Goal: Task Accomplishment & Management: Manage account settings

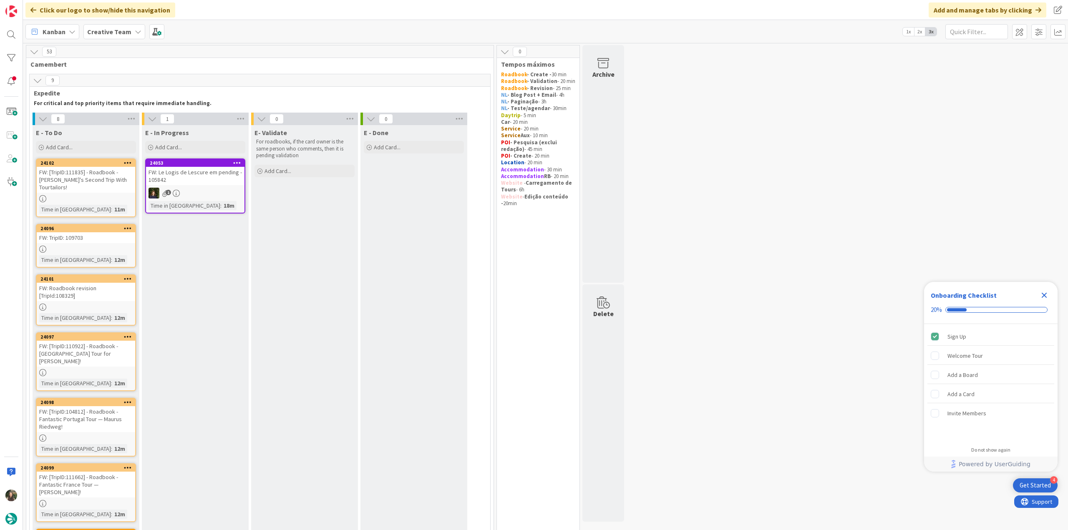
click at [1043, 296] on icon "Close Checklist" at bounding box center [1043, 295] width 5 height 5
click at [123, 177] on div "FW: [TripID:111835] - Roadbook - [PERSON_NAME]'s Second Trip With Tourtailors!" at bounding box center [86, 180] width 98 height 26
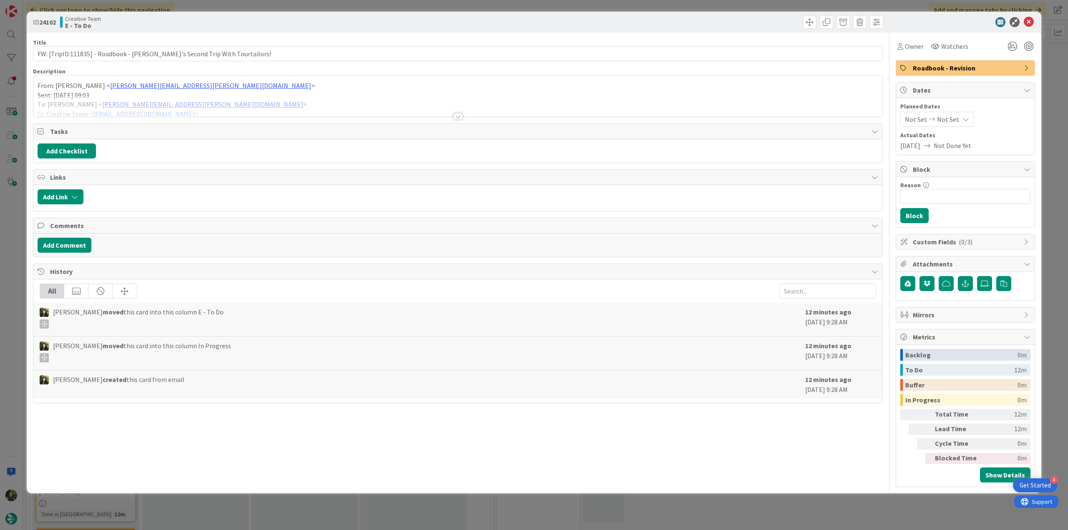
click at [13, 229] on div "ID 24102 Creative Team E - To Do Title 68 / 128 FW: [TripID:111835] - Roadbook …" at bounding box center [534, 265] width 1068 height 530
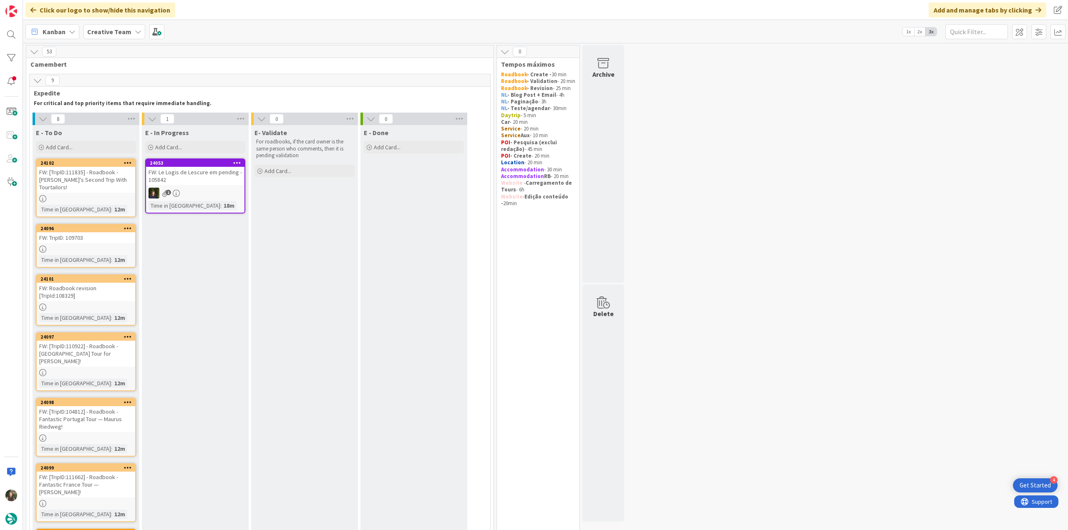
click at [108, 183] on div "FW: [TripID:111835] - Roadbook - [PERSON_NAME] Second Trip With Tourtailors!" at bounding box center [86, 180] width 98 height 26
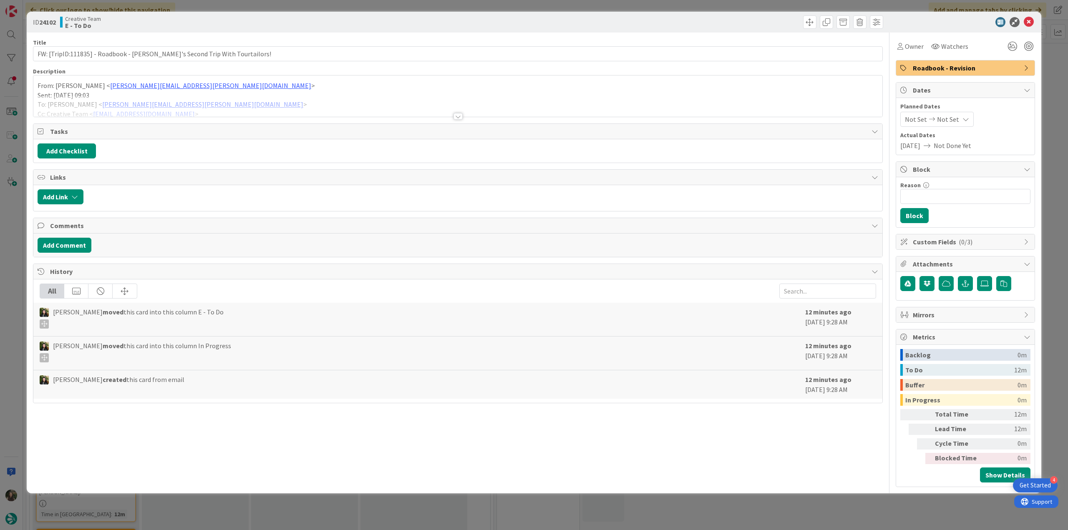
click at [259, 90] on p "Sent: Monday, September 29, 2025 09:03" at bounding box center [458, 95] width 840 height 10
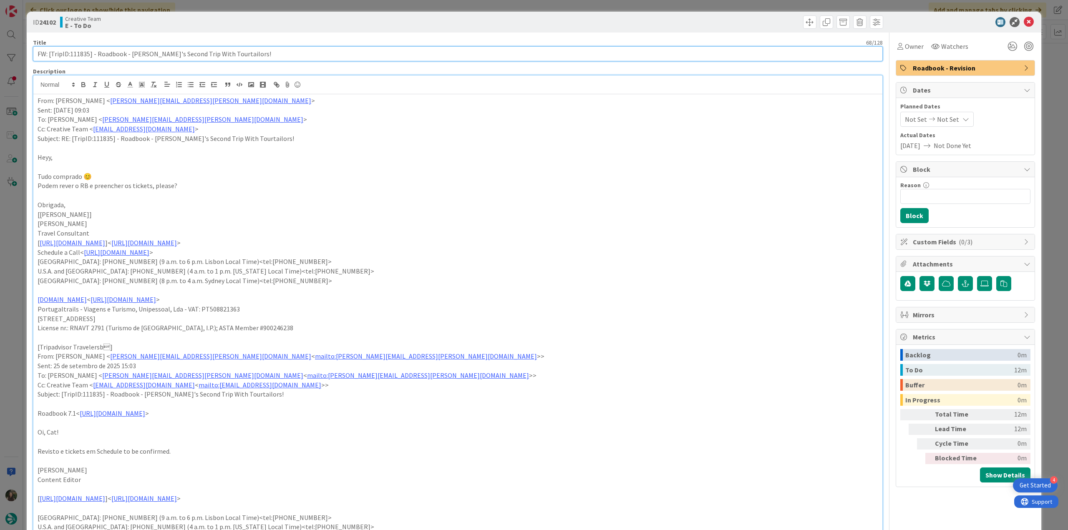
click at [80, 51] on input "FW: [TripID:111835] - Roadbook - Ian's Second Trip With Tourtailors!" at bounding box center [457, 53] width 849 height 15
click at [904, 50] on span "Owner" at bounding box center [913, 46] width 19 height 10
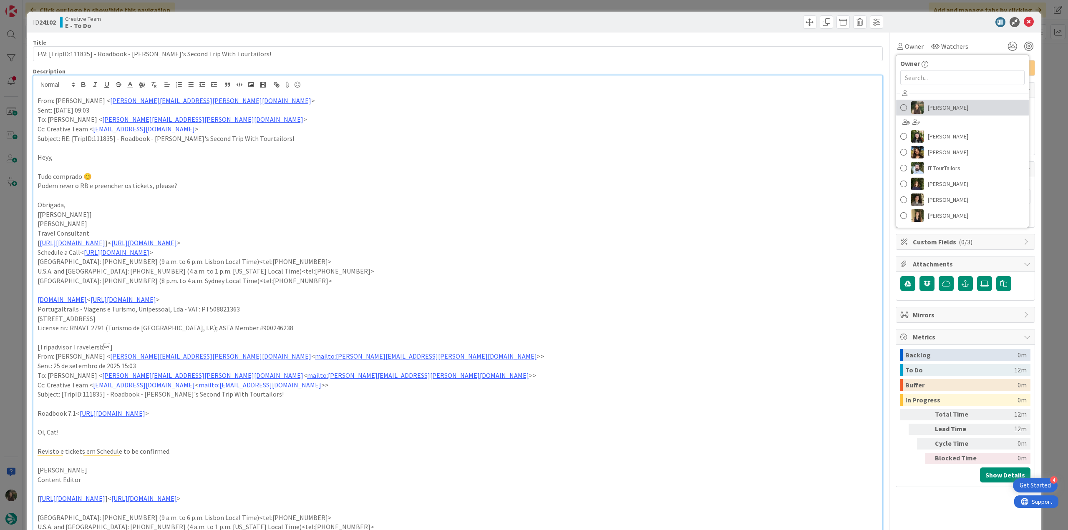
click at [932, 102] on span "[PERSON_NAME]" at bounding box center [947, 107] width 40 height 13
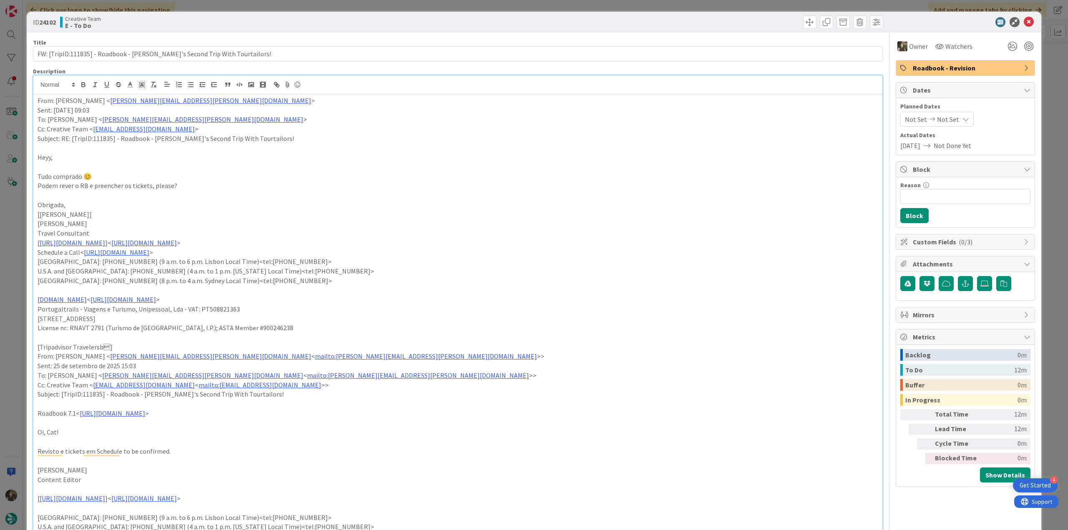
click at [1042, 81] on div "ID 24102 Creative Team E - To Do Title 68 / 128 FW: [TripID:111835] - Roadbook …" at bounding box center [534, 265] width 1068 height 530
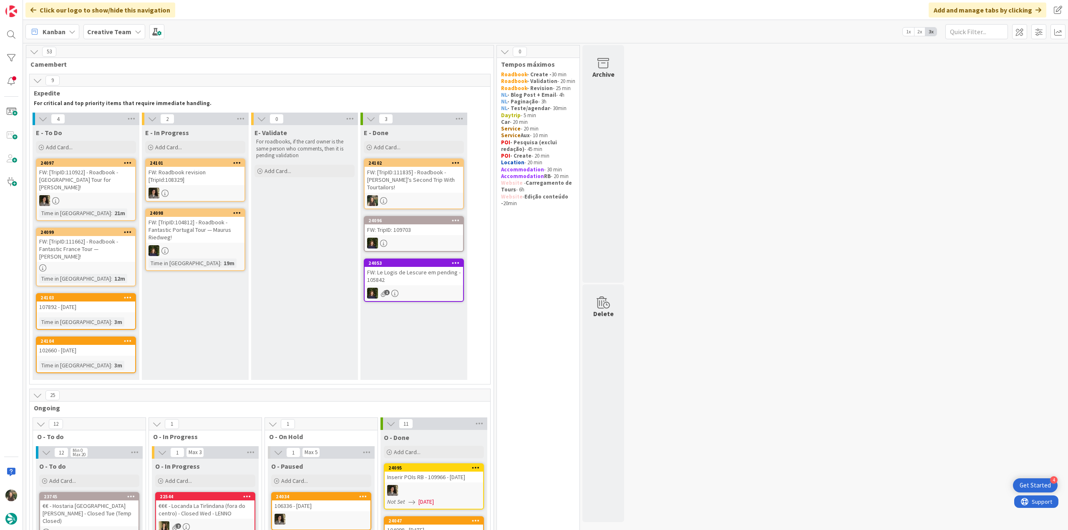
click at [414, 172] on div "FW: [TripID:111835] - Roadbook - Ian's Second Trip With Tourtailors!" at bounding box center [413, 180] width 98 height 26
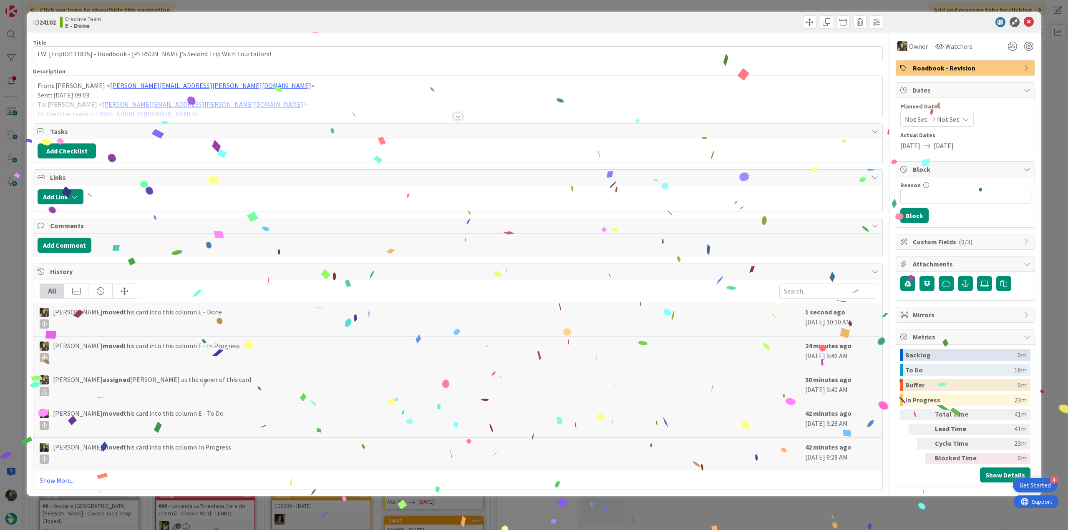
drag, startPoint x: 903, startPoint y: 510, endPoint x: 796, endPoint y: 517, distance: 107.0
click at [903, 510] on div "ID 24102 Creative Team E - Done Title 68 / 128 FW: [TripID:111835] - Roadbook -…" at bounding box center [534, 265] width 1068 height 530
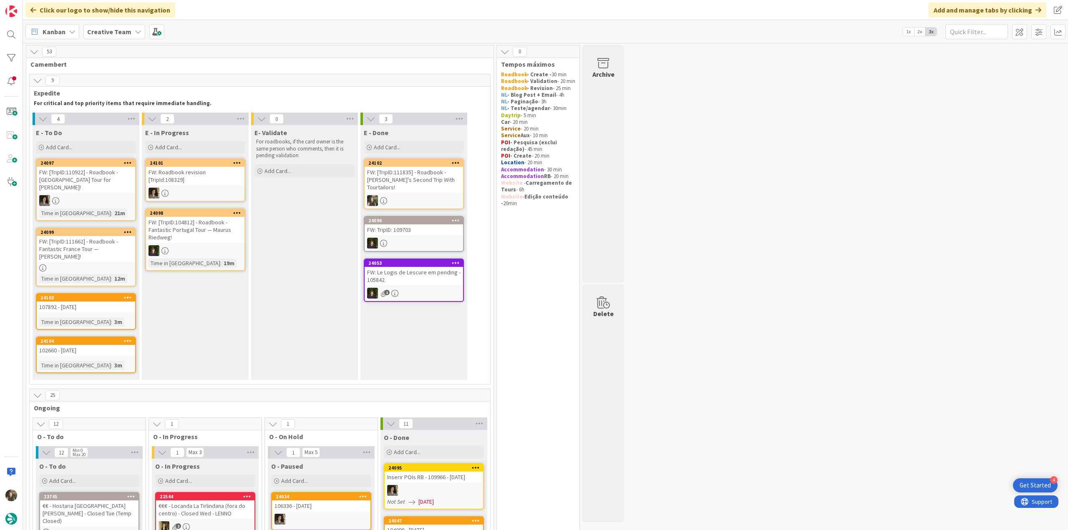
click at [113, 236] on div "FW: [TripID:111662] - Roadbook - Fantastic France Tour — [PERSON_NAME]!" at bounding box center [86, 249] width 98 height 26
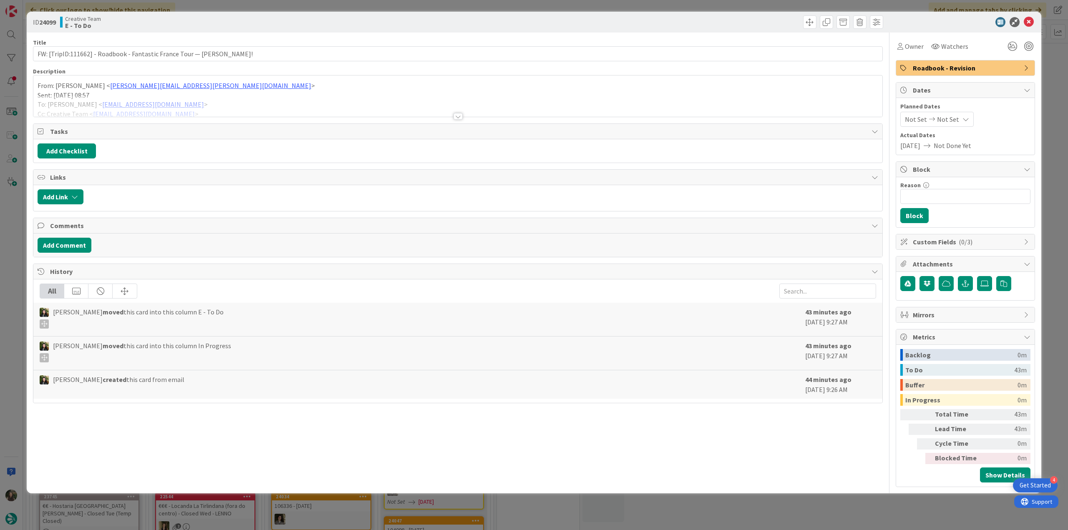
click at [277, 100] on div at bounding box center [457, 105] width 849 height 21
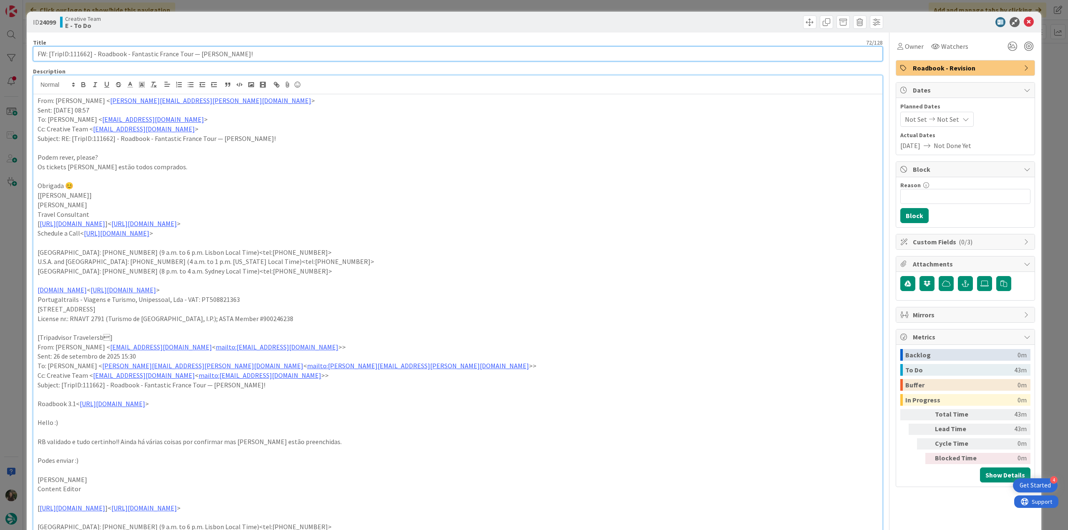
click at [80, 55] on input "FW: [TripID:111662] - Roadbook - Fantastic France Tour — [PERSON_NAME]!" at bounding box center [457, 53] width 849 height 15
click at [904, 45] on span "Owner" at bounding box center [913, 46] width 19 height 10
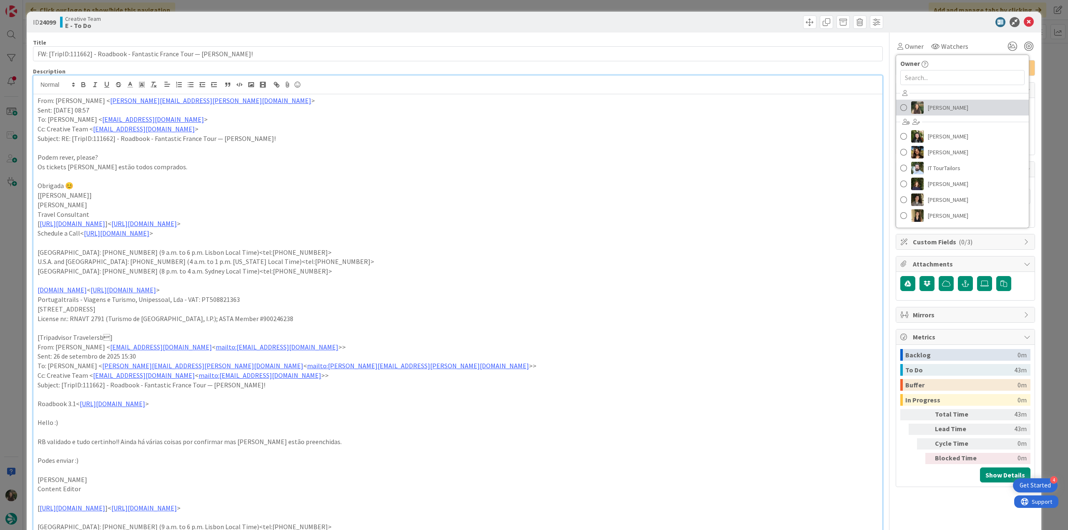
click at [927, 105] on span "[PERSON_NAME]" at bounding box center [947, 107] width 40 height 13
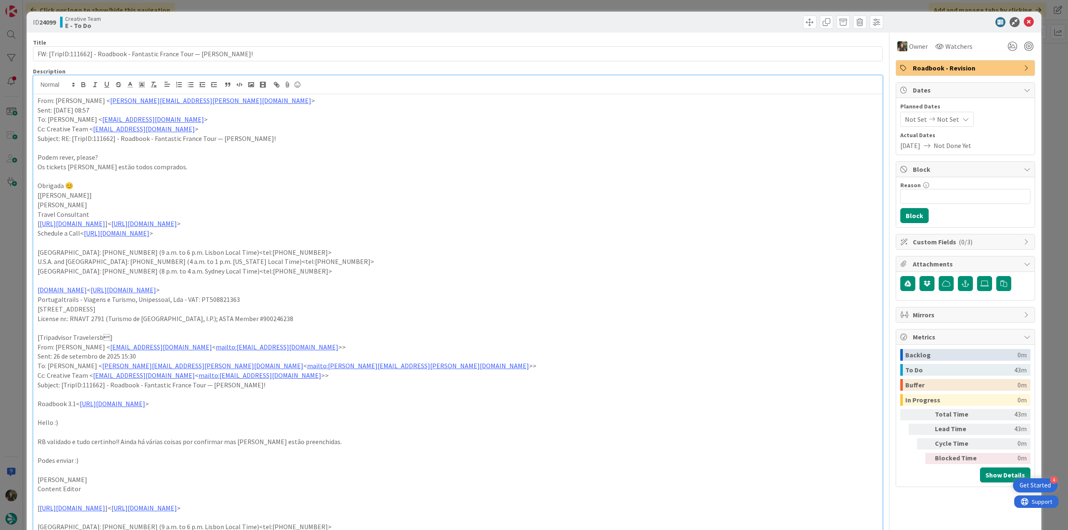
click at [1042, 72] on div "ID 24099 Creative Team E - To Do Title 72 / 128 FW: [TripID:111662] - Roadbook …" at bounding box center [534, 265] width 1068 height 530
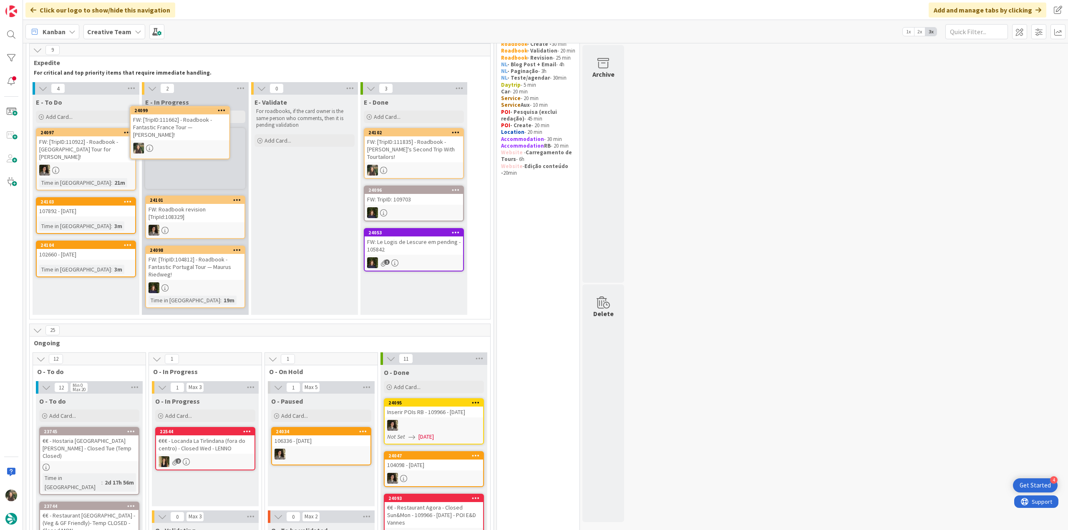
scroll to position [29, 0]
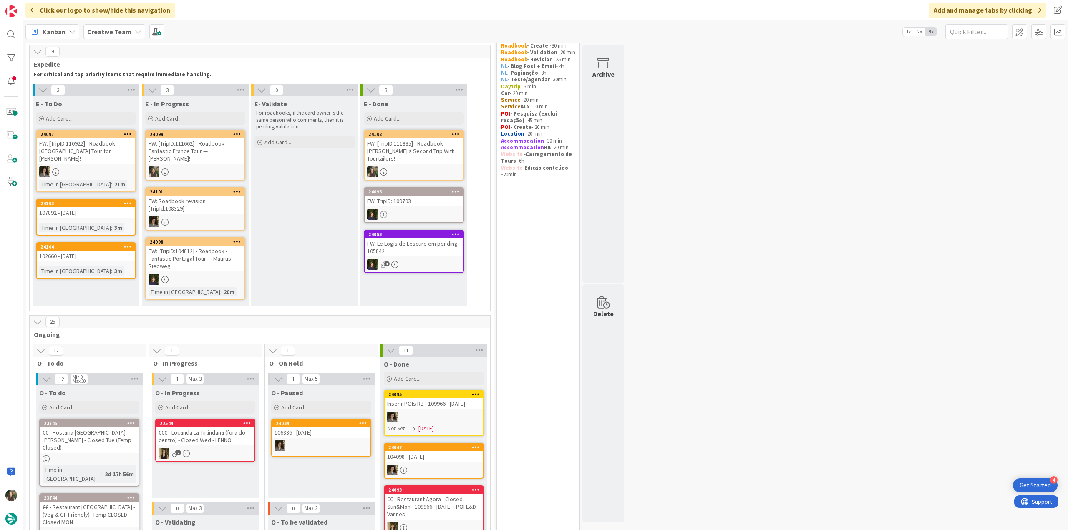
click at [208, 158] on div "FW: [TripID:111662] - Roadbook - Fantastic France Tour — [PERSON_NAME]!" at bounding box center [195, 151] width 98 height 26
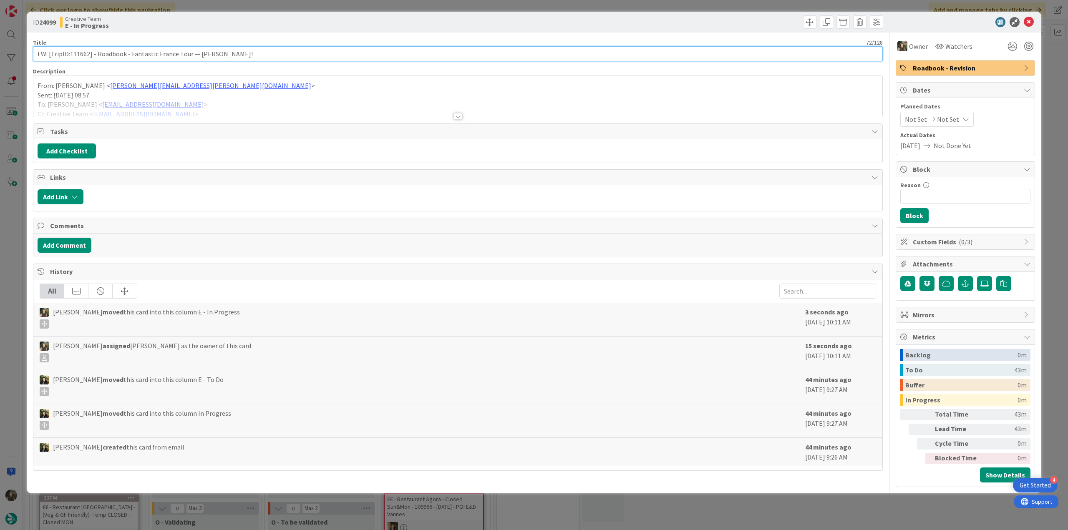
click at [82, 52] on input "FW: [TripID:111662] - Roadbook - Fantastic France Tour — [PERSON_NAME]!" at bounding box center [457, 53] width 849 height 15
click at [270, 116] on div at bounding box center [457, 112] width 849 height 9
click at [263, 111] on div at bounding box center [457, 105] width 849 height 21
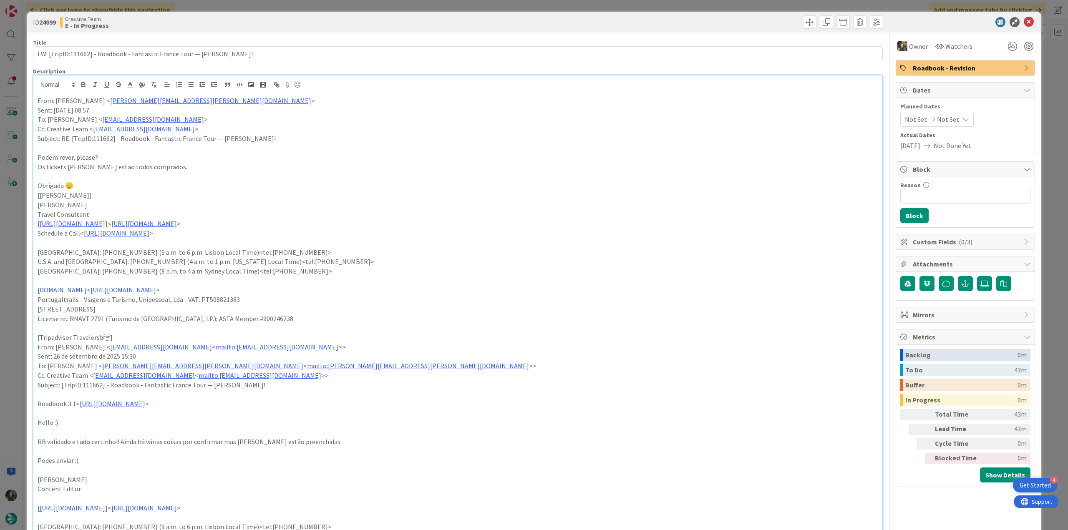
click at [18, 216] on div "ID 24099 Creative Team E - In Progress Title 72 / 128 FW: [TripID:111662] - Roa…" at bounding box center [534, 265] width 1068 height 530
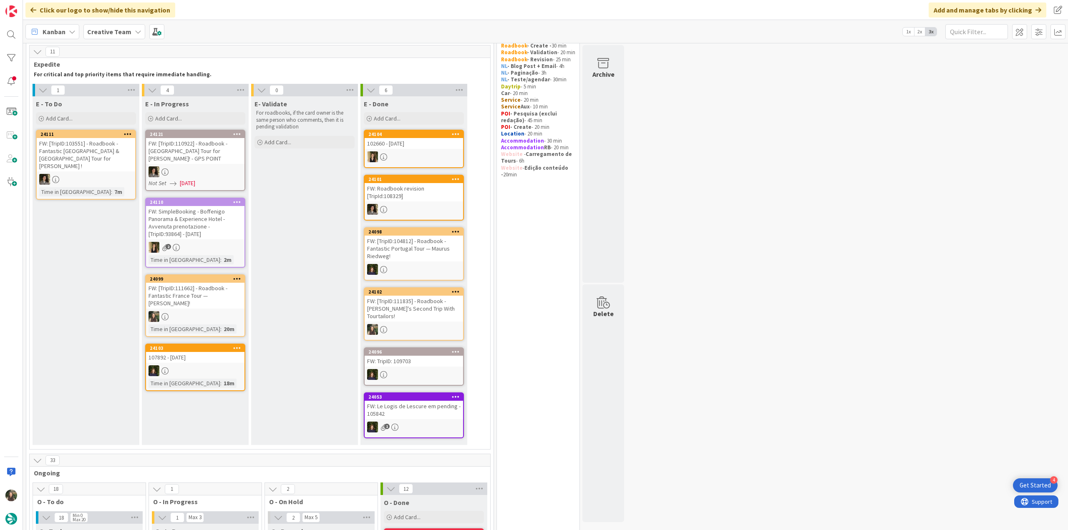
click at [210, 302] on div "FW: [TripID:111662] - Roadbook - Fantastic France Tour — [PERSON_NAME]!" at bounding box center [195, 296] width 98 height 26
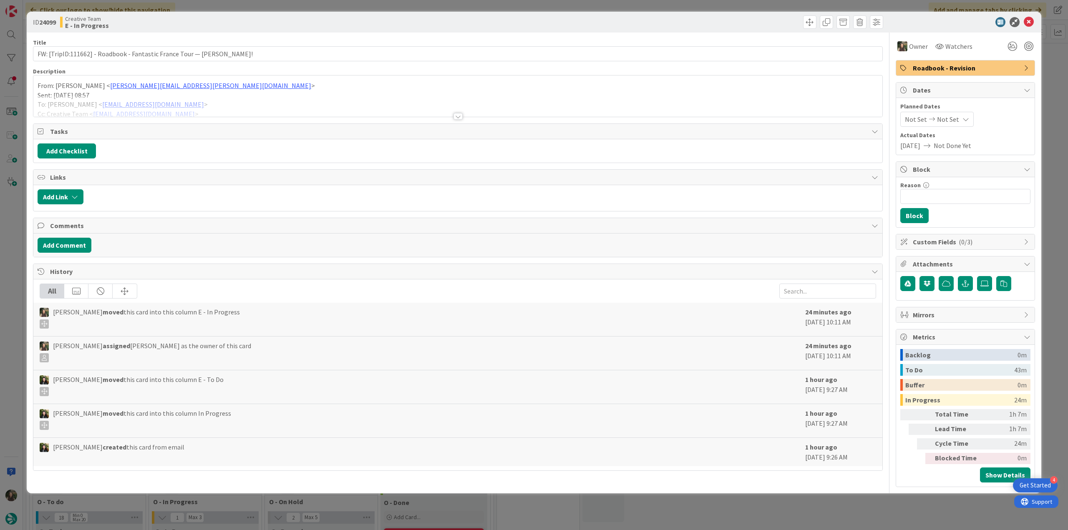
click at [882, 503] on div "ID 24099 Creative Team E - In Progress Title 72 / 128 FW: [TripID:111662] - Roa…" at bounding box center [534, 265] width 1068 height 530
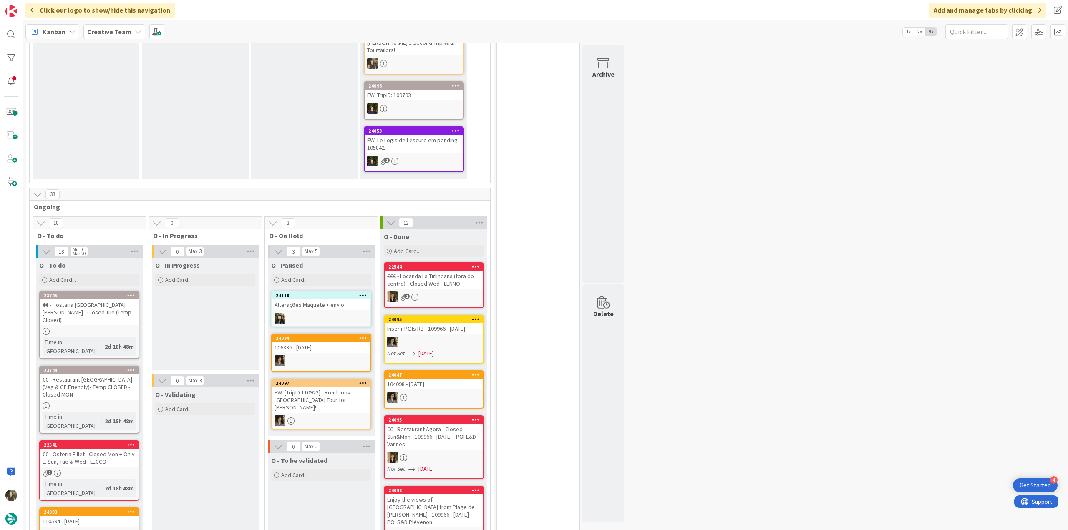
scroll to position [519, 0]
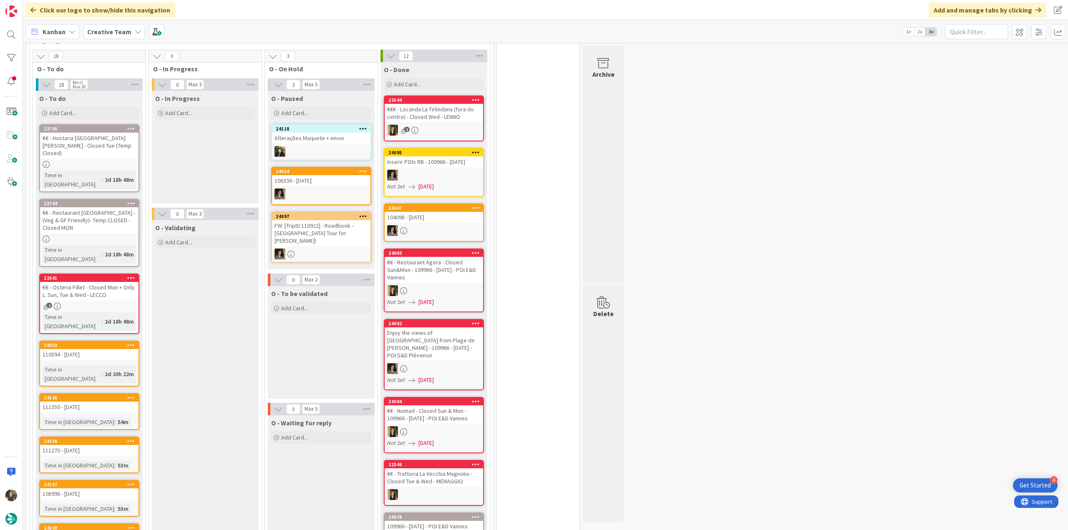
click at [102, 274] on div "22541 €€ - Osteria Fillet - Closed Mon + Only L. Sun, Tue & Wed - LECCO 2 Time …" at bounding box center [89, 304] width 100 height 60
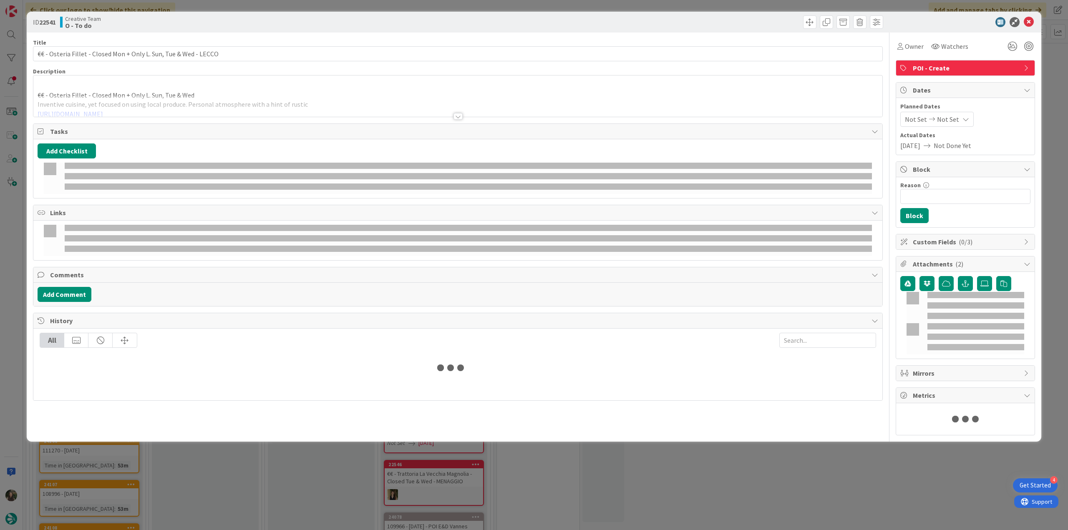
click at [20, 248] on div "ID 22541 Creative Team O - To do Title 65 / 128 €€ - Osteria Fillet - Closed Mo…" at bounding box center [534, 265] width 1068 height 530
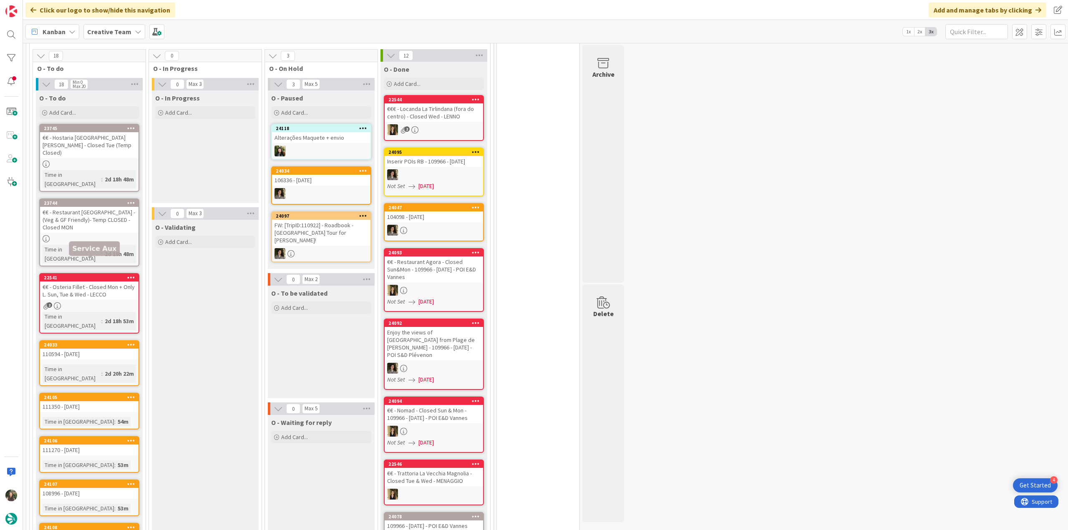
scroll to position [542, 0]
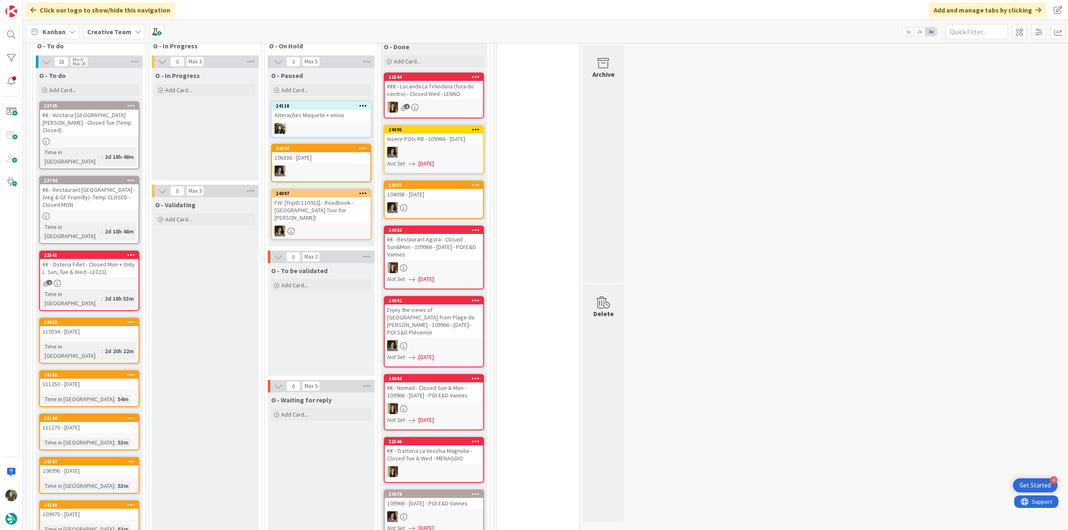
click at [100, 259] on div "€€ - Osteria Fillet - Closed Mon + Only L. Sun, Tue & Wed - LECCO" at bounding box center [89, 268] width 98 height 18
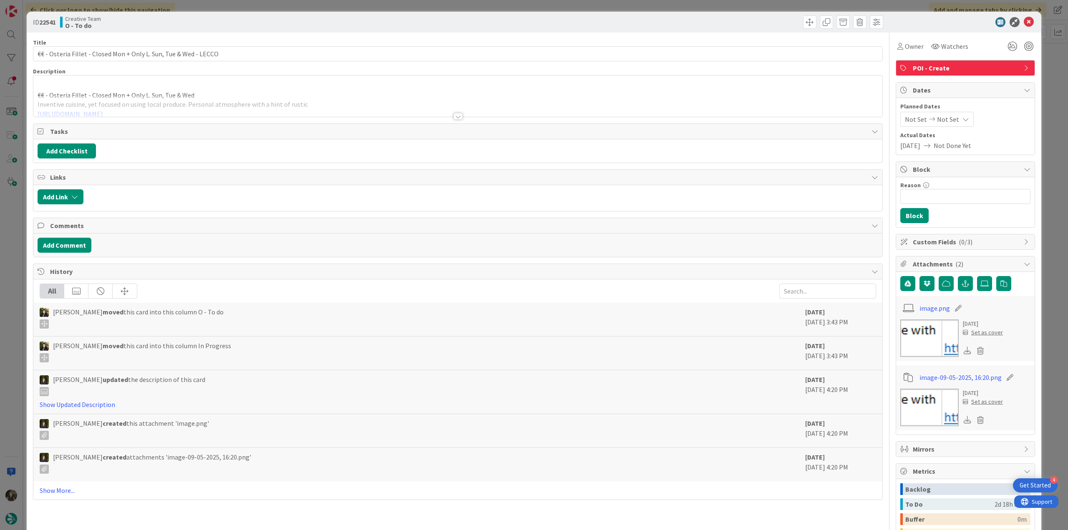
click at [322, 98] on div at bounding box center [457, 105] width 849 height 21
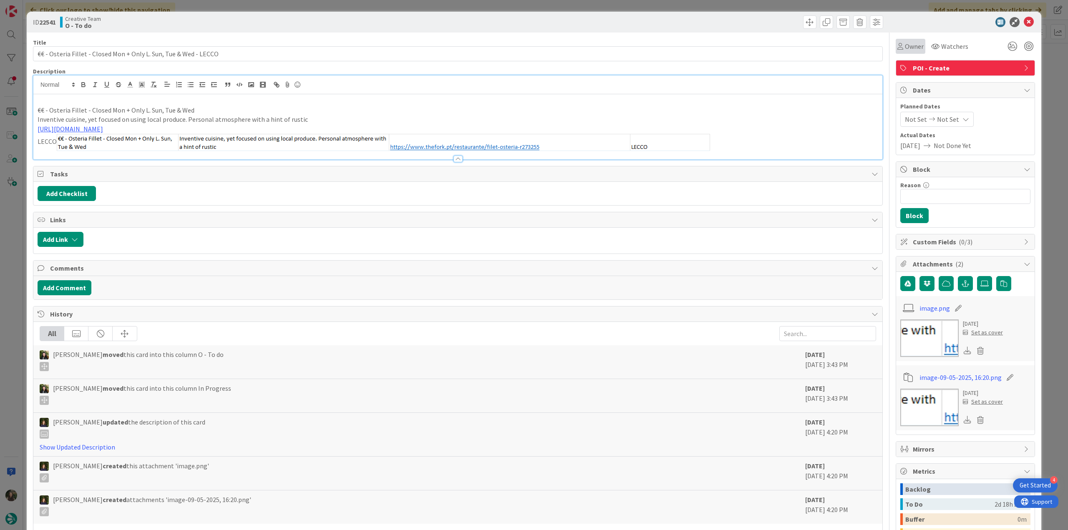
click at [904, 46] on span "Owner" at bounding box center [913, 46] width 19 height 10
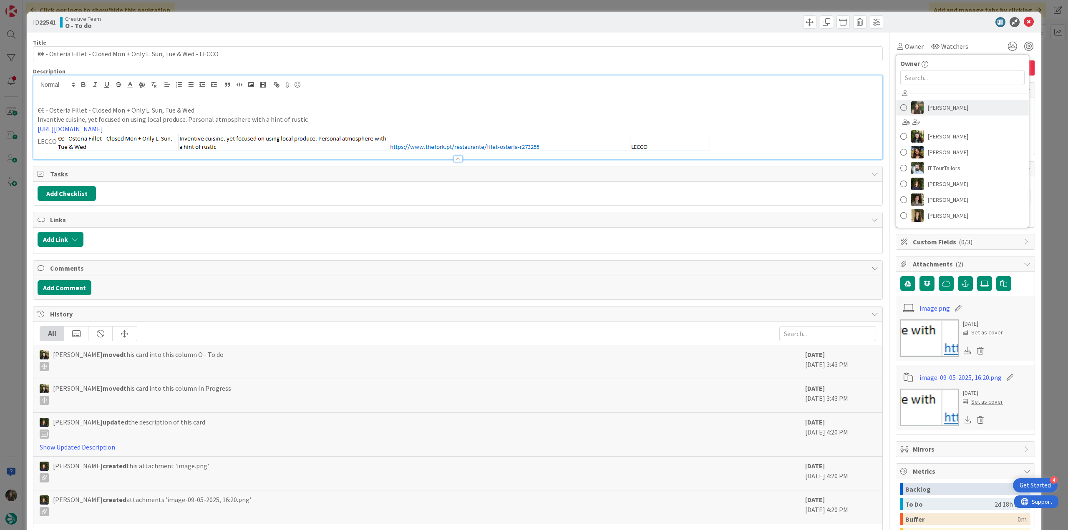
click at [927, 107] on span "[PERSON_NAME]" at bounding box center [947, 107] width 40 height 13
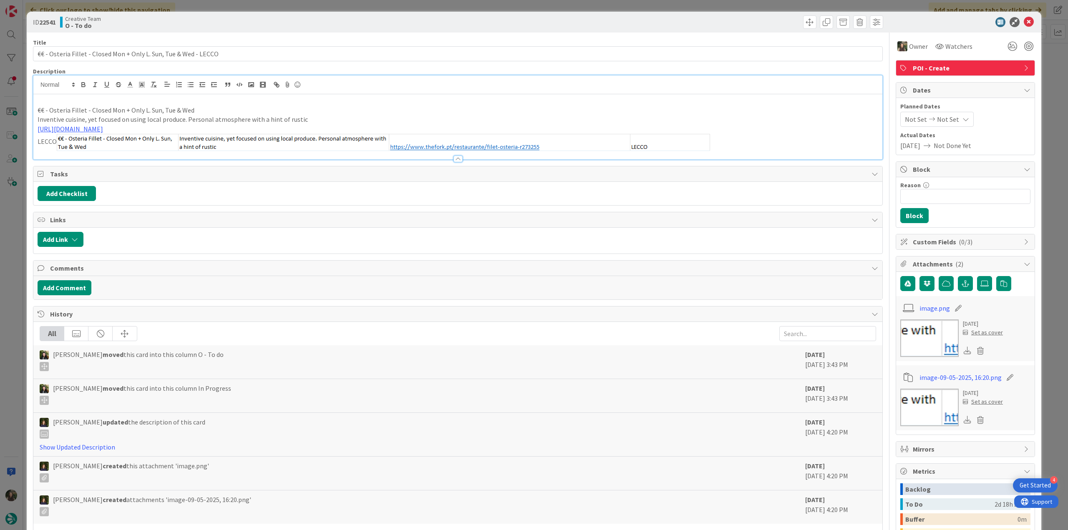
click at [1050, 71] on div "ID 22541 Creative Team O - To do Title 65 / 128 €€ - Osteria Fillet - Closed Mo…" at bounding box center [534, 265] width 1068 height 530
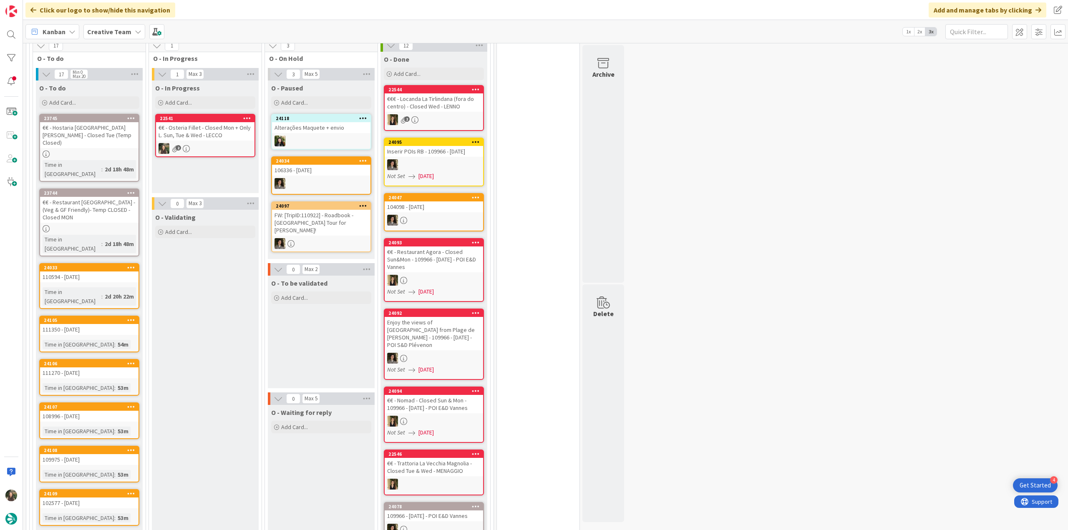
click at [219, 133] on div "22541 €€ - Osteria Fillet - Closed Mon + Only L. Sun, Tue & Wed - LECCO 2" at bounding box center [205, 135] width 100 height 43
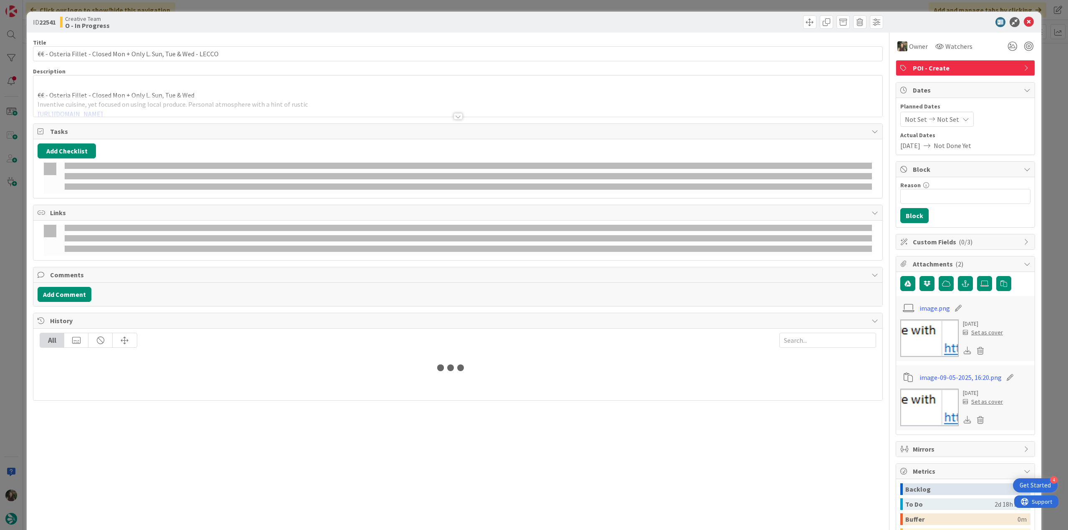
click at [241, 90] on p "€€ - Osteria Fillet - Closed Mon + Only L. Sun, Tue & Wed" at bounding box center [458, 95] width 840 height 10
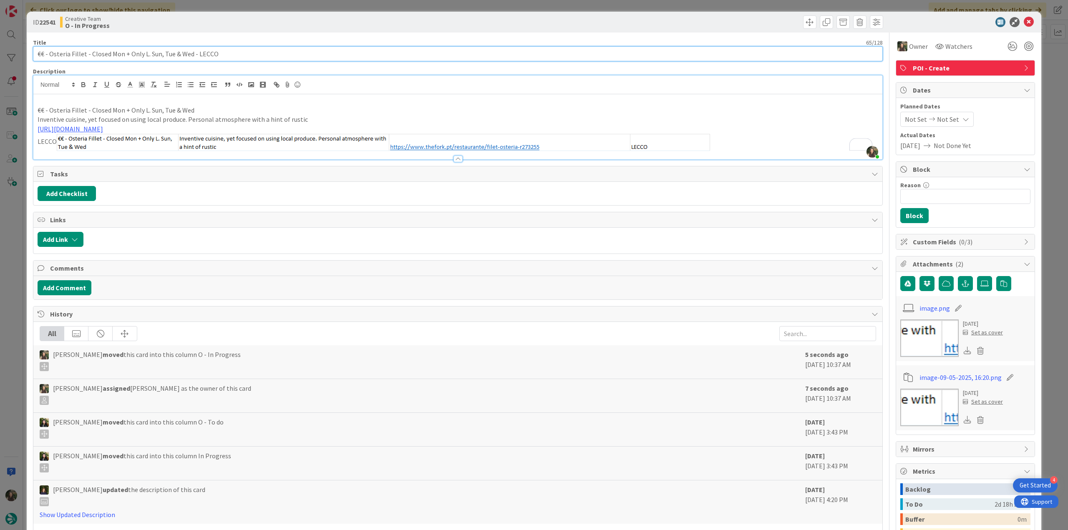
drag, startPoint x: 191, startPoint y: 54, endPoint x: -4, endPoint y: 270, distance: 290.8
click at [0, 270] on html "4 Get Started Click our logo to show/hide this navigation Add and manage tabs b…" at bounding box center [534, 265] width 1068 height 530
click at [18, 224] on div "ID 22541 Creative Team O - In Progress Title 65 / 128 €€ - Osteria Fillet - Clo…" at bounding box center [534, 265] width 1068 height 530
click at [17, 238] on div "ID 22541 Creative Team O - In Progress Title 65 / 128 €€ - Osteria Fillet - Clo…" at bounding box center [534, 265] width 1068 height 530
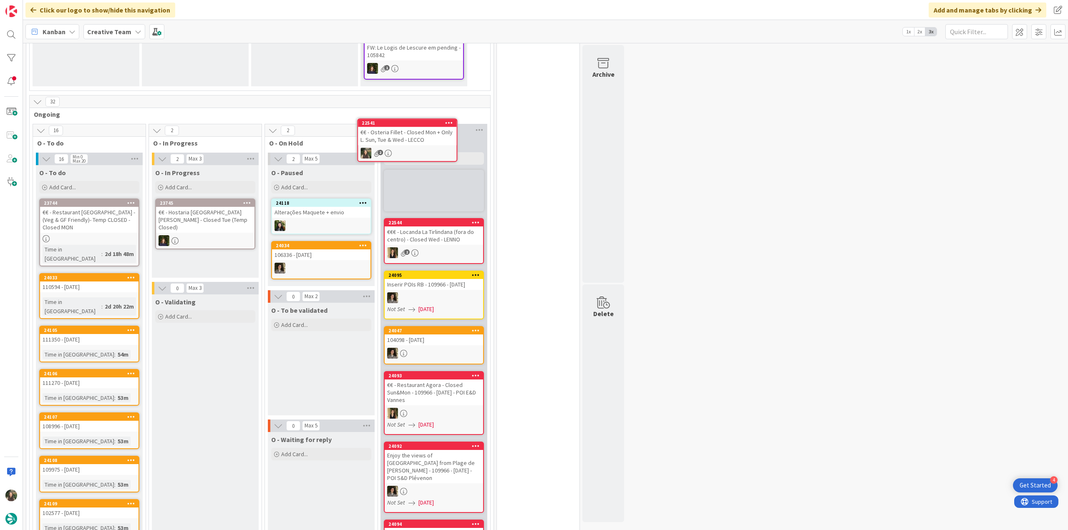
scroll to position [553, 0]
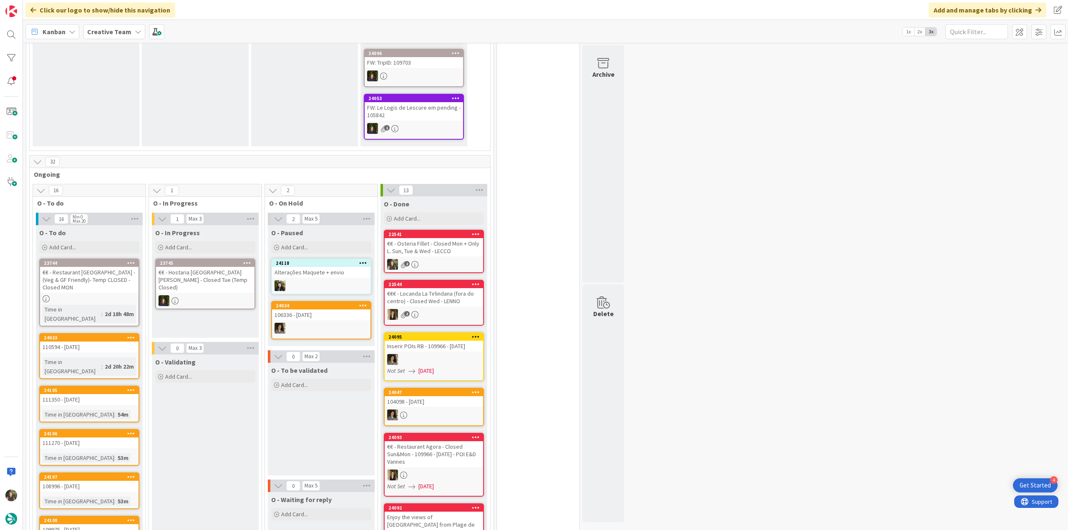
click at [118, 362] on div "2d 20h 22m" at bounding box center [119, 366] width 33 height 9
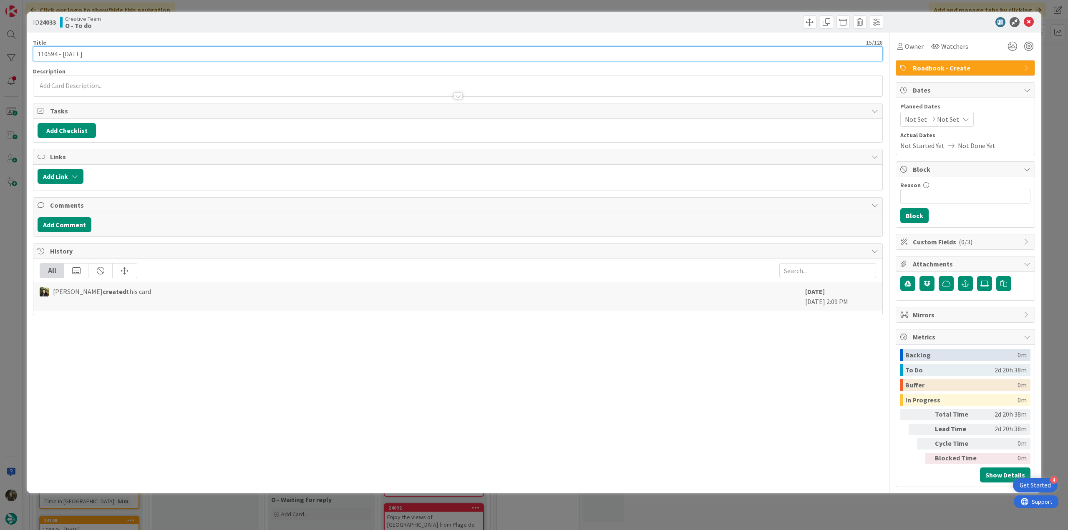
click at [51, 53] on input "110594 - [DATE]" at bounding box center [457, 53] width 849 height 15
click at [917, 45] on span "Owner" at bounding box center [913, 46] width 19 height 10
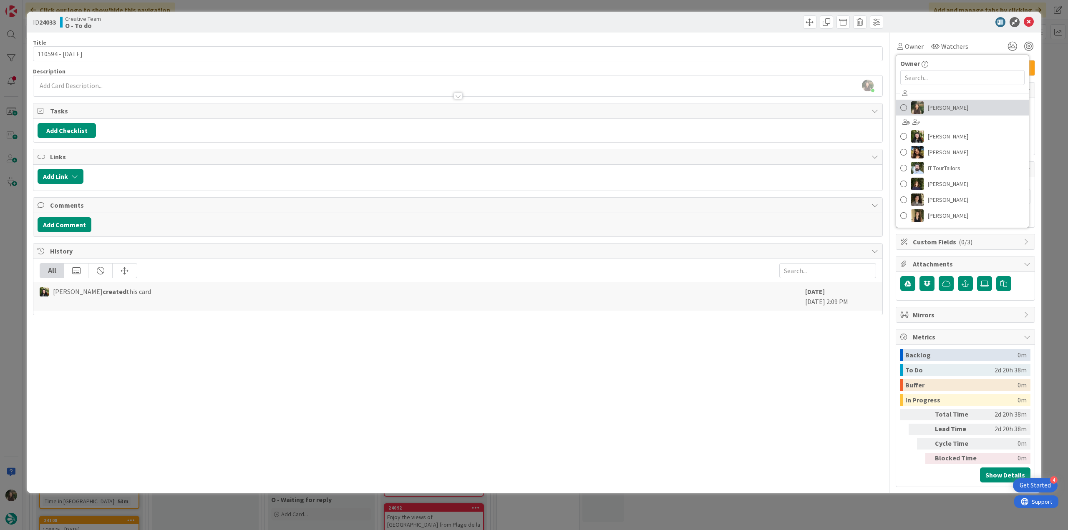
click at [934, 105] on span "[PERSON_NAME]" at bounding box center [947, 107] width 40 height 13
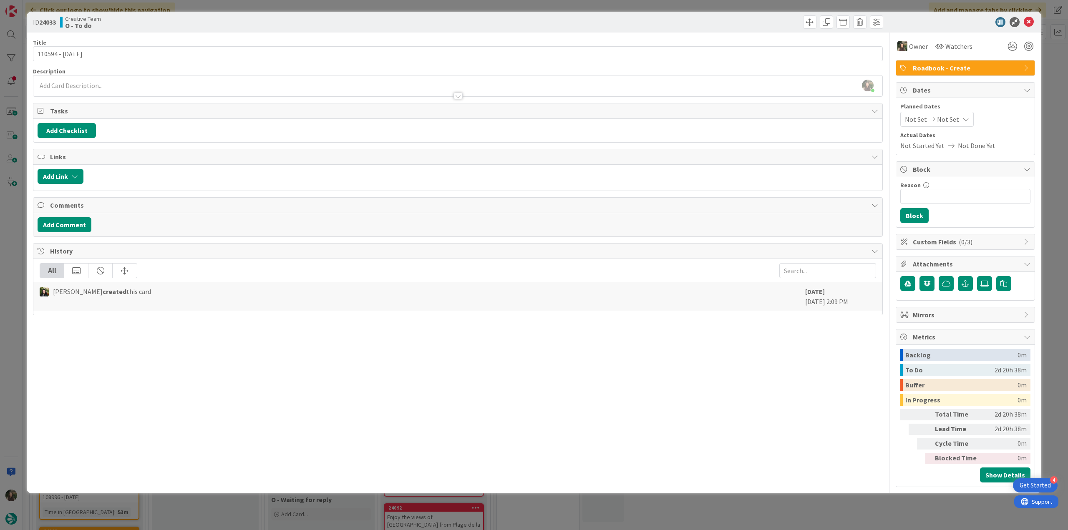
drag, startPoint x: 1051, startPoint y: 76, endPoint x: 1031, endPoint y: 94, distance: 27.2
click at [1051, 76] on div "ID 24033 Creative Team O - To do Title 15 / 128 110594 - 31 oct Description Inê…" at bounding box center [534, 265] width 1068 height 530
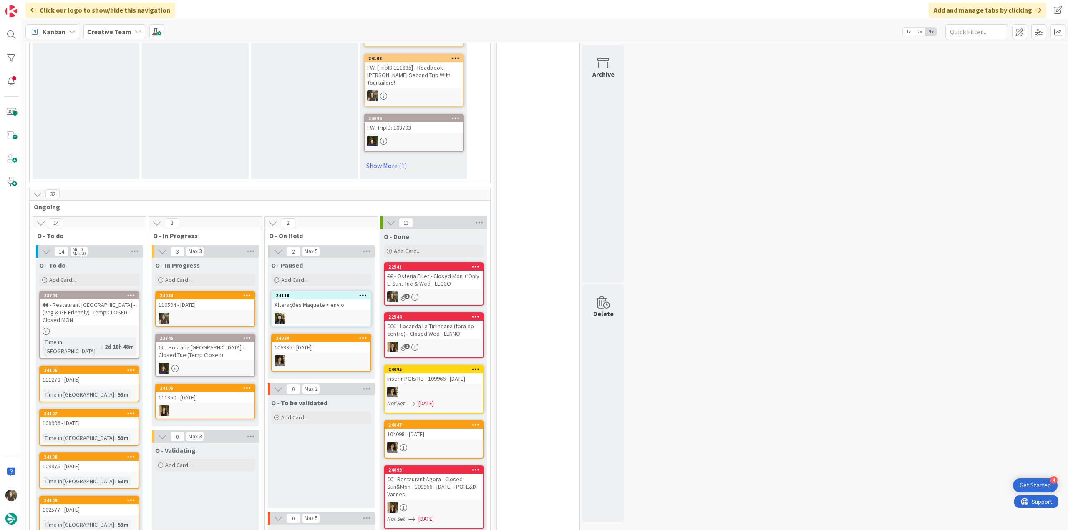
click at [202, 313] on div at bounding box center [205, 318] width 98 height 11
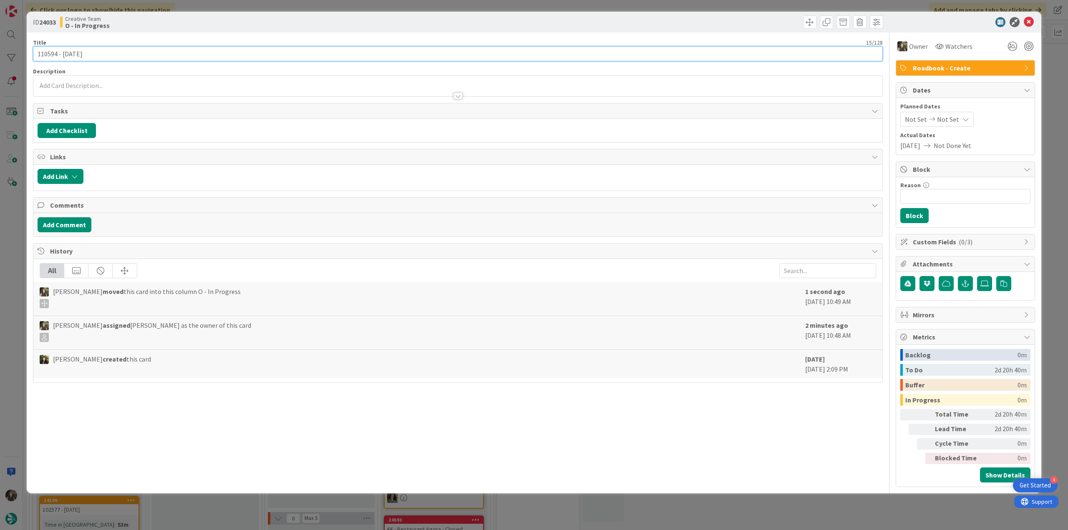
click at [52, 53] on input "110594 - [DATE]" at bounding box center [457, 53] width 849 height 15
click at [4, 246] on div "ID 24033 Creative Team O - In Progress Title 15 / 128 110594 - 31 oct Descripti…" at bounding box center [534, 265] width 1068 height 530
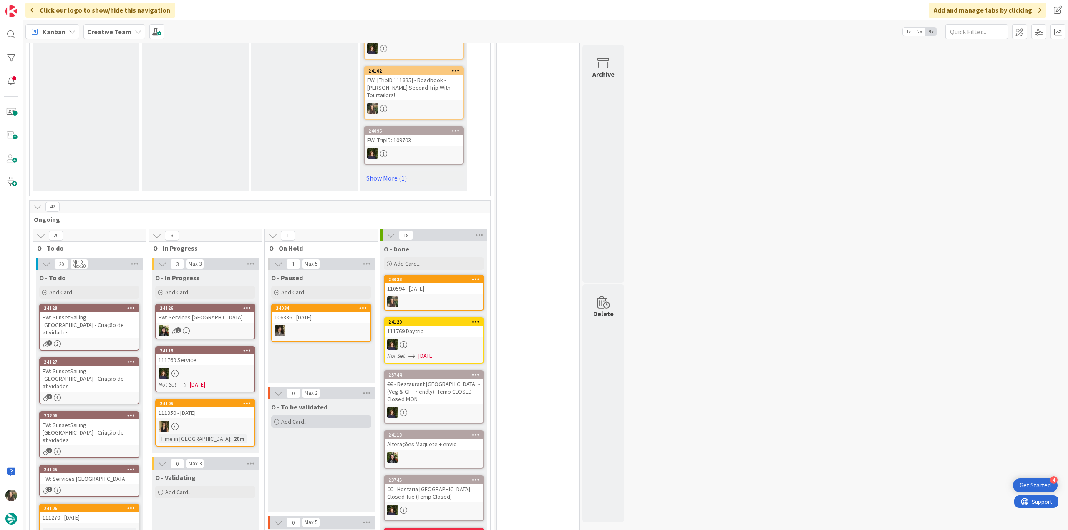
click at [301, 418] on span "Add Card..." at bounding box center [294, 422] width 27 height 8
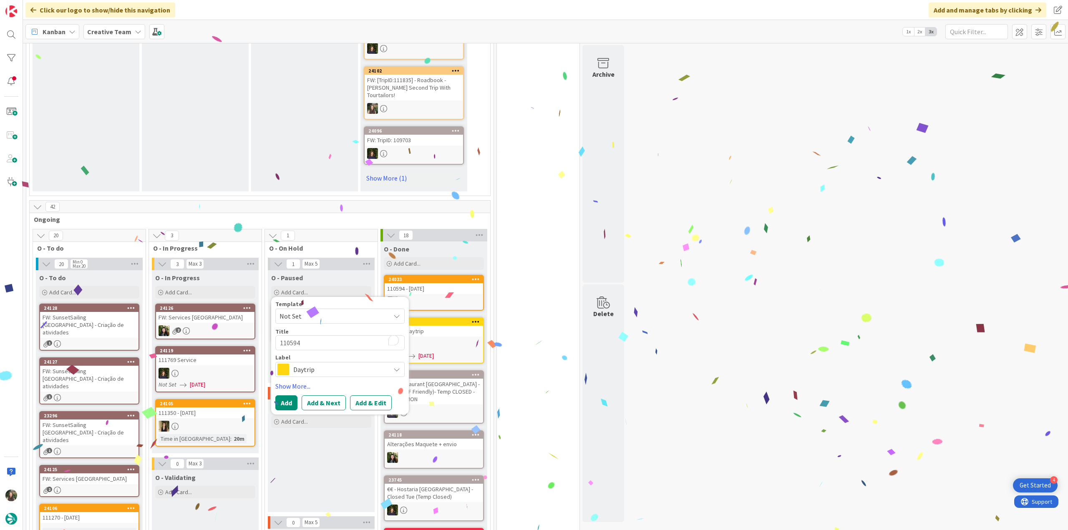
type textarea "x"
type textarea "110594 -"
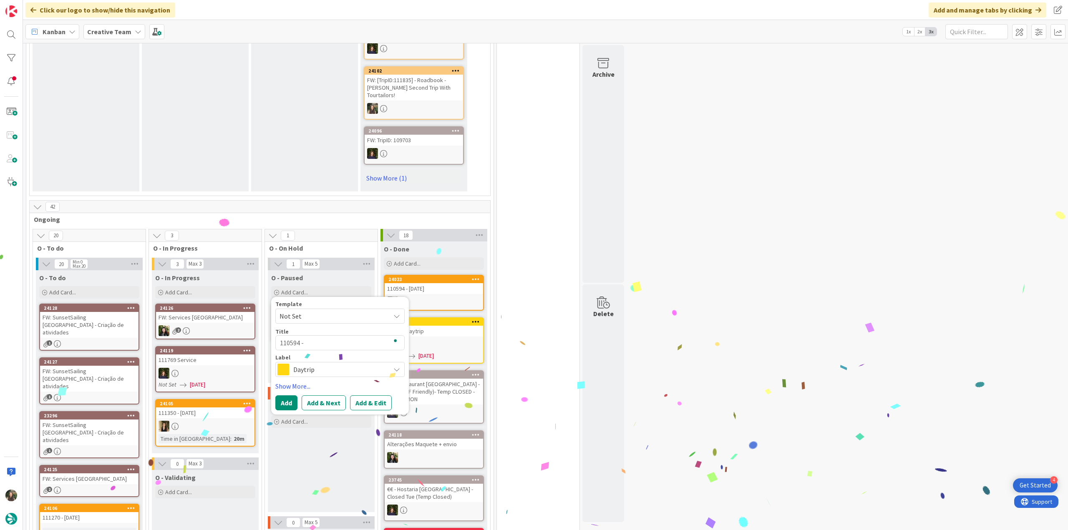
type textarea "x"
type textarea "110594 - V"
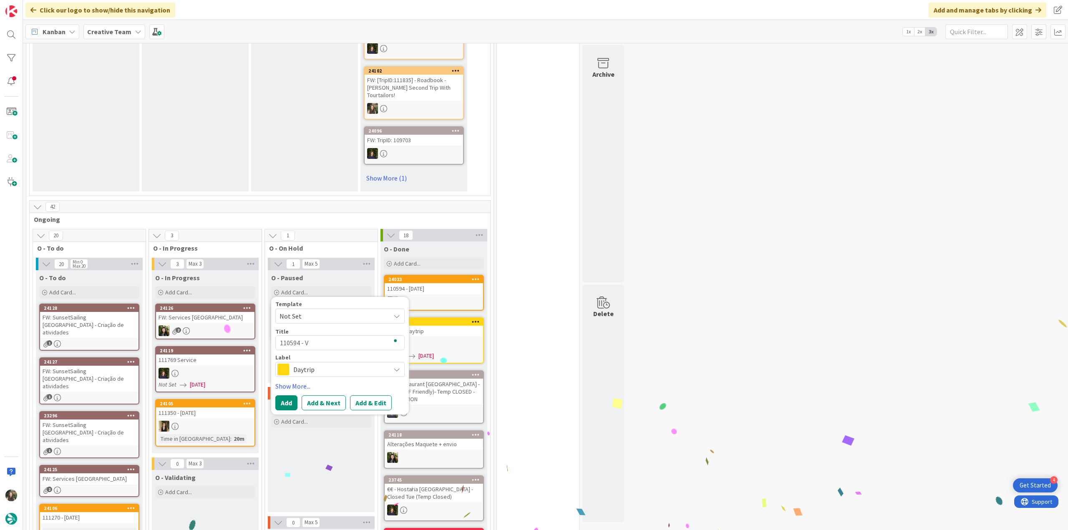
type textarea "x"
type textarea "110594 - Va"
type textarea "x"
type textarea "110594 - Val"
type textarea "x"
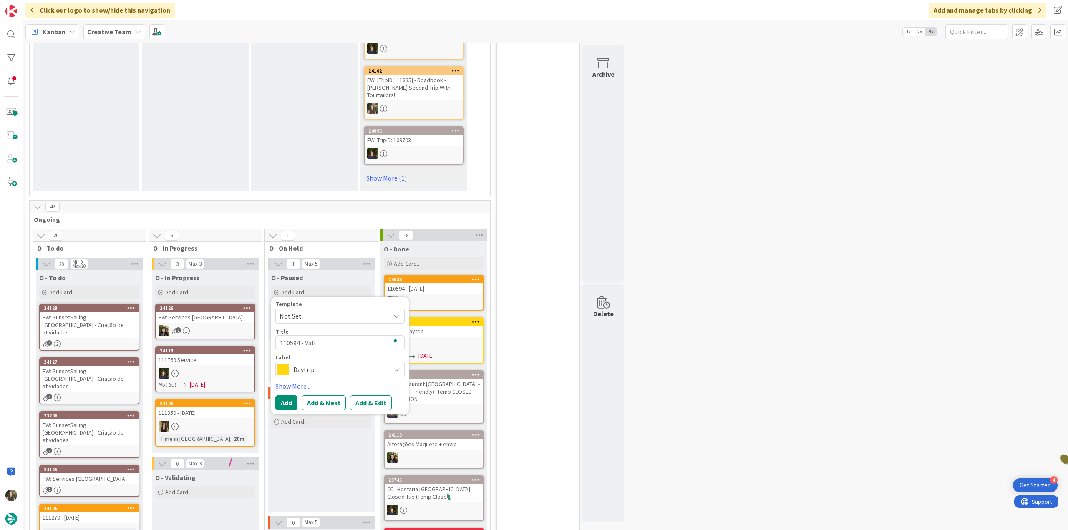
type textarea "110594 - Valid"
type textarea "x"
type textarea "110594 - Validat"
type textarea "x"
type textarea "110594 - Validati"
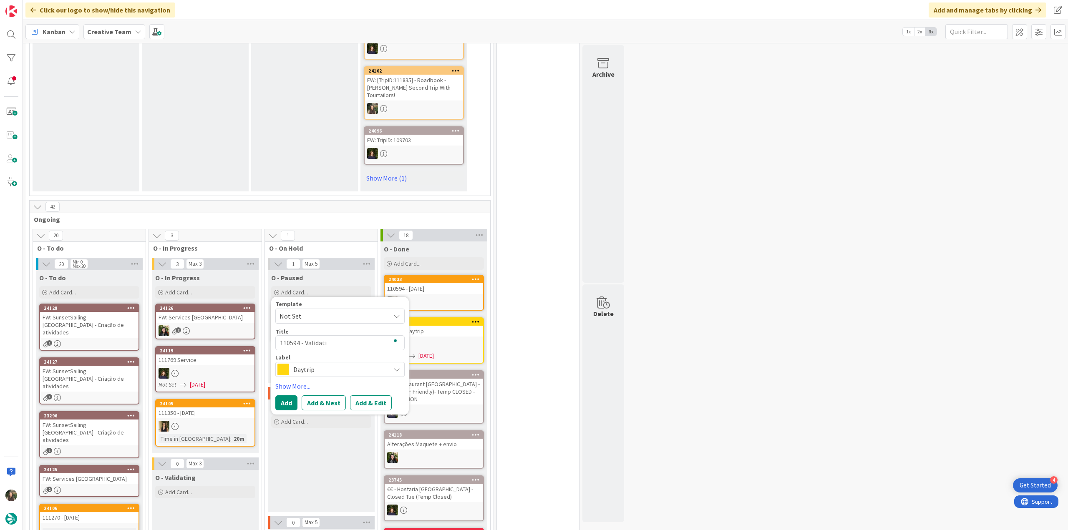
type textarea "x"
type textarea "110594 - Validatio"
type textarea "x"
type textarea "110594 - Validation"
click at [332, 364] on span "Daytrip" at bounding box center [339, 370] width 93 height 12
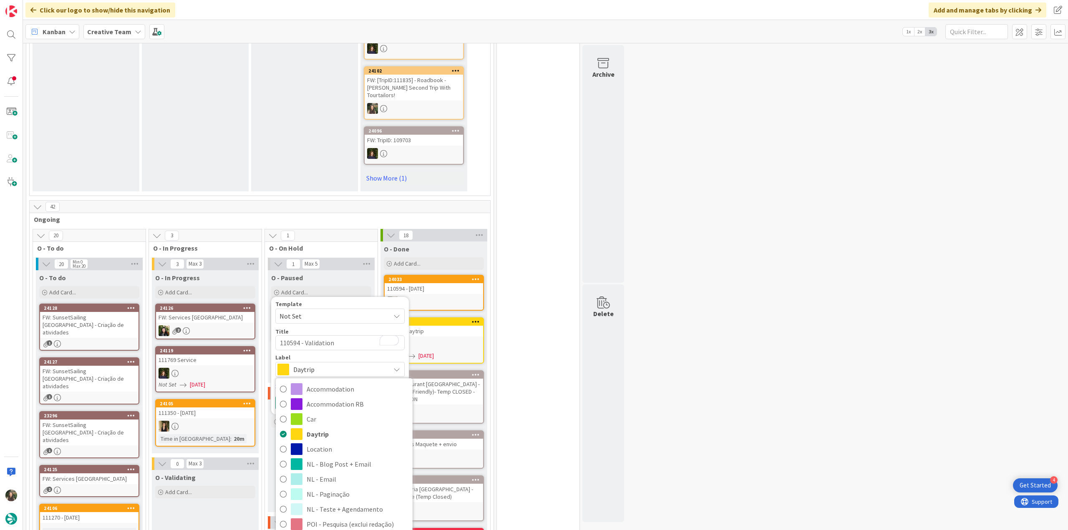
scroll to position [83, 0]
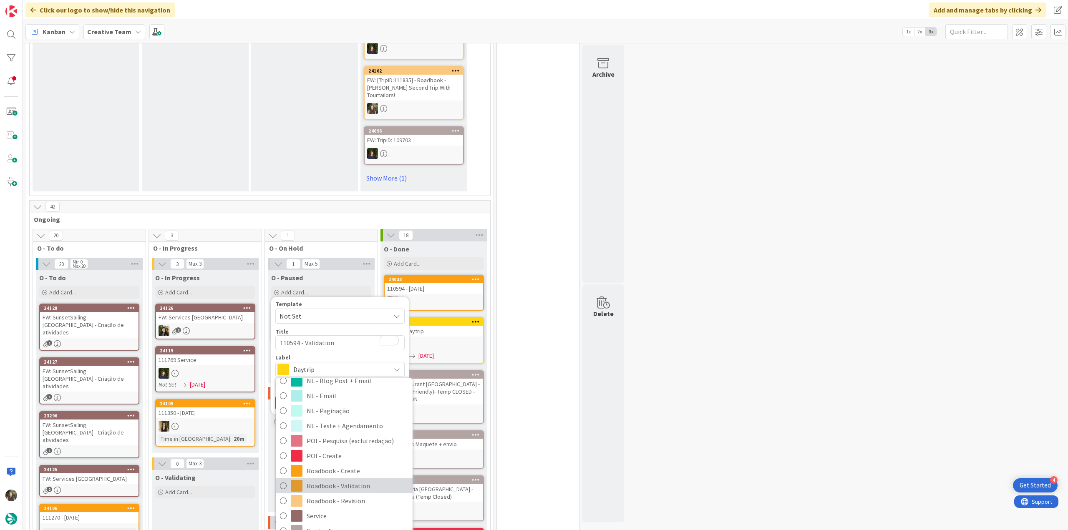
click at [362, 480] on span "Roadbook - Validation" at bounding box center [357, 486] width 102 height 13
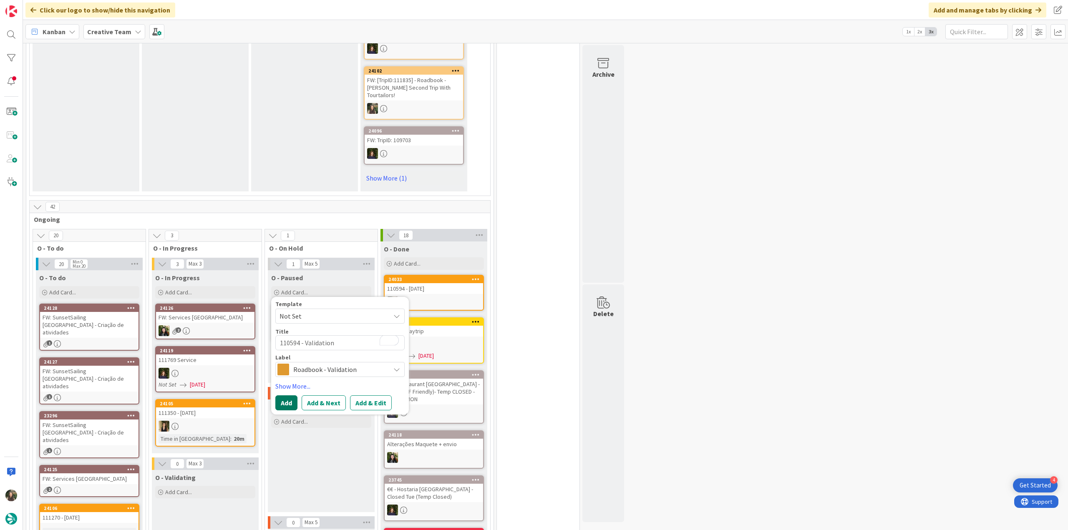
click at [281, 395] on button "Add" at bounding box center [286, 402] width 22 height 15
type textarea "x"
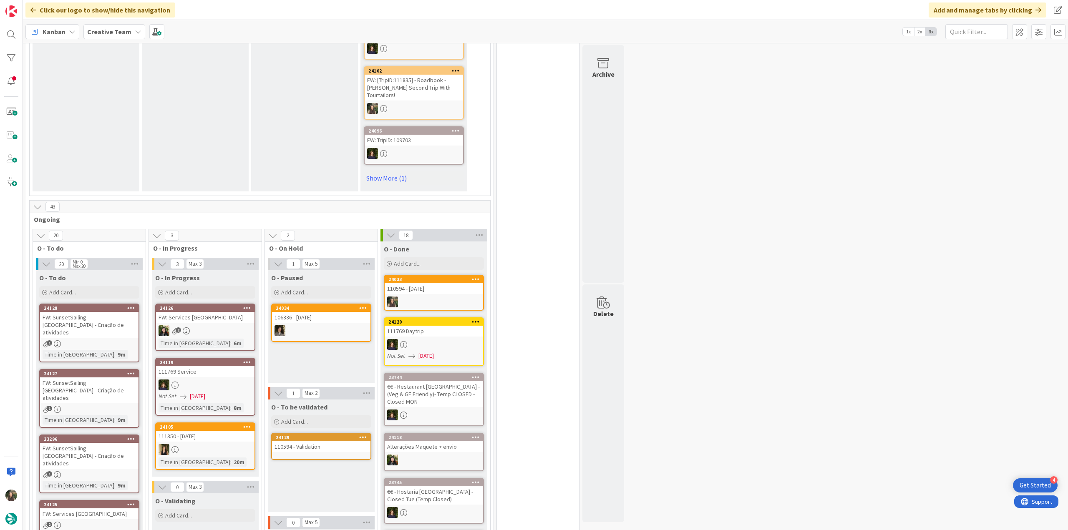
click at [312, 434] on div "24129" at bounding box center [321, 438] width 98 height 8
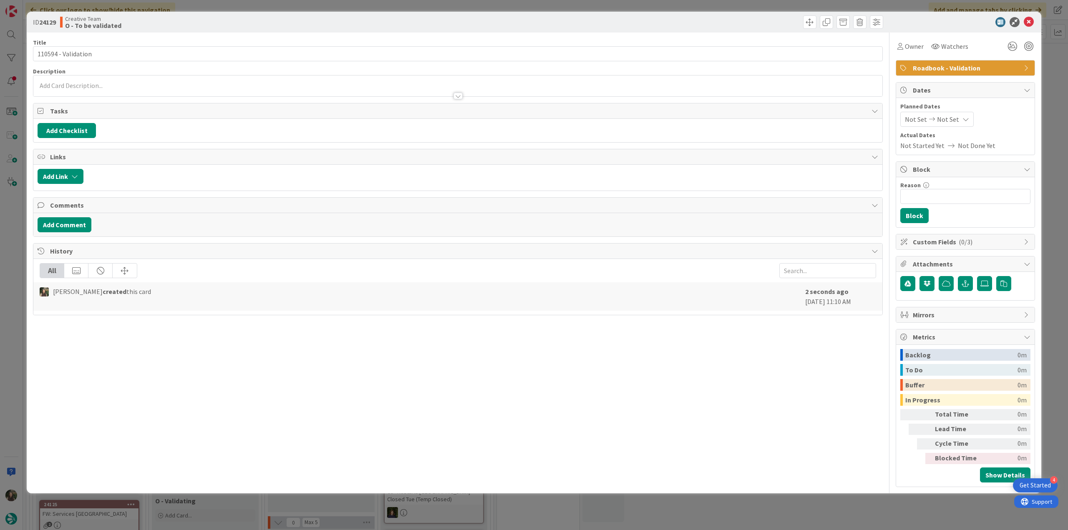
click at [99, 88] on div at bounding box center [457, 92] width 849 height 9
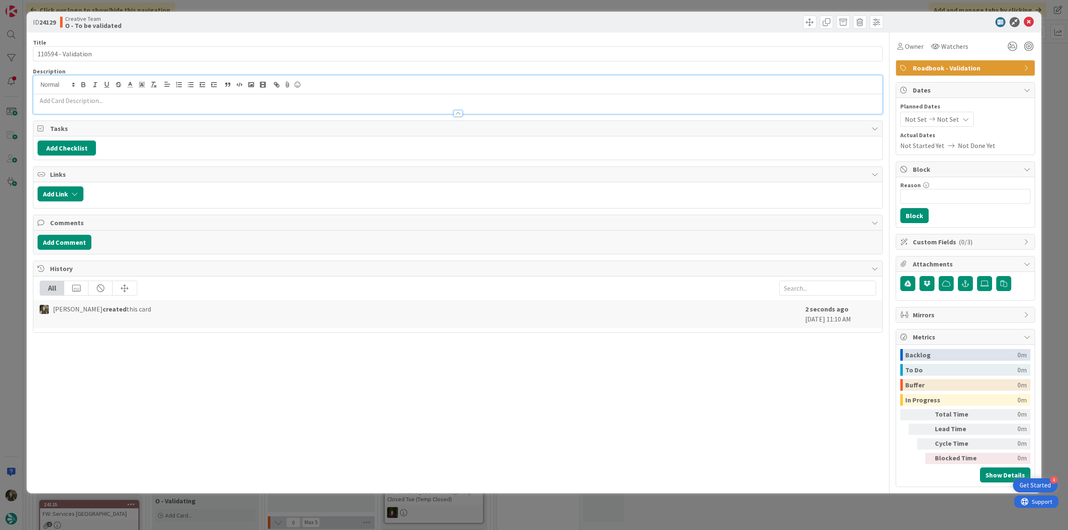
click at [154, 102] on p at bounding box center [458, 101] width 840 height 10
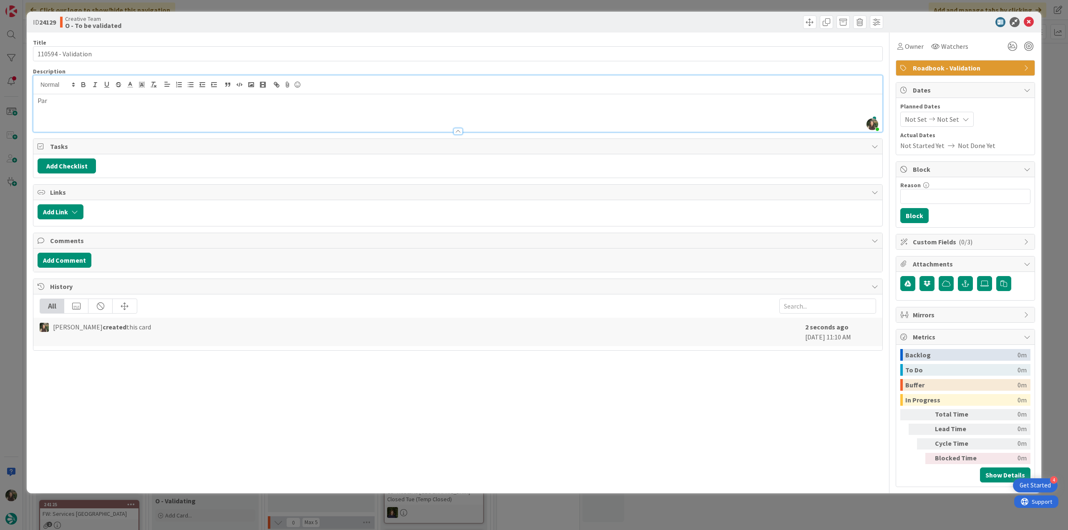
scroll to position [553, 0]
click at [9, 247] on div "ID 24129 Creative Team O - To be validated Title 19 / 128 110594 - Validation D…" at bounding box center [534, 265] width 1068 height 530
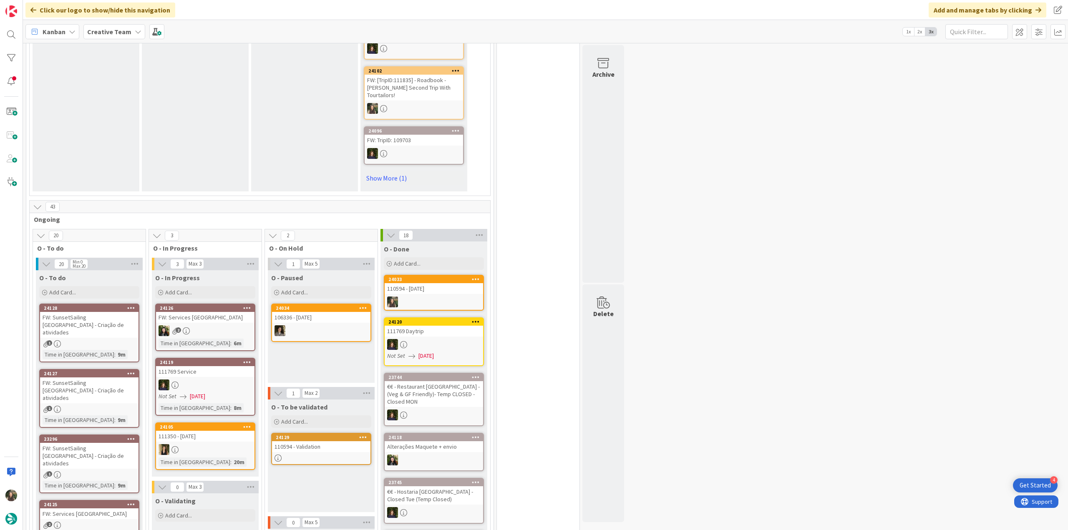
click at [341, 455] on div at bounding box center [321, 458] width 98 height 7
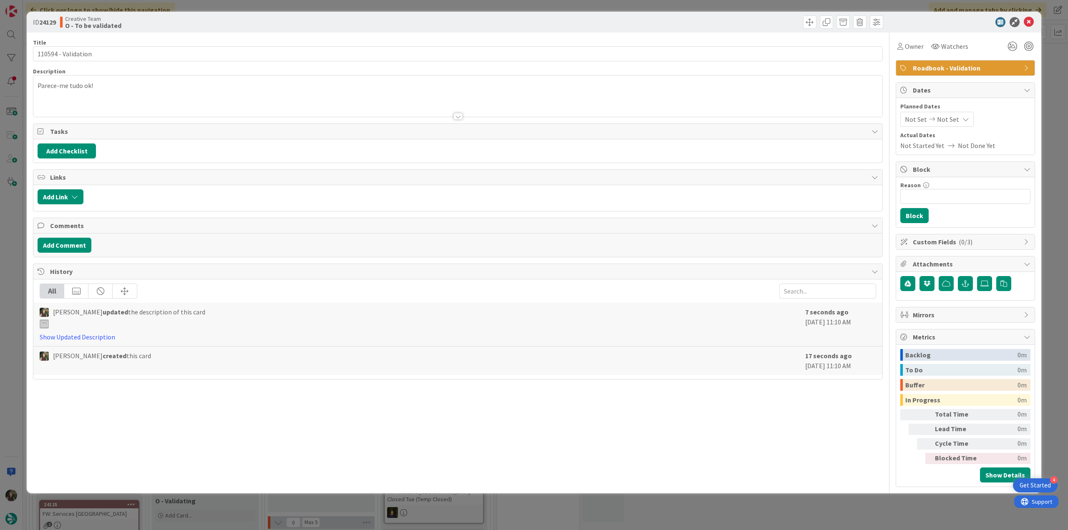
click at [138, 86] on div "Parece-me tudo ok!" at bounding box center [457, 95] width 849 height 41
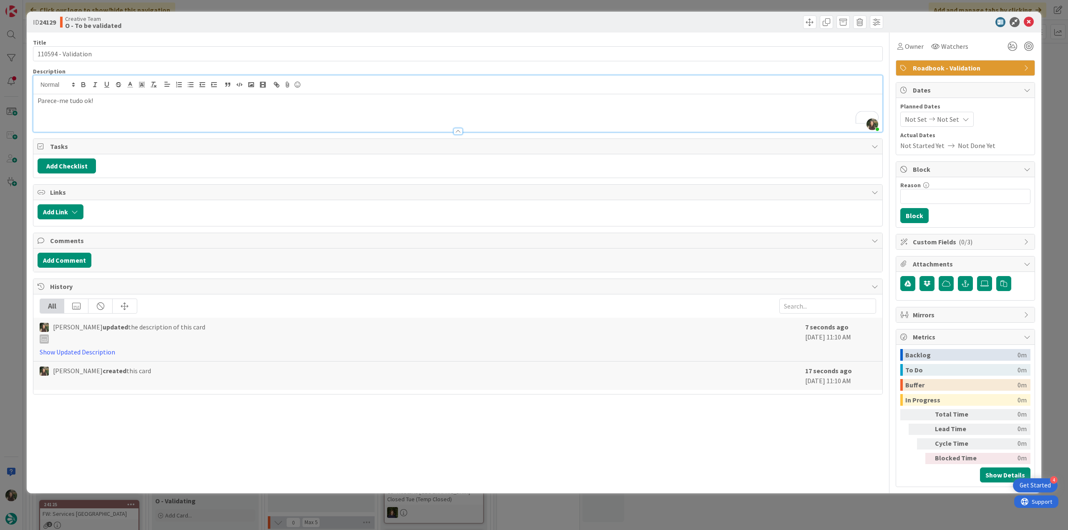
scroll to position [553, 0]
click at [52, 112] on p "Já questinei diretamente à raio se era preciso inserir poi's nos dias que vai e…" at bounding box center [458, 110] width 840 height 10
click at [412, 108] on p "Já questionei diretamente à raio se era preciso inserir poi's nos dias que vai …" at bounding box center [458, 110] width 840 height 10
click at [16, 244] on div "ID 24129 Creative Team O - To be validated Title 19 / 128 110594 - Validation D…" at bounding box center [534, 265] width 1068 height 530
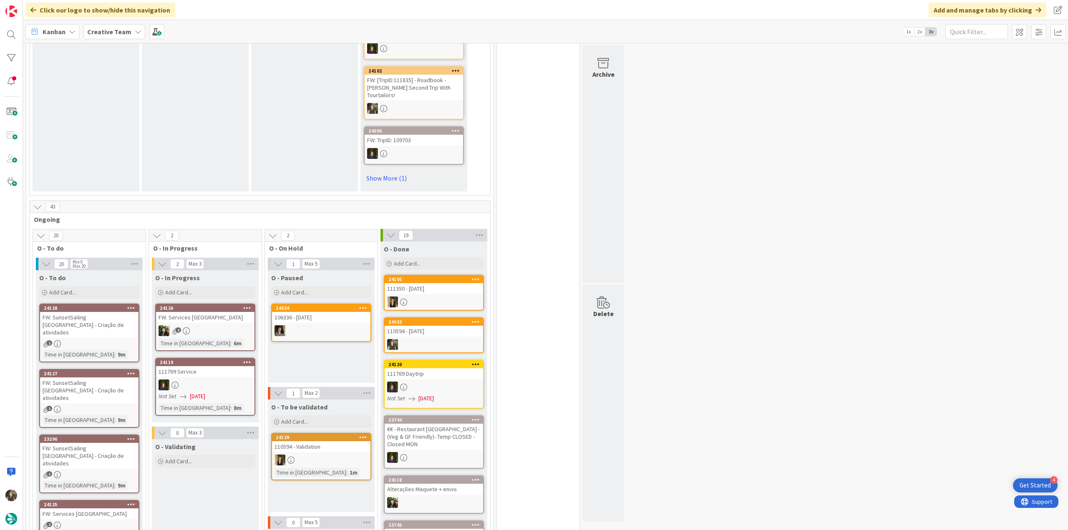
click at [429, 322] on div "24033 110594 - 31 oct" at bounding box center [434, 335] width 100 height 36
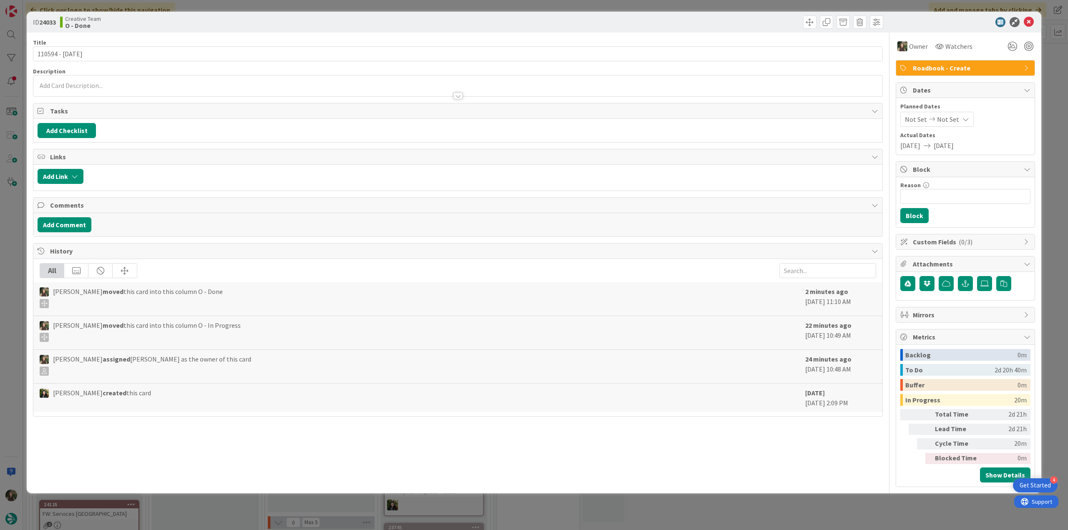
click at [868, 510] on div "ID 24033 Creative Team O - Done Title 15 / 128 110594 - 31 oct Description Owne…" at bounding box center [534, 265] width 1068 height 530
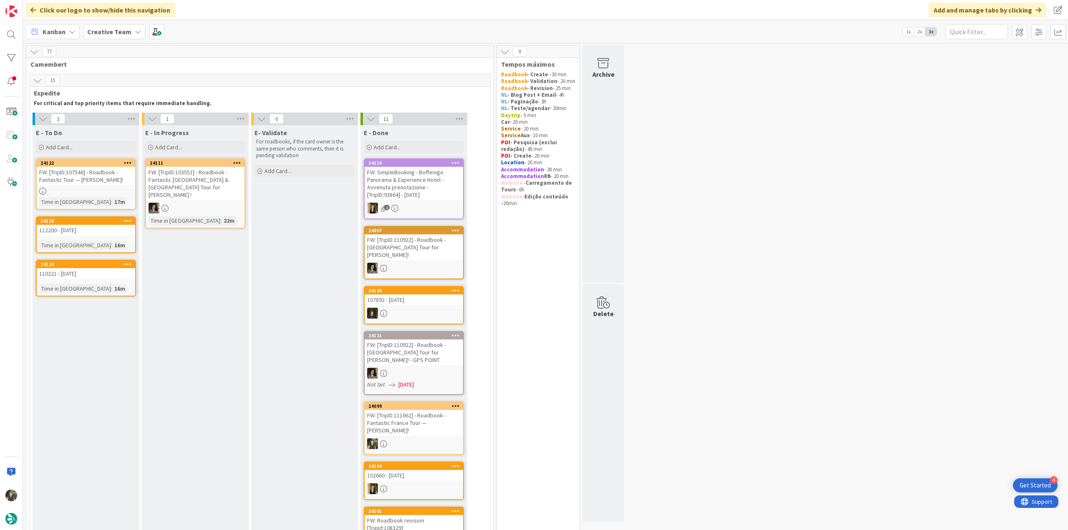
click at [104, 183] on div "FW: [TripID:107546] - Roadbook - Fantastic Tour — [PERSON_NAME]!" at bounding box center [86, 176] width 98 height 18
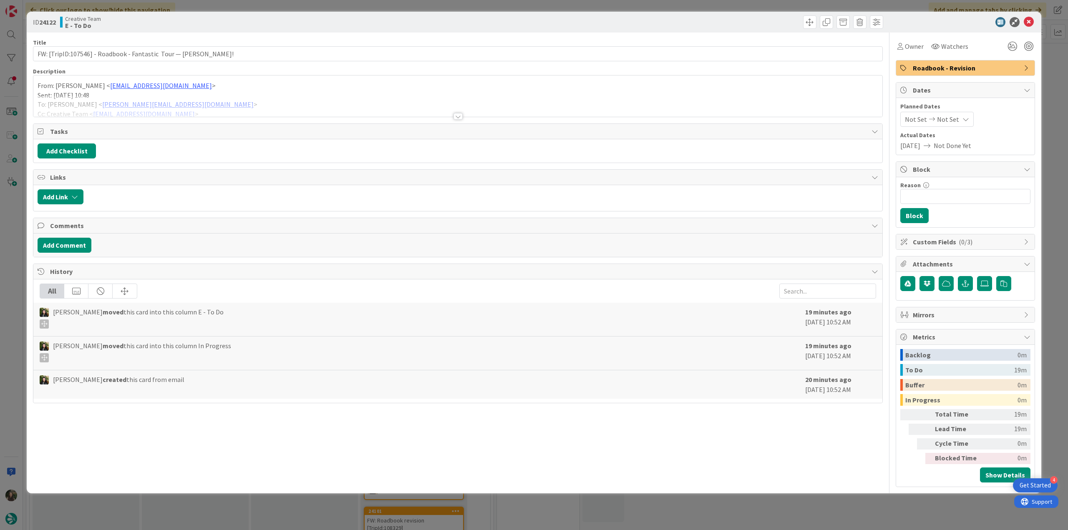
click at [273, 100] on div at bounding box center [457, 105] width 849 height 21
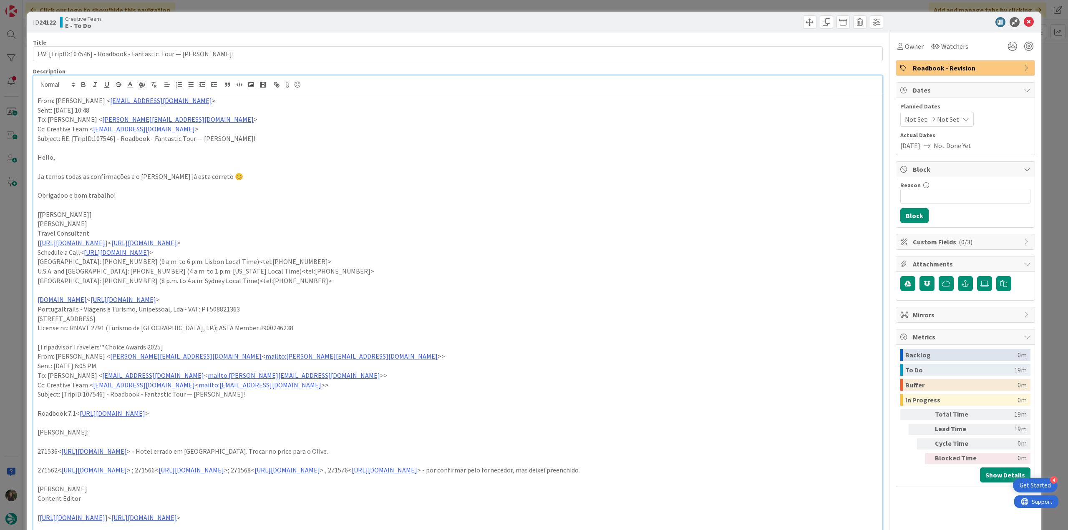
click at [20, 239] on div "ID 24122 Creative Team E - To Do Title 62 / 128 FW: [TripID:107546] - Roadbook …" at bounding box center [534, 265] width 1068 height 530
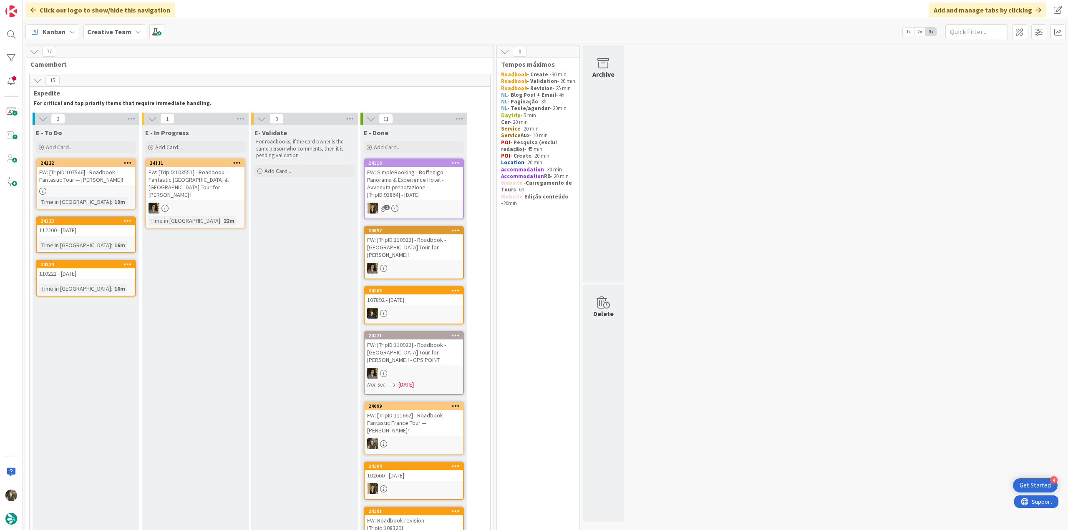
click at [71, 188] on div at bounding box center [86, 191] width 98 height 7
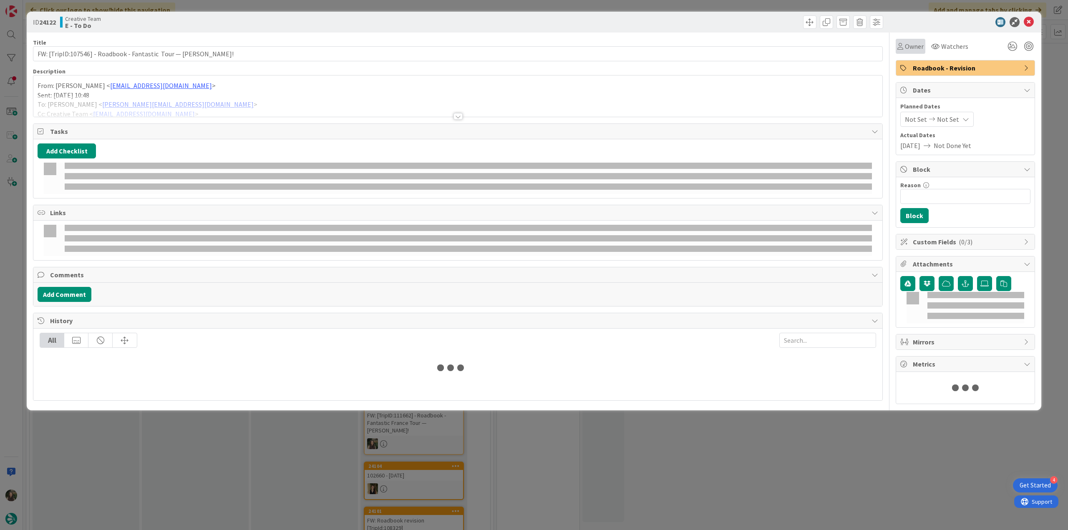
click at [915, 53] on div "Owner" at bounding box center [910, 46] width 30 height 15
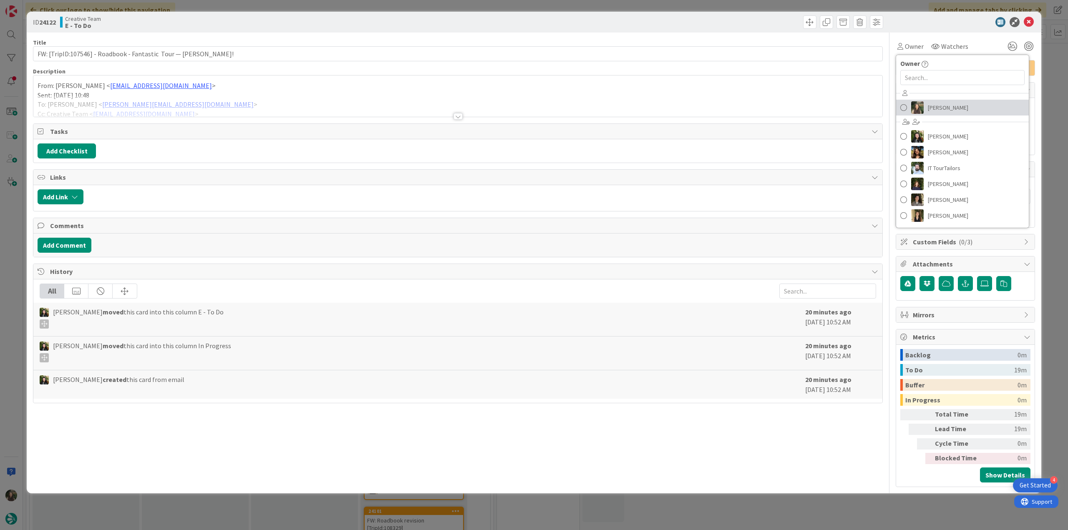
click at [939, 100] on link "[PERSON_NAME]" at bounding box center [962, 108] width 133 height 16
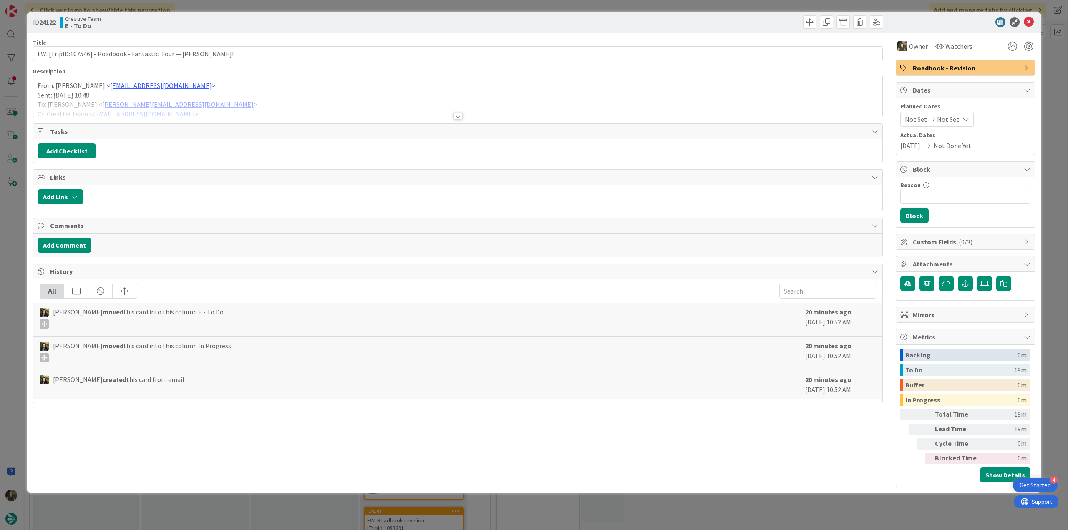
drag, startPoint x: 1048, startPoint y: 70, endPoint x: 999, endPoint y: 75, distance: 49.5
click at [1048, 70] on div "ID 24122 Creative Team E - To Do Title 62 / 128 FW: [TripID:107546] - Roadbook …" at bounding box center [534, 265] width 1068 height 530
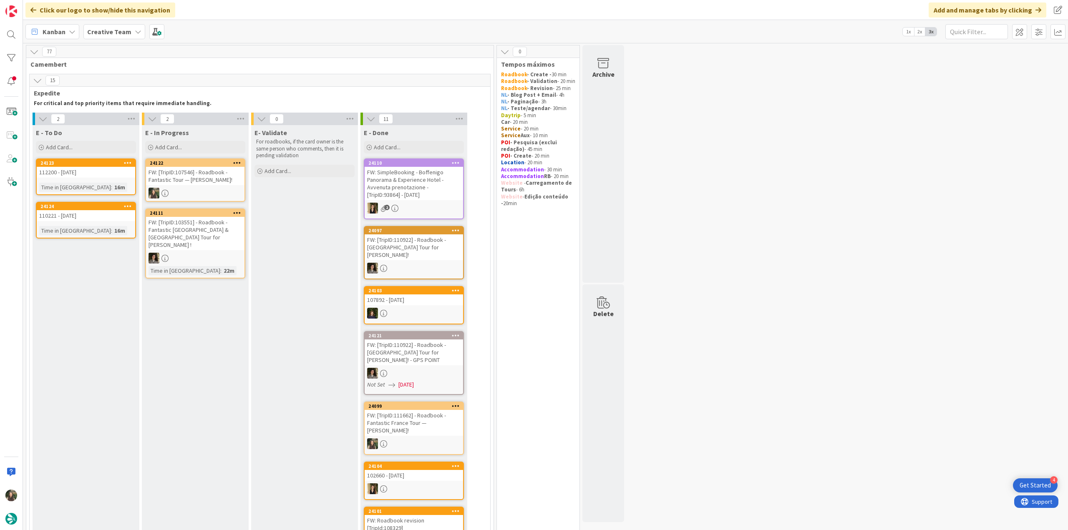
click at [187, 179] on div "FW: [TripID:107546] - Roadbook - Fantastic Tour — [PERSON_NAME]!" at bounding box center [195, 176] width 98 height 18
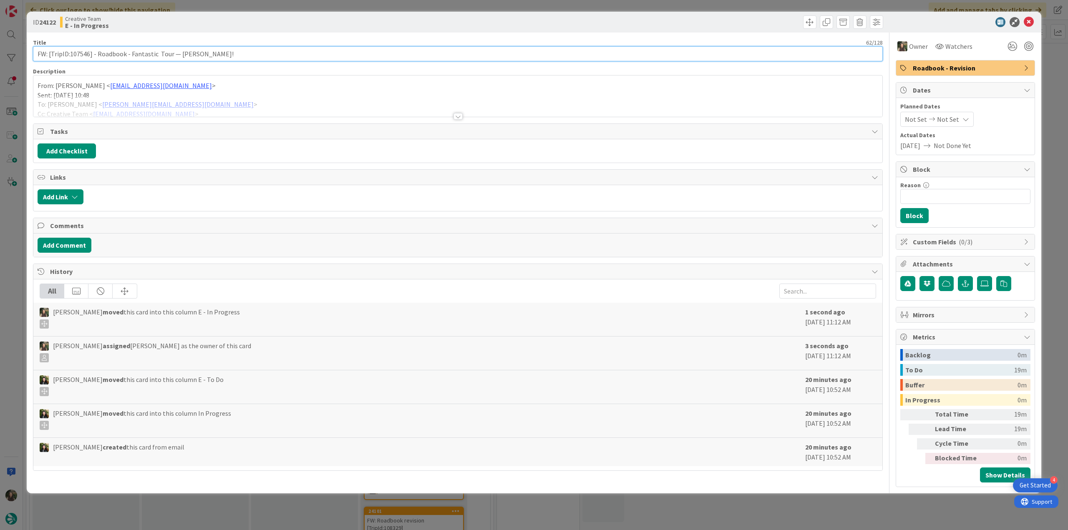
click at [85, 57] on input "FW: [TripID:107546] - Roadbook - Fantastic Tour — [PERSON_NAME]!" at bounding box center [457, 53] width 849 height 15
drag, startPoint x: 15, startPoint y: 237, endPoint x: 61, endPoint y: 225, distance: 47.4
click at [15, 237] on div "ID 24122 Creative Team E - In Progress Title 62 / 128 FW: [TripID:107546] - Roa…" at bounding box center [534, 265] width 1068 height 530
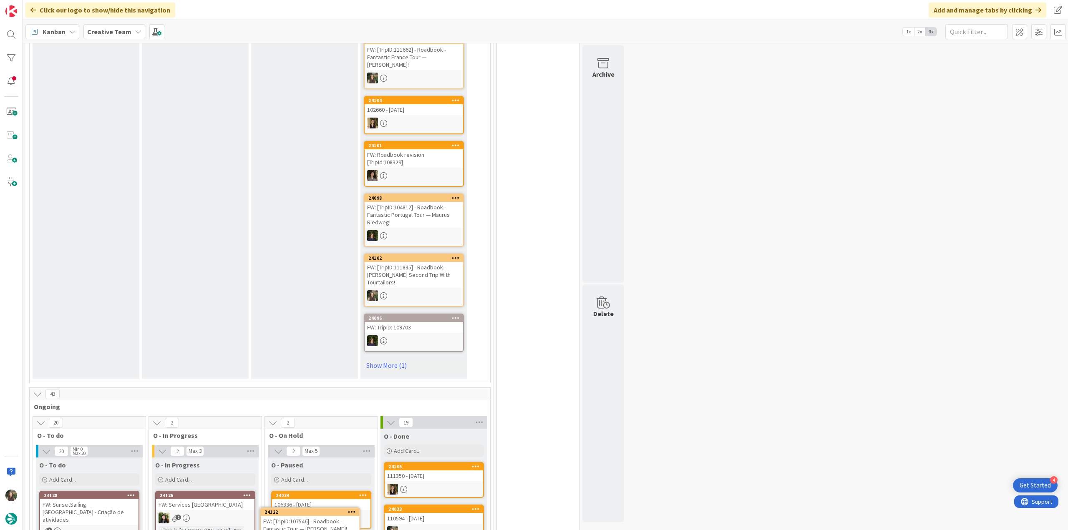
scroll to position [419, 0]
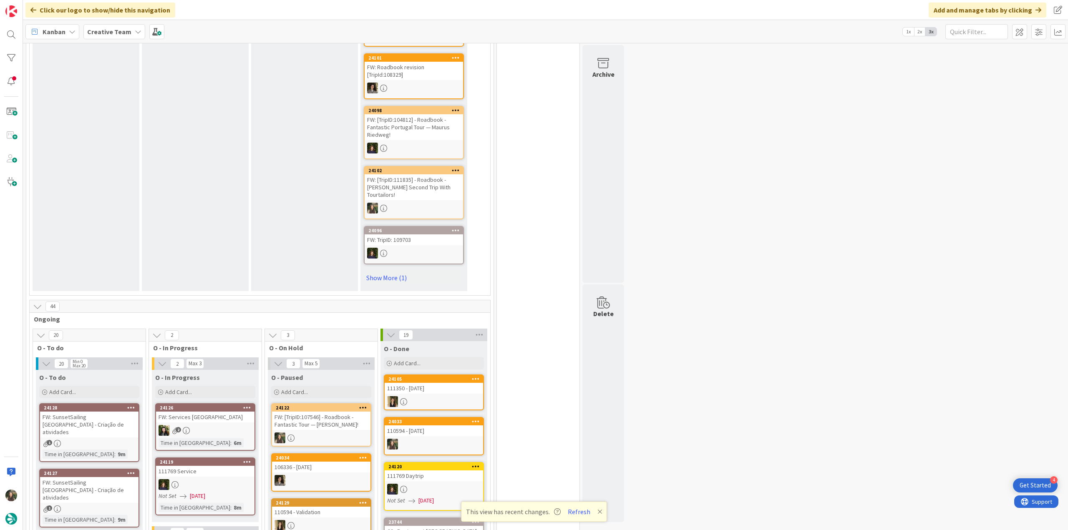
click at [580, 512] on button "Refresh" at bounding box center [579, 511] width 28 height 11
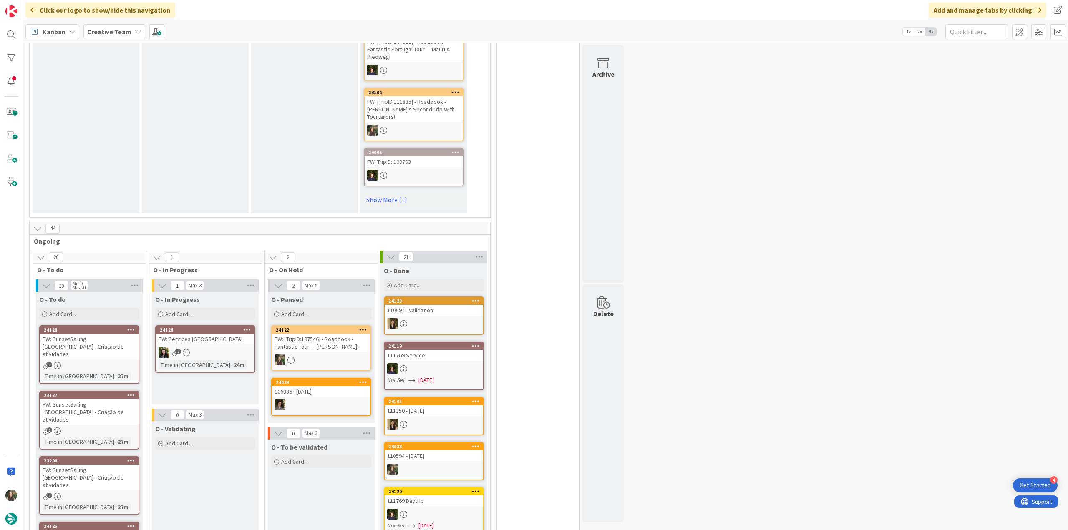
scroll to position [584, 0]
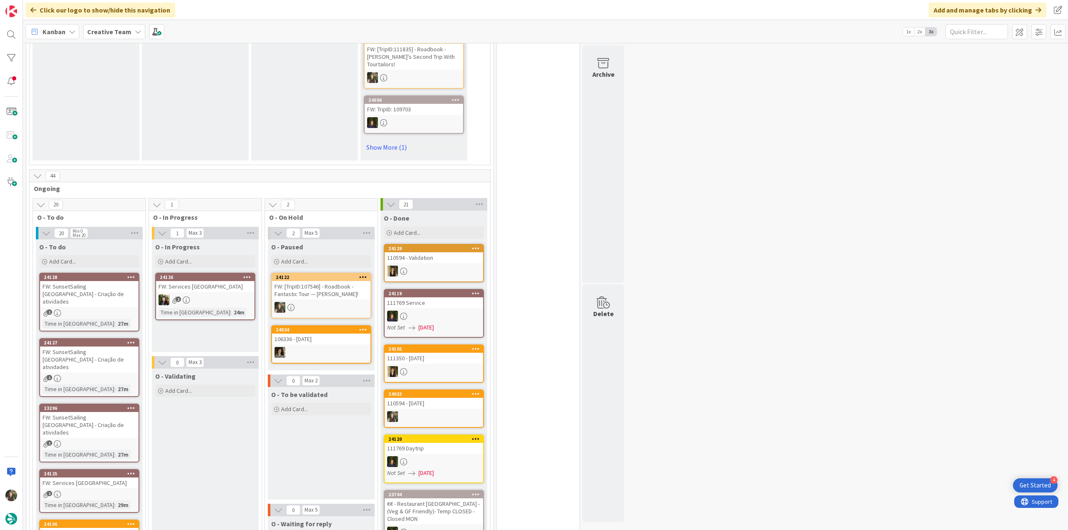
click at [450, 262] on div "24129 110594 - Validation" at bounding box center [434, 263] width 100 height 38
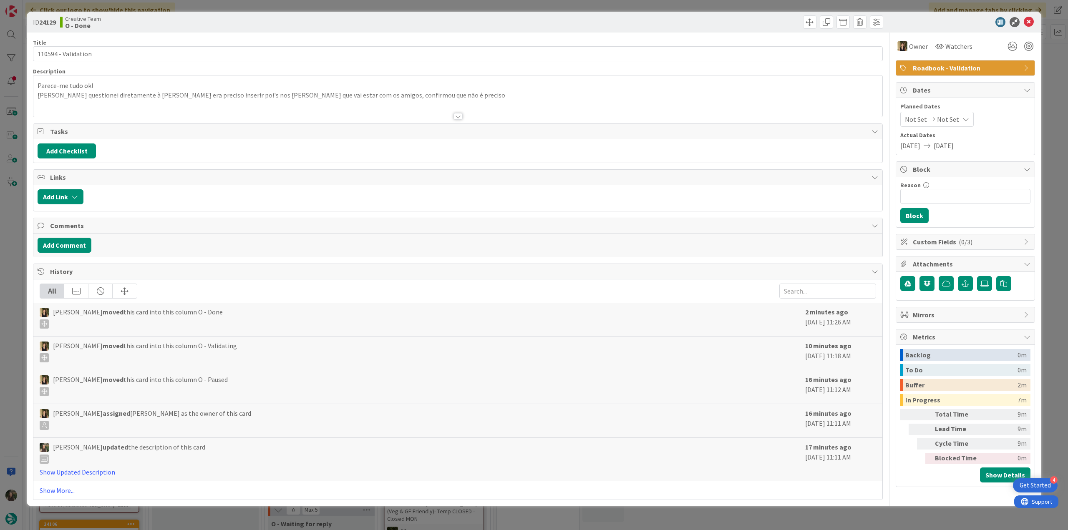
click at [719, 522] on div "ID 24129 Creative Team O - Done Title 19 / 128 110594 - Validation Description …" at bounding box center [534, 265] width 1068 height 530
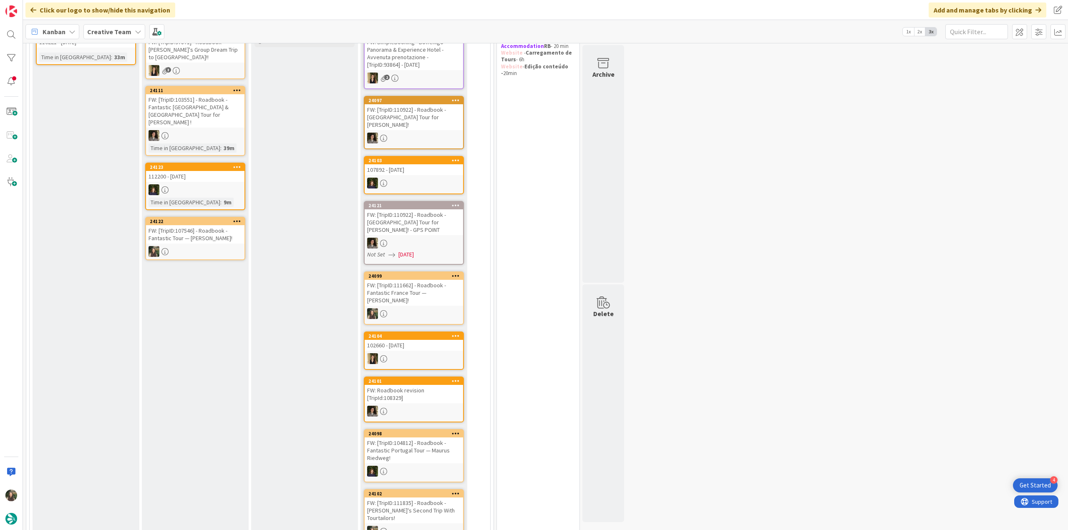
scroll to position [2, 0]
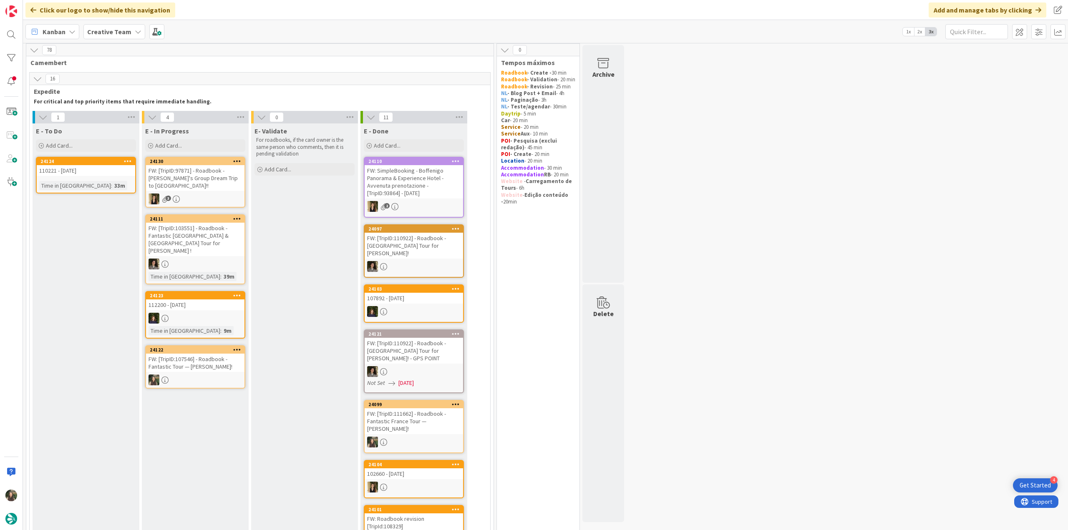
click at [207, 354] on div "FW: [TripID:107546] - Roadbook - Fantastic Tour — [PERSON_NAME]!" at bounding box center [195, 363] width 98 height 18
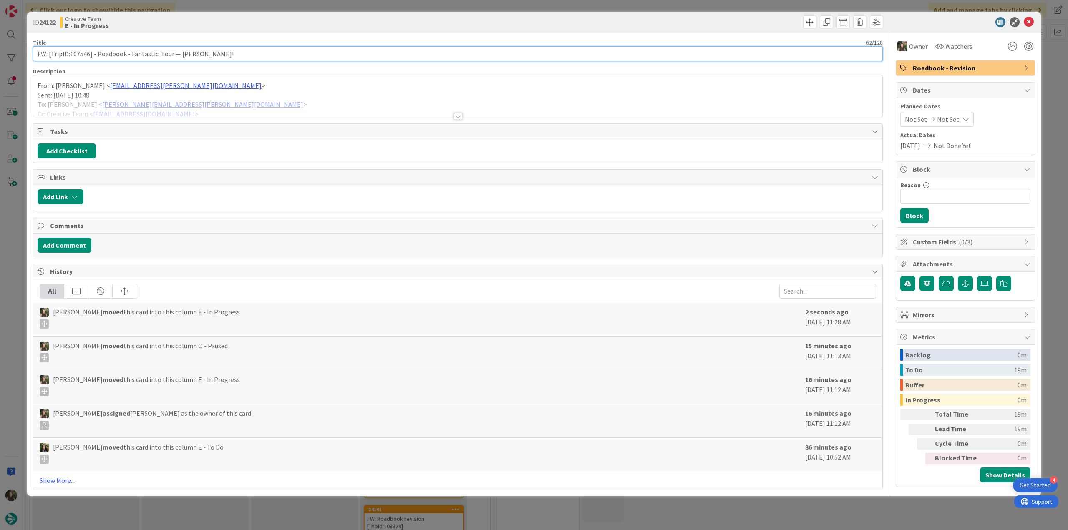
click at [82, 55] on input "FW: [TripID:107546] - Roadbook - Fantastic Tour — [PERSON_NAME]!" at bounding box center [457, 53] width 849 height 15
click at [13, 303] on div "ID 24122 Creative Team E - In Progress Title 62 / 128 FW: [TripID:107546] - Roa…" at bounding box center [534, 265] width 1068 height 530
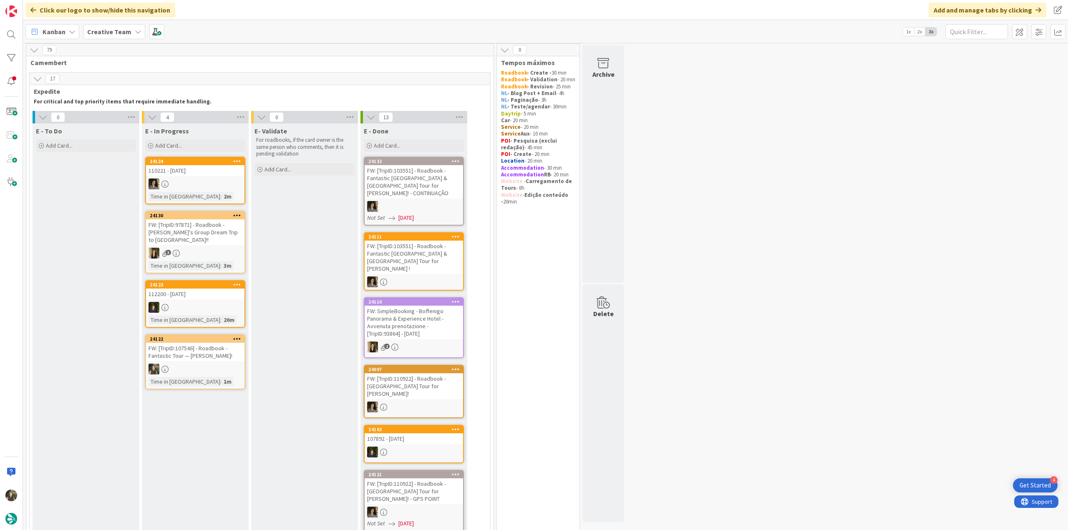
click at [207, 348] on div "FW: [TripID:107546] - Roadbook - Fantastic Tour — [PERSON_NAME]!" at bounding box center [195, 352] width 98 height 18
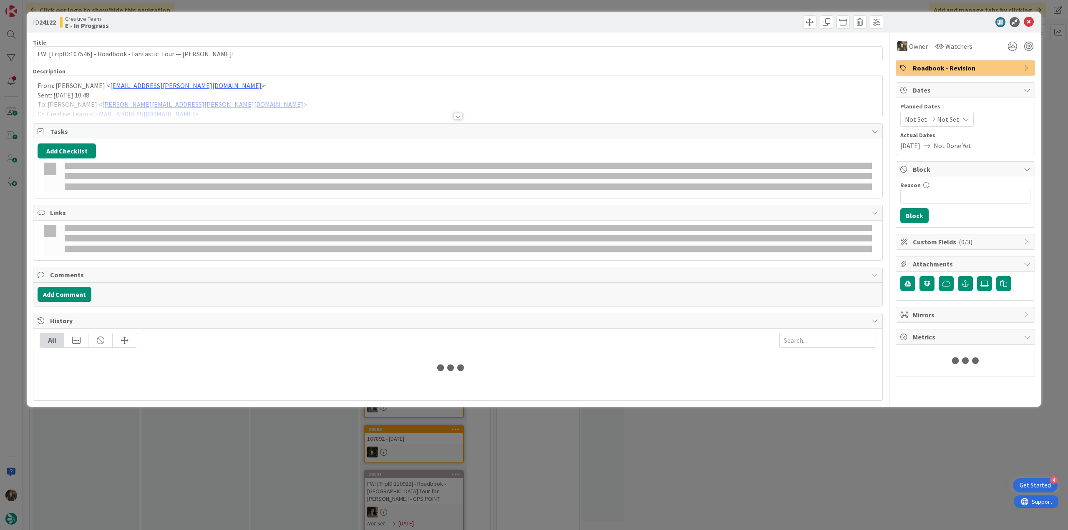
click at [268, 93] on p "Sent: Monday, September 29, 2025 10:48" at bounding box center [458, 95] width 840 height 10
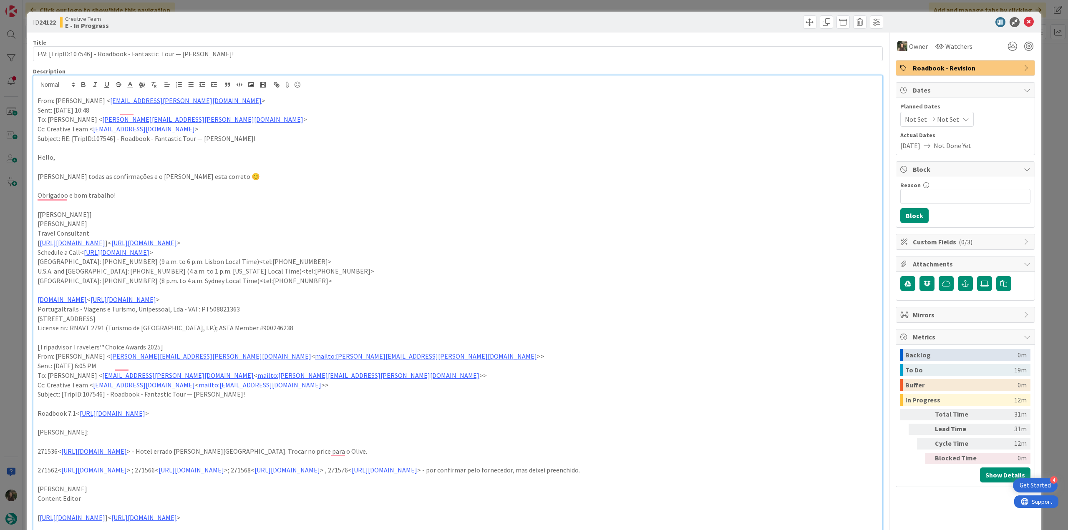
click at [13, 216] on div "ID 24122 Creative Team E - In Progress Title 62 / 128 FW: [TripID:107546] - Roa…" at bounding box center [534, 265] width 1068 height 530
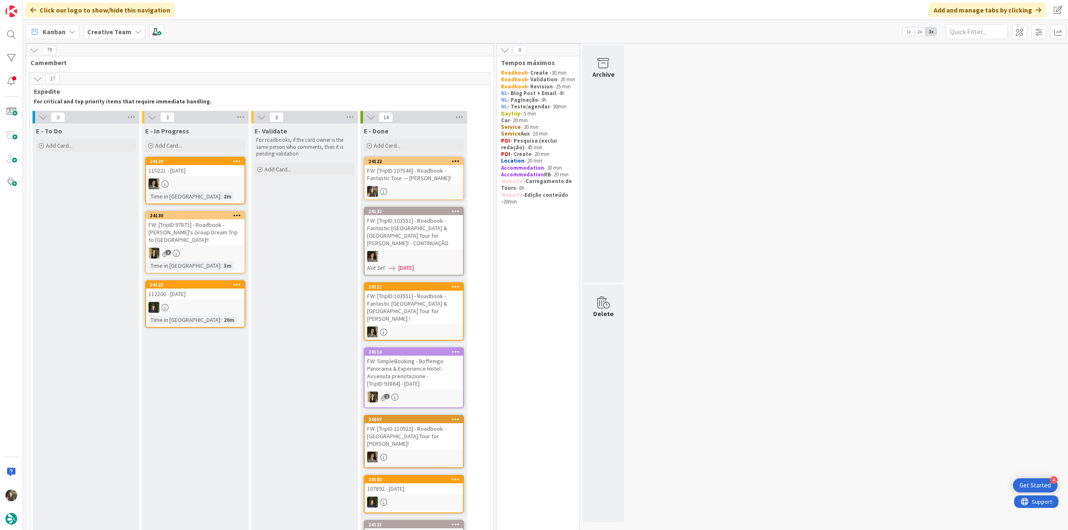
click at [424, 178] on div "FW: [TripID:107546] - Roadbook - Fantastic Tour — [PERSON_NAME]!" at bounding box center [413, 174] width 98 height 18
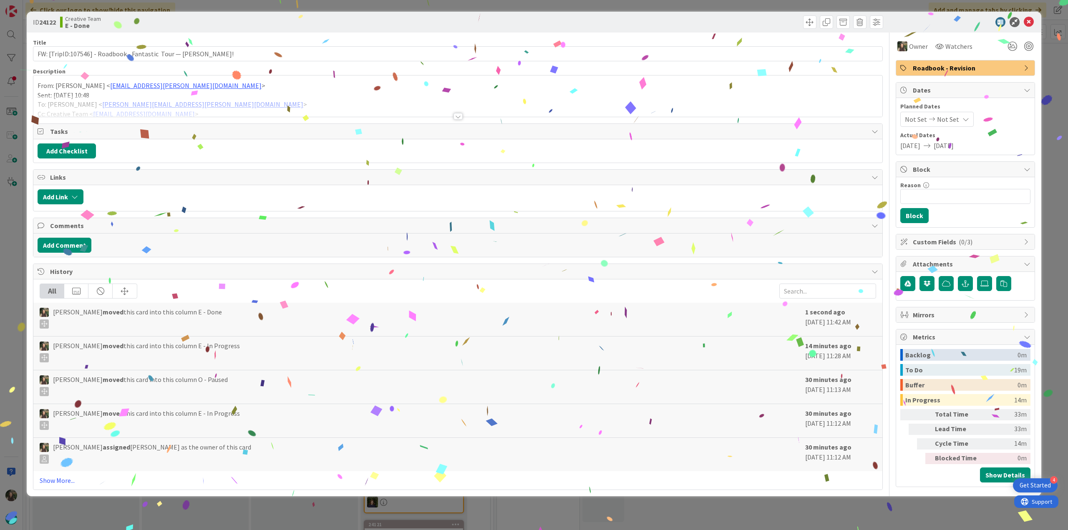
click at [846, 527] on div "ID 24122 Creative Team E - Done Title 62 / 128 FW: [TripID:107546] - Roadbook -…" at bounding box center [534, 265] width 1068 height 530
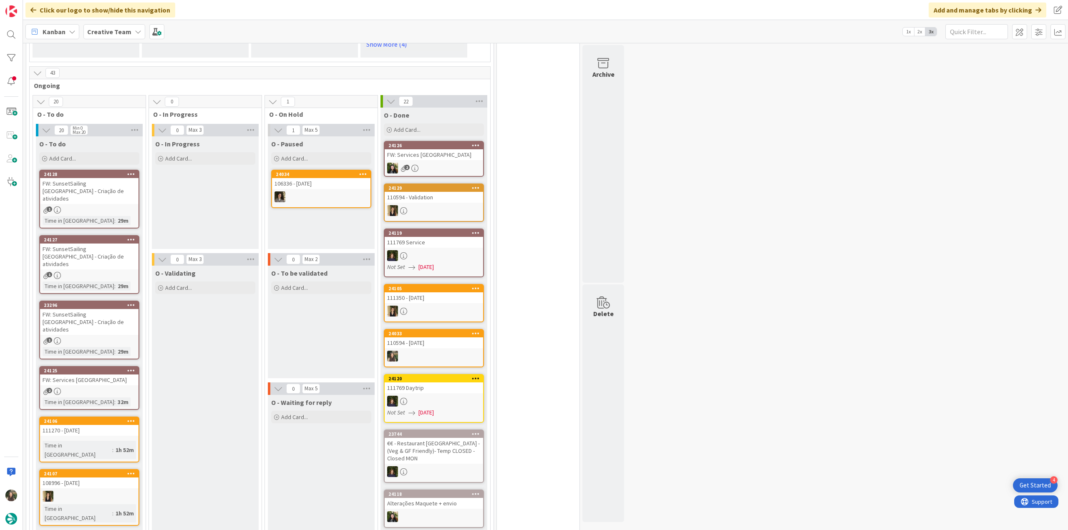
scroll to position [627, 0]
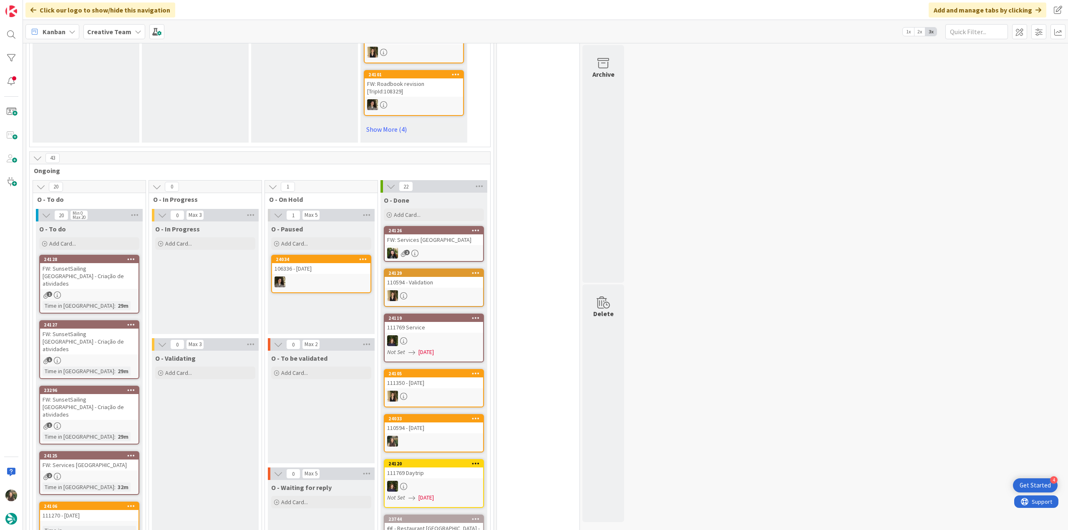
click at [84, 263] on div "FW: SunsetSailing [GEOGRAPHIC_DATA] - Criação de atividades" at bounding box center [89, 276] width 98 height 26
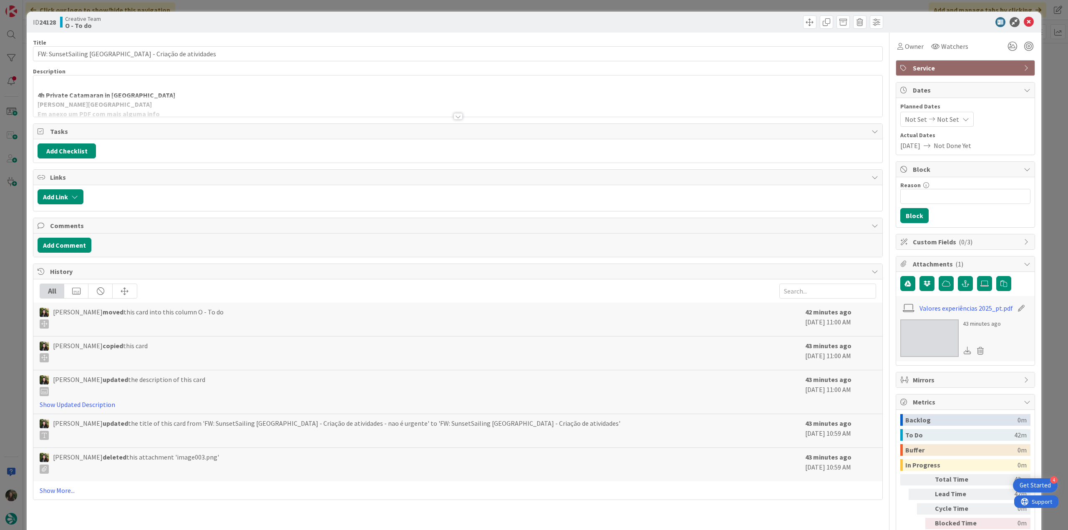
drag, startPoint x: 13, startPoint y: 260, endPoint x: 20, endPoint y: 283, distance: 24.5
click at [13, 260] on div "ID 24128 Creative Team O - To do Title 49 / 128 FW: SunsetSailing Algarve - Cri…" at bounding box center [534, 265] width 1068 height 530
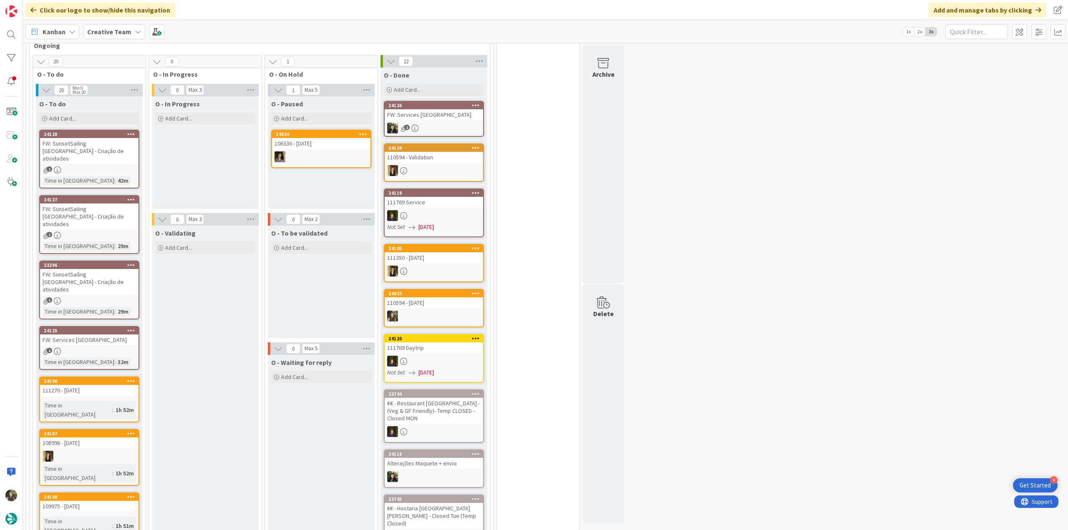
click at [121, 385] on div "111270 - [DATE]" at bounding box center [89, 390] width 98 height 11
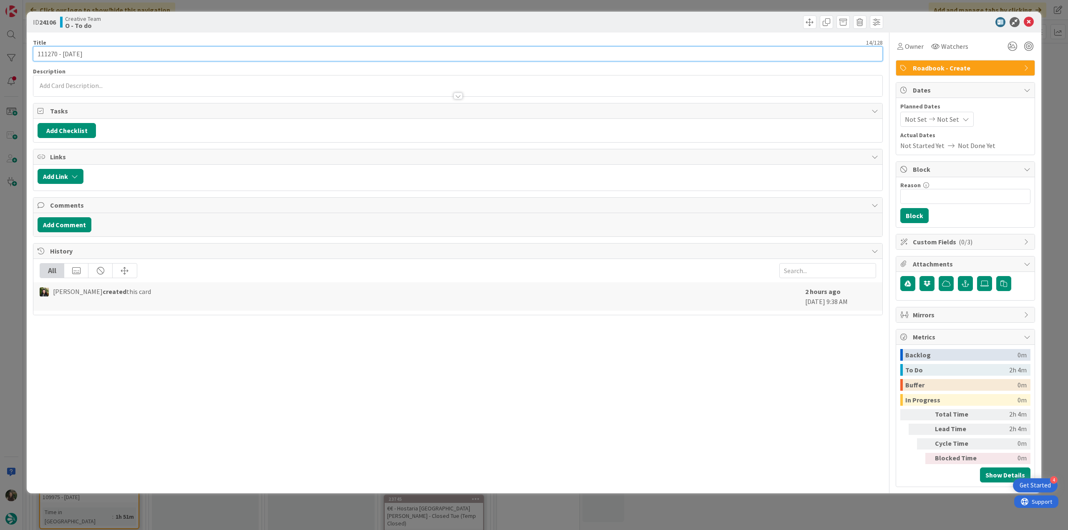
click at [50, 55] on input "111270 - [DATE]" at bounding box center [457, 53] width 849 height 15
click at [918, 47] on span "Owner" at bounding box center [913, 46] width 19 height 10
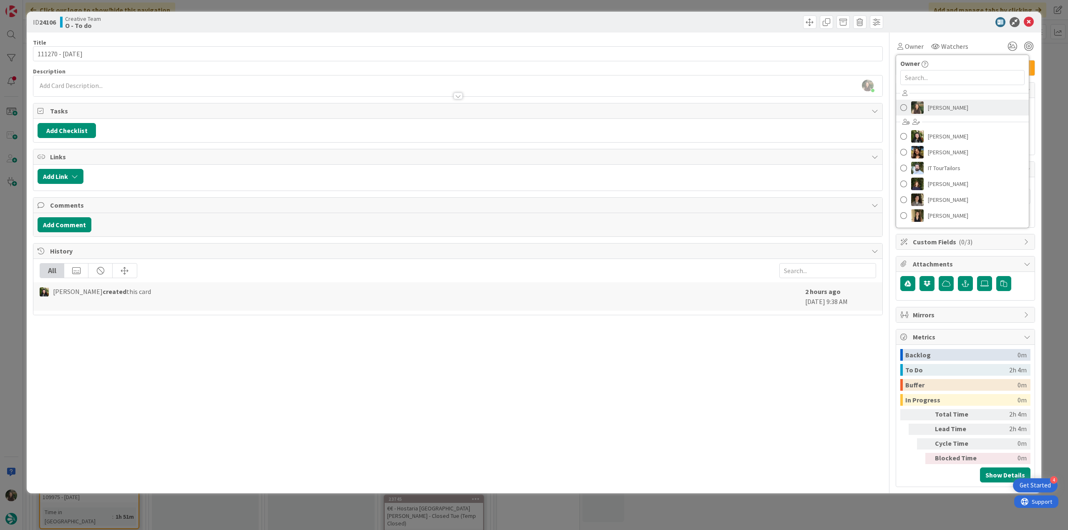
click at [940, 110] on span "[PERSON_NAME]" at bounding box center [947, 107] width 40 height 13
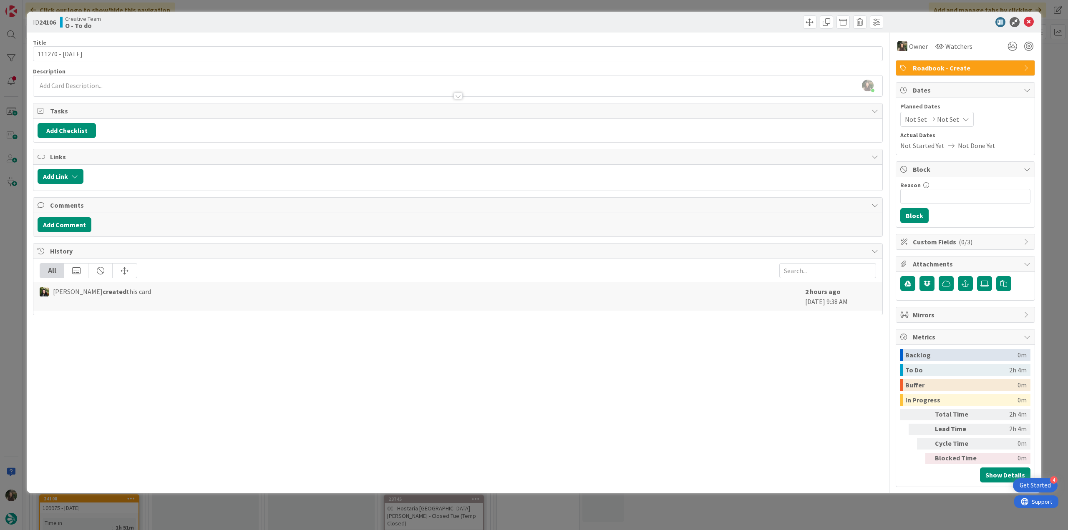
click at [1046, 67] on div "ID 24106 Creative Team O - To do Title 14 / 128 111270 - 2 nov Description Inês…" at bounding box center [534, 265] width 1068 height 530
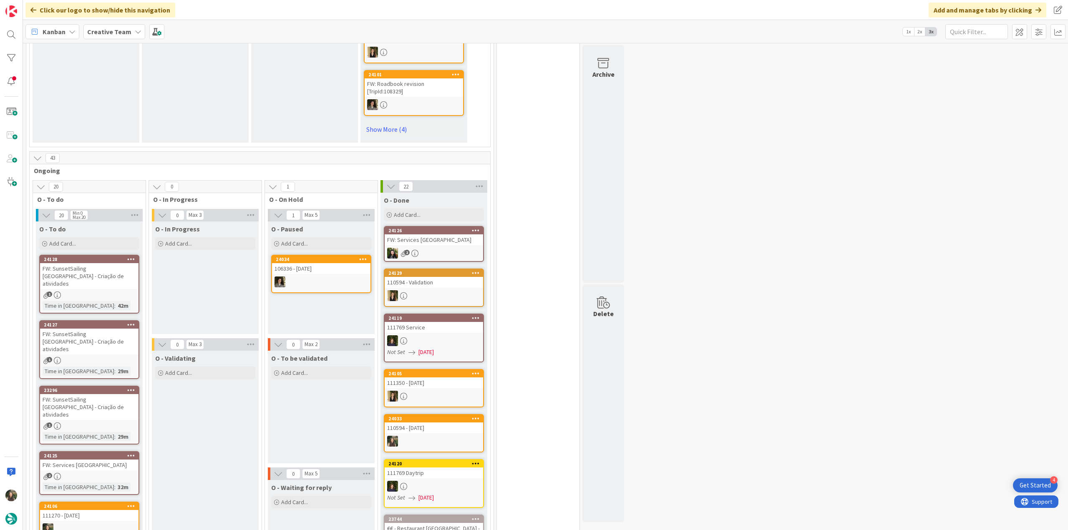
click at [81, 263] on div "FW: SunsetSailing [GEOGRAPHIC_DATA] - Criação de atividades" at bounding box center [89, 276] width 98 height 26
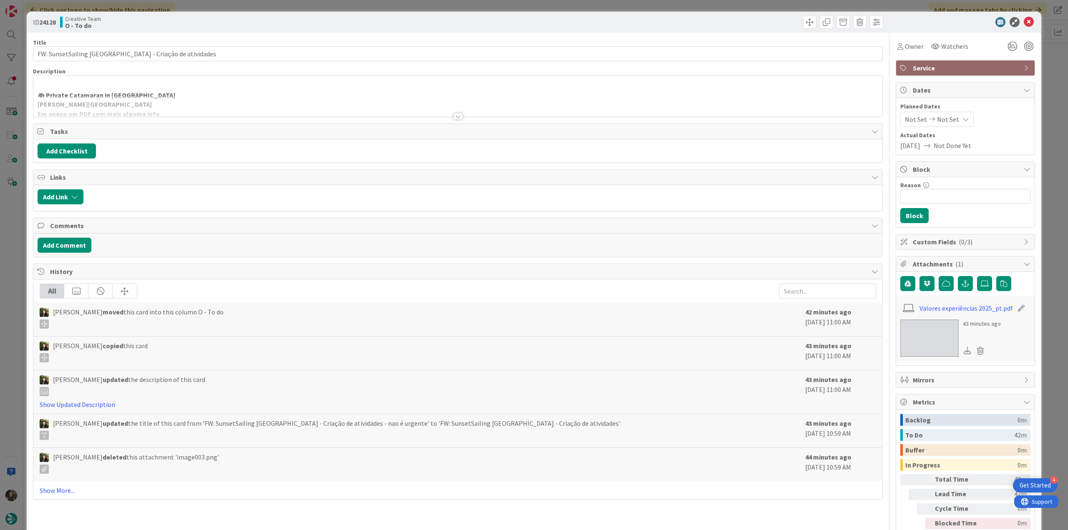
click at [185, 101] on div at bounding box center [457, 105] width 849 height 21
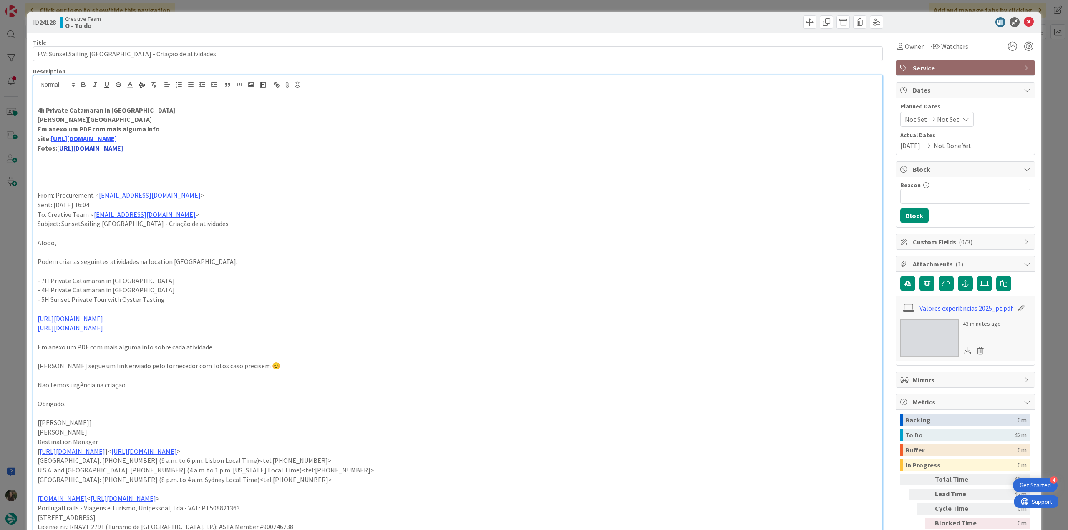
click at [123, 148] on link "[URL][DOMAIN_NAME]" at bounding box center [90, 148] width 66 height 8
click at [137, 164] on link "[URL][DOMAIN_NAME]" at bounding box center [150, 164] width 57 height 11
click at [97, 139] on link "[URL][DOMAIN_NAME]" at bounding box center [84, 138] width 66 height 8
click at [104, 153] on link "[URL][DOMAIN_NAME]" at bounding box center [82, 154] width 57 height 11
click at [904, 41] on span "Owner" at bounding box center [913, 46] width 19 height 10
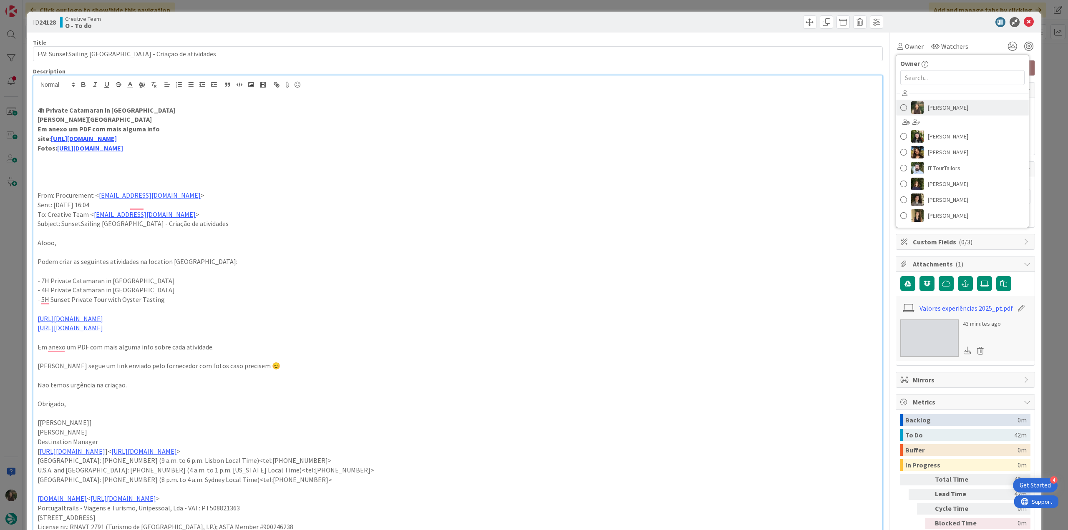
click at [936, 111] on span "[PERSON_NAME]" at bounding box center [947, 107] width 40 height 13
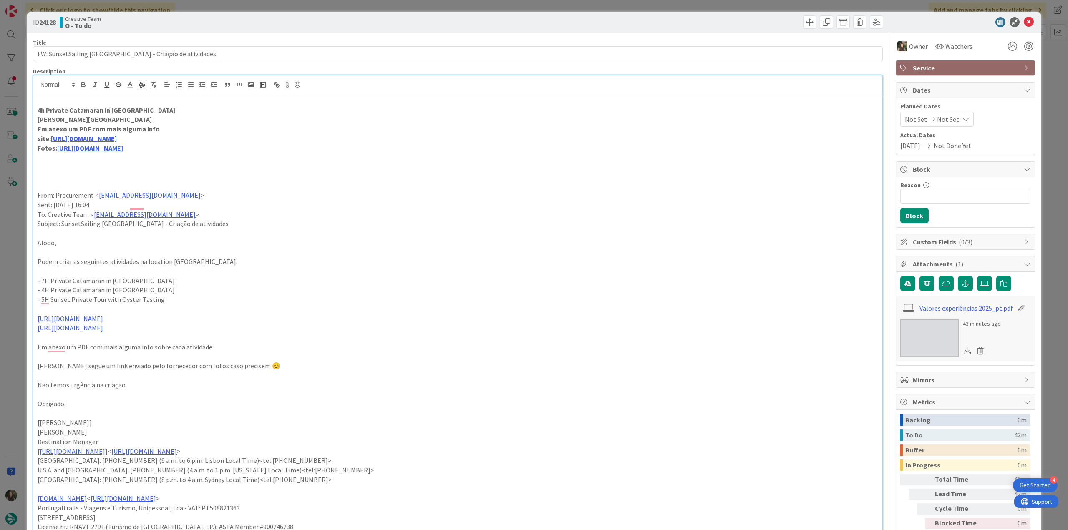
click at [19, 233] on div "ID 24128 Creative Team O - To do Title 49 / 128 FW: SunsetSailing Algarve - Cri…" at bounding box center [534, 265] width 1068 height 530
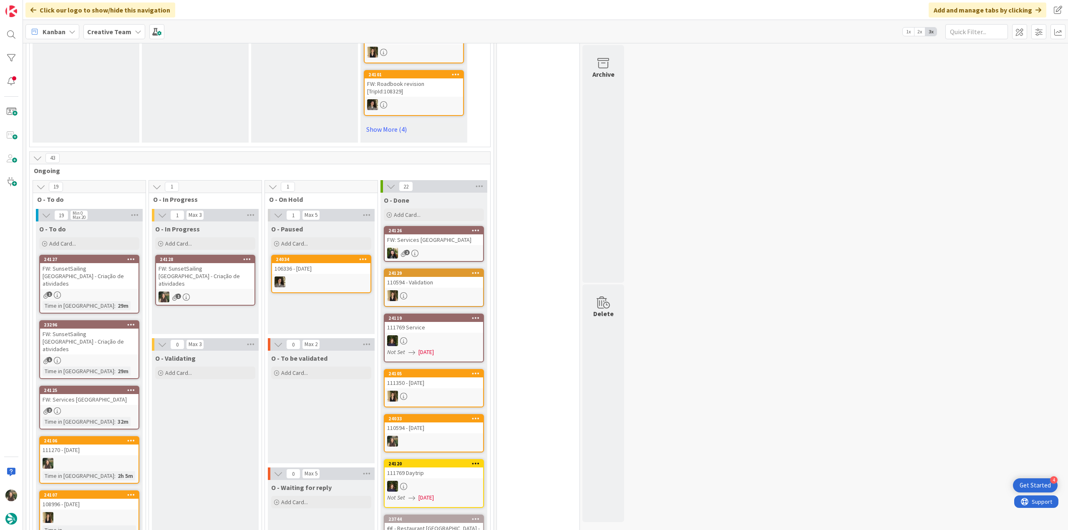
click at [225, 259] on div "24128 FW: SunsetSailing Algarve - Criação de atividades 1" at bounding box center [205, 280] width 100 height 51
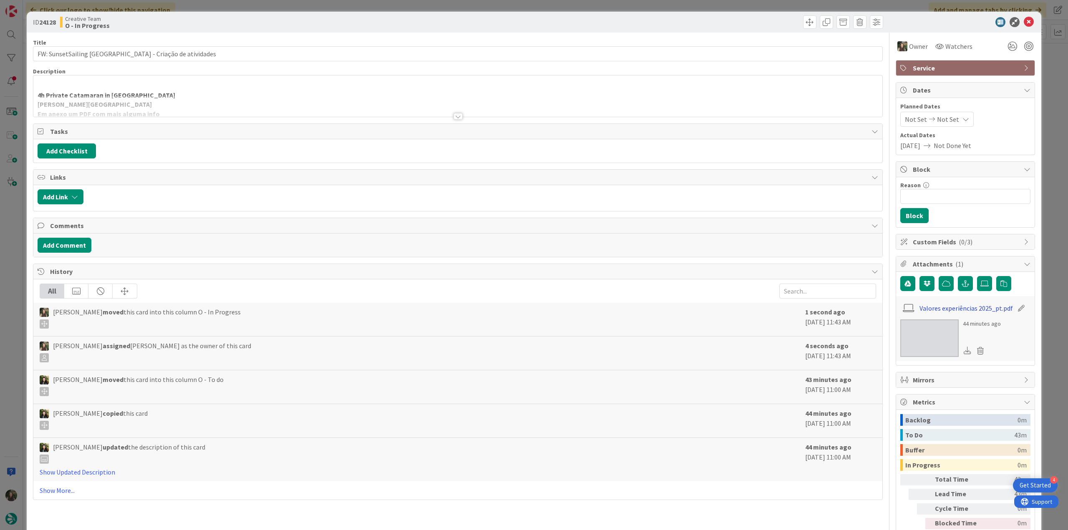
click at [965, 307] on link "Valores experiências 2025_pt.pdf" at bounding box center [965, 308] width 93 height 10
click at [15, 223] on div "ID 24128 Creative Team O - In Progress Title 49 / 128 FW: SunsetSailing Algarve…" at bounding box center [534, 265] width 1068 height 530
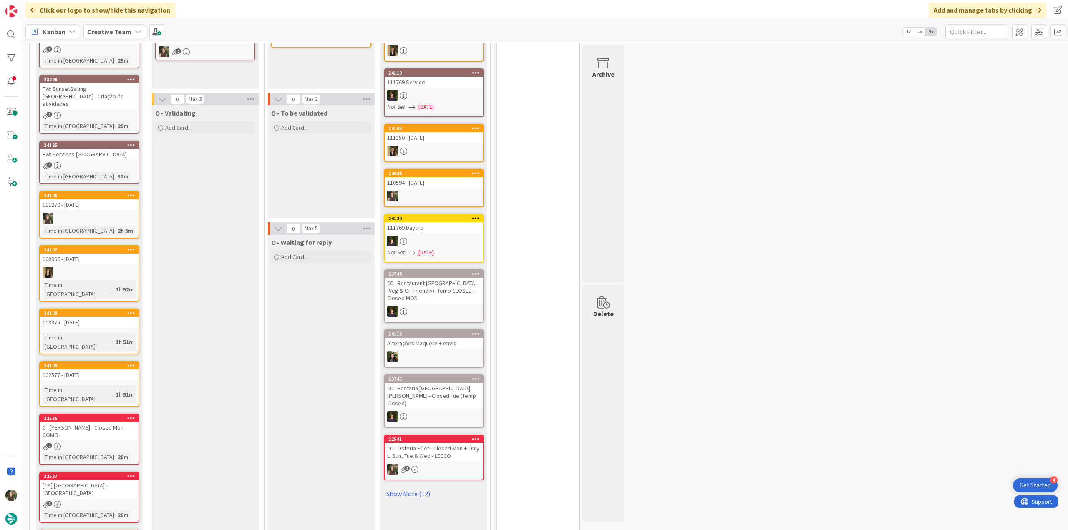
scroll to position [669, 0]
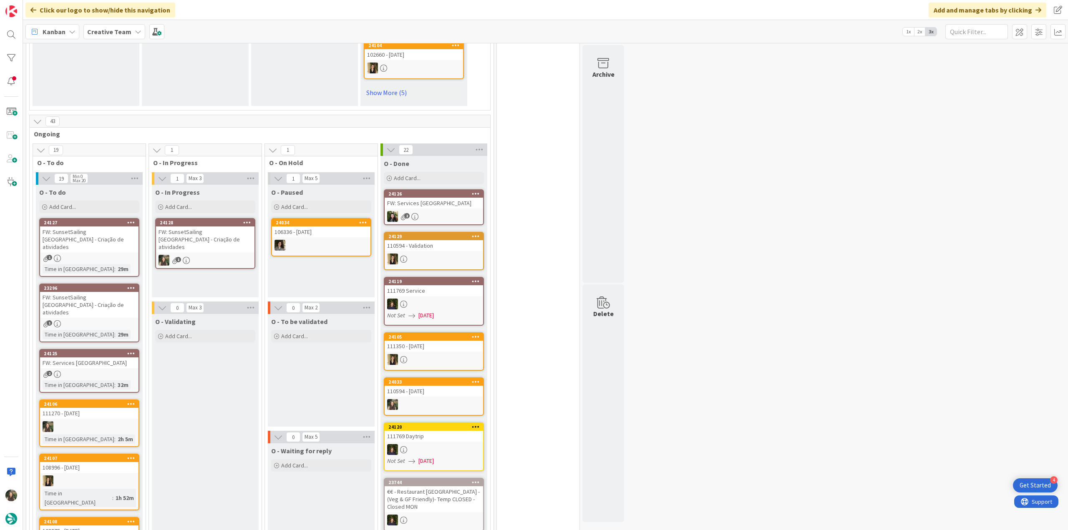
click at [232, 255] on div "1" at bounding box center [205, 260] width 98 height 11
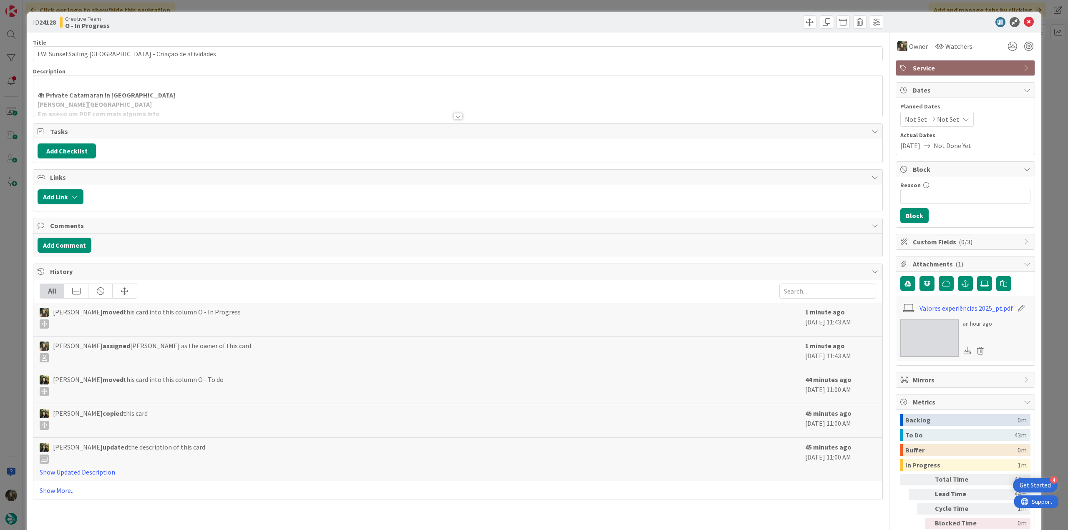
click at [164, 92] on div "4h Private Catamaran in Ria Formosa em Faro Em anexo um PDF com mais alguma inf…" at bounding box center [457, 95] width 849 height 41
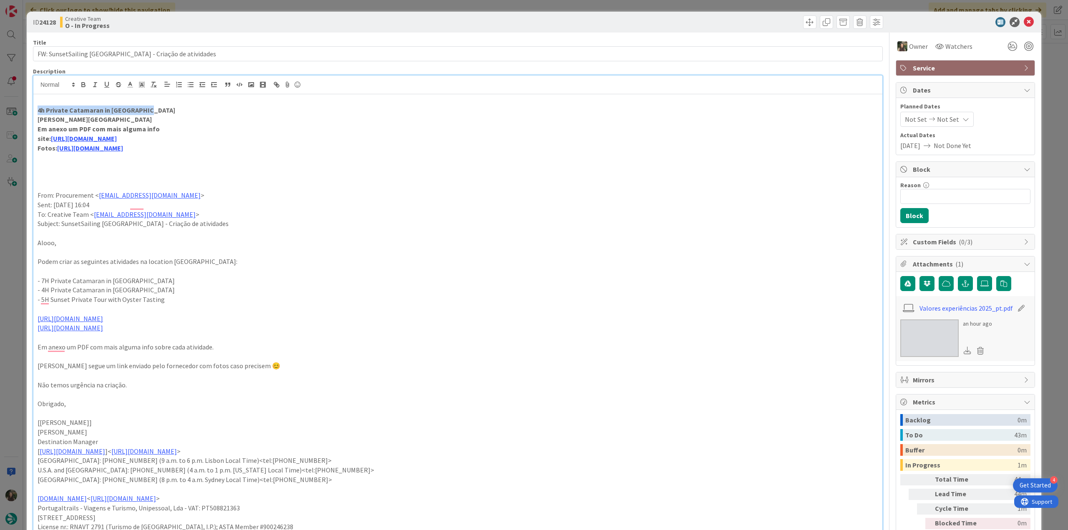
drag, startPoint x: 156, startPoint y: 108, endPoint x: 38, endPoint y: 106, distance: 118.4
click at [38, 106] on p "4h Private Catamaran in Ria Formosa" at bounding box center [458, 110] width 840 height 10
copy strong "4h Private Catamaran in Ria Formosa"
drag, startPoint x: 49, startPoint y: 55, endPoint x: 83, endPoint y: 54, distance: 34.2
click at [83, 54] on input "FW: SunsetSailing [GEOGRAPHIC_DATA] - Criação de atividades" at bounding box center [457, 53] width 849 height 15
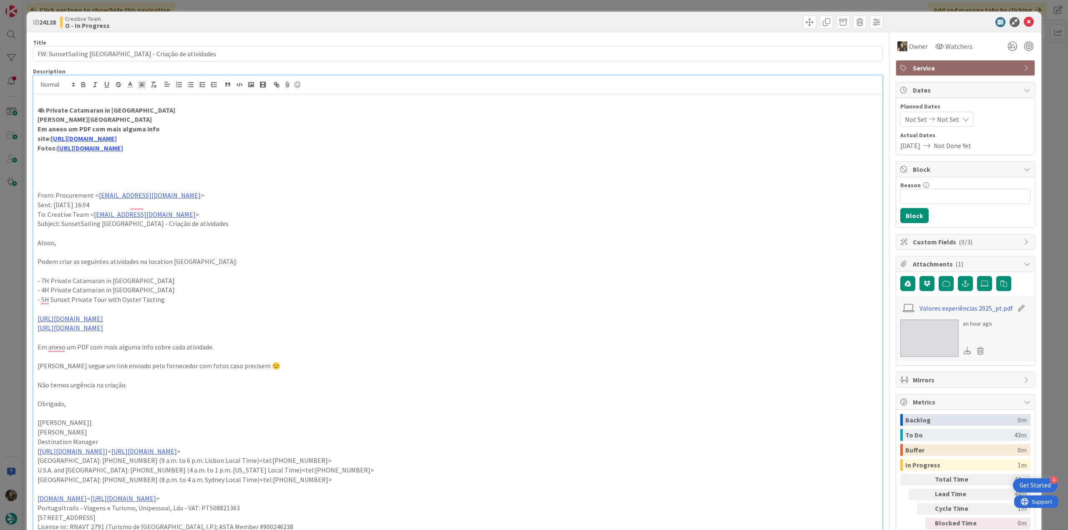
click at [5, 251] on div "ID 24128 Creative Team O - In Progress Title 49 / 128 FW: SunsetSailing Algarve…" at bounding box center [534, 265] width 1068 height 530
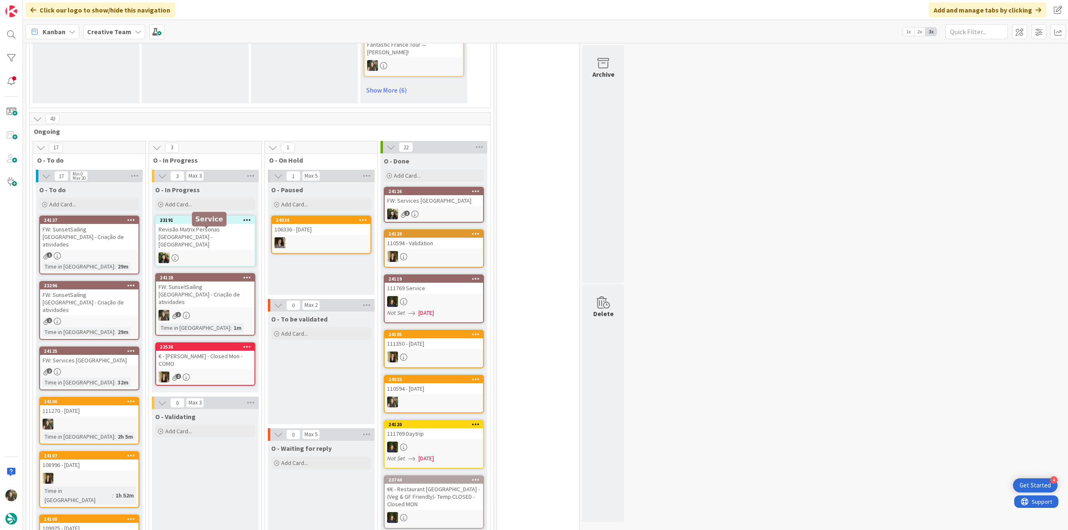
click at [208, 281] on div "FW: SunsetSailing [GEOGRAPHIC_DATA] - Criação de atividades" at bounding box center [205, 294] width 98 height 26
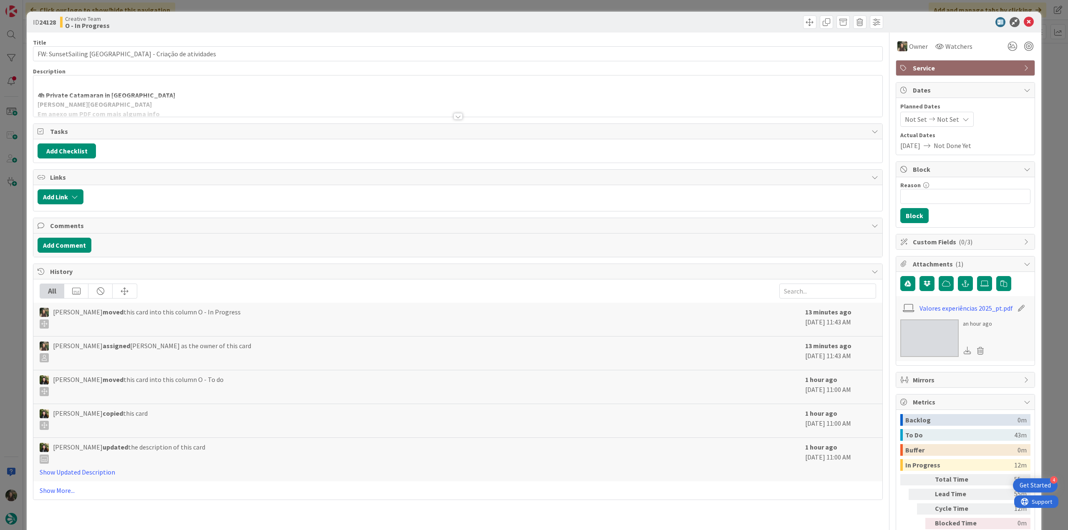
click at [229, 100] on div at bounding box center [457, 105] width 849 height 21
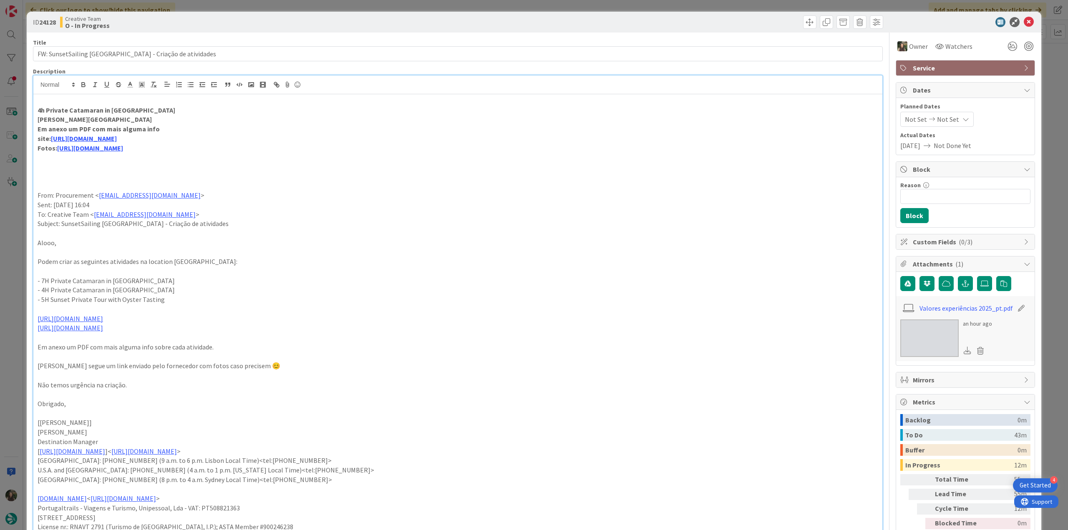
click at [18, 272] on div "ID 24128 Creative Team O - In Progress Title 49 / 128 FW: SunsetSailing Algarve…" at bounding box center [534, 265] width 1068 height 530
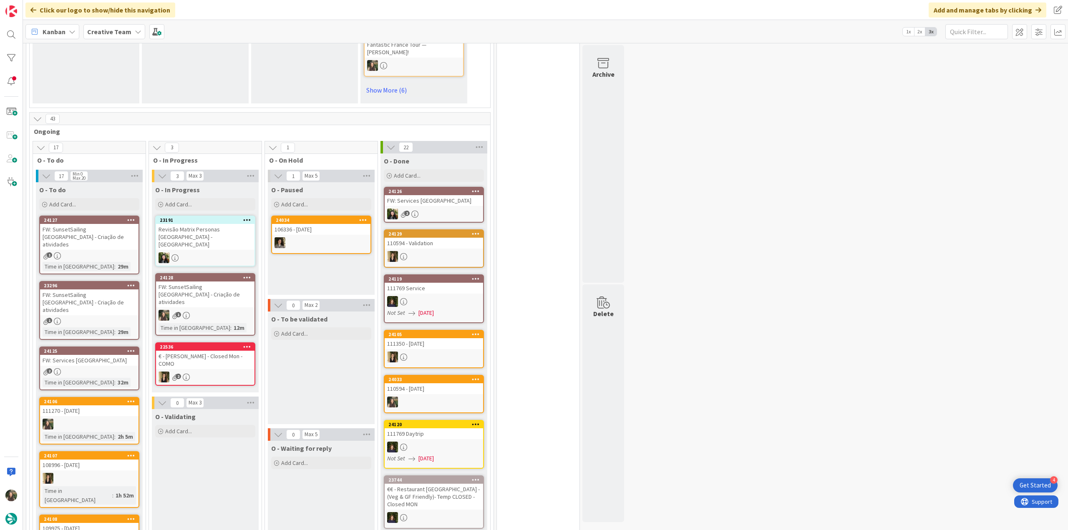
click at [188, 281] on div "FW: SunsetSailing [GEOGRAPHIC_DATA] - Criação de atividades" at bounding box center [205, 294] width 98 height 26
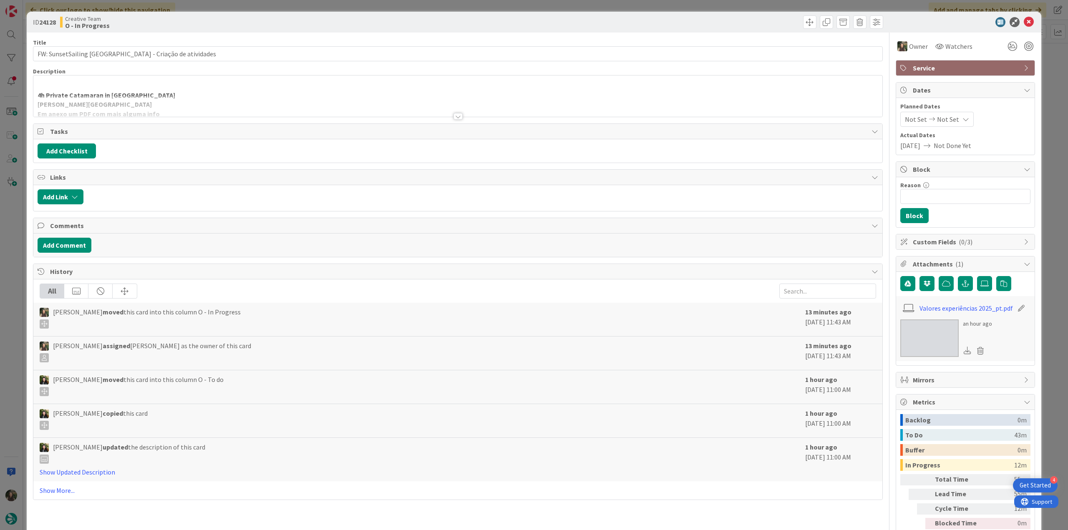
click at [1049, 407] on div "ID 24128 Creative Team O - In Progress Title 49 / 128 FW: SunsetSailing Algarve…" at bounding box center [534, 265] width 1068 height 530
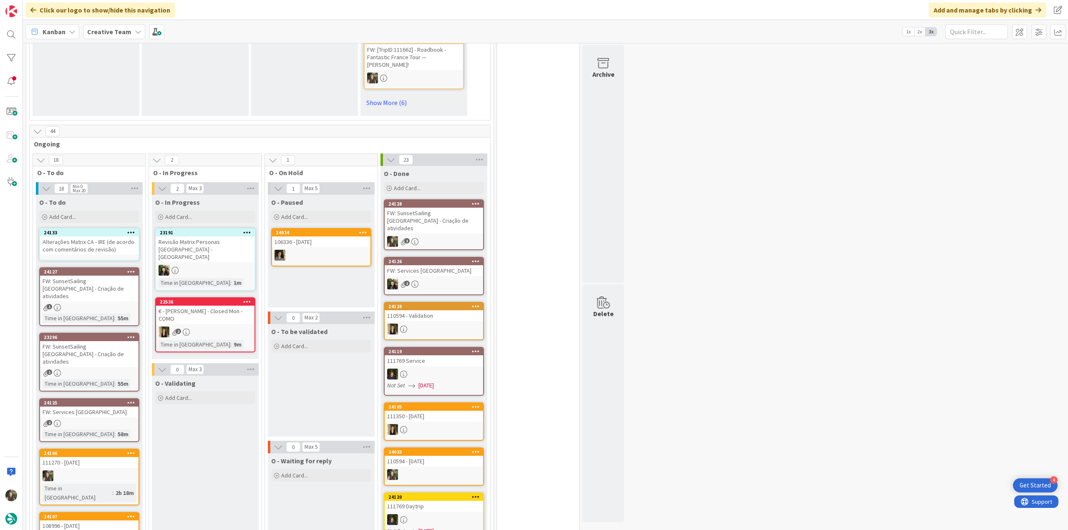
click at [108, 267] on div "24127 FW: SunsetSailing Algarve - Criação de atividades 1 Time in Column : 55m" at bounding box center [89, 296] width 100 height 59
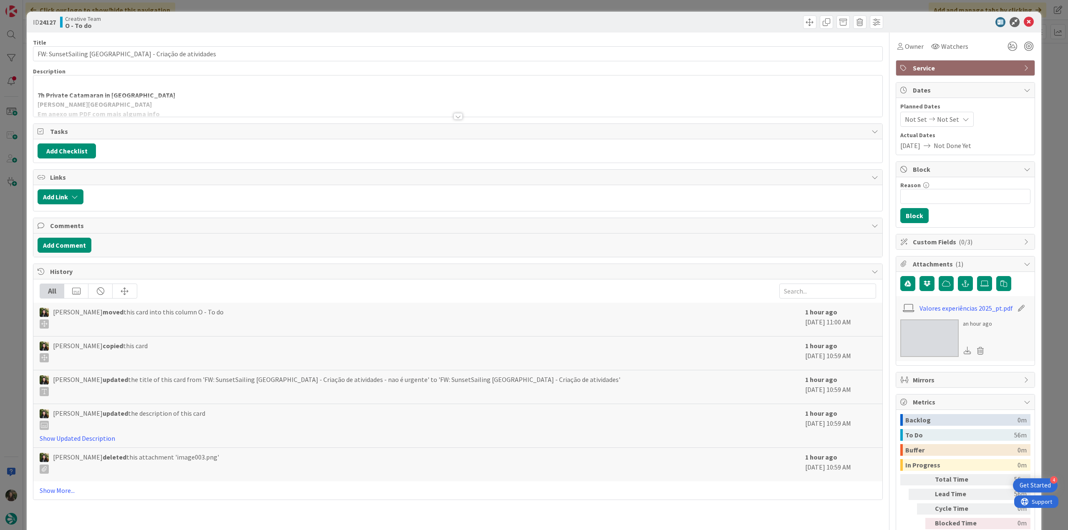
click at [441, 92] on p "7h Private Catamaran in Ria Formosa" at bounding box center [458, 95] width 840 height 10
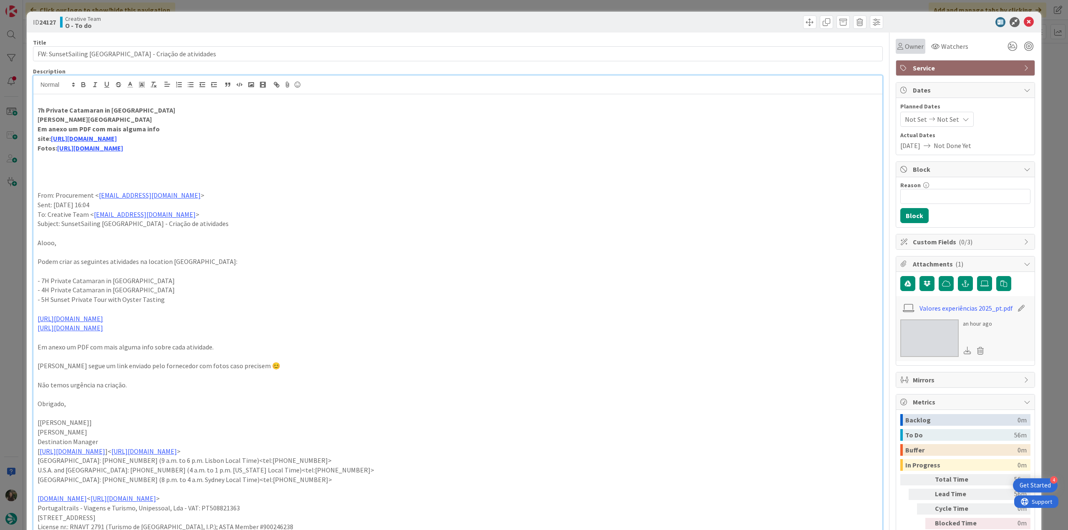
click at [907, 47] on span "Owner" at bounding box center [913, 46] width 19 height 10
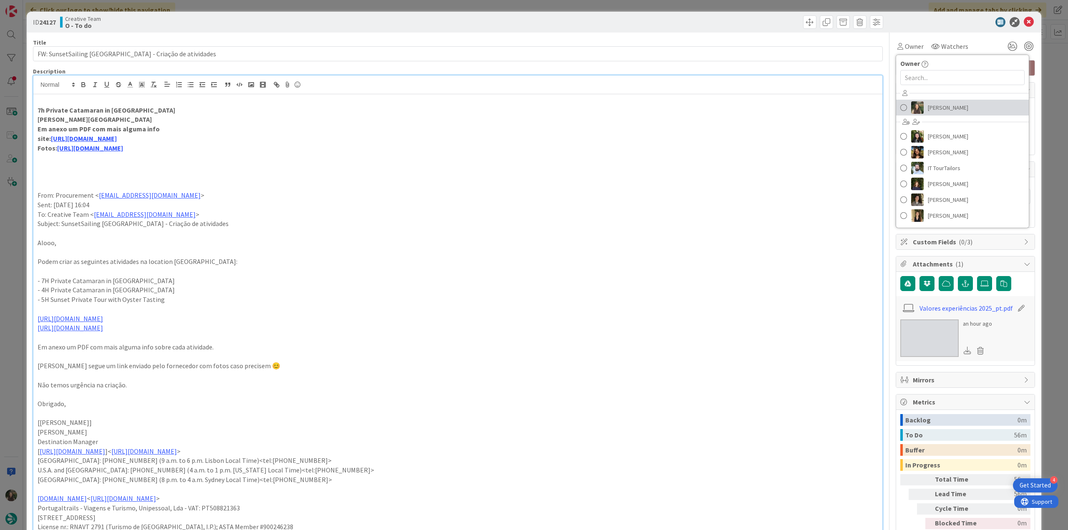
click at [920, 106] on link "[PERSON_NAME]" at bounding box center [962, 108] width 133 height 16
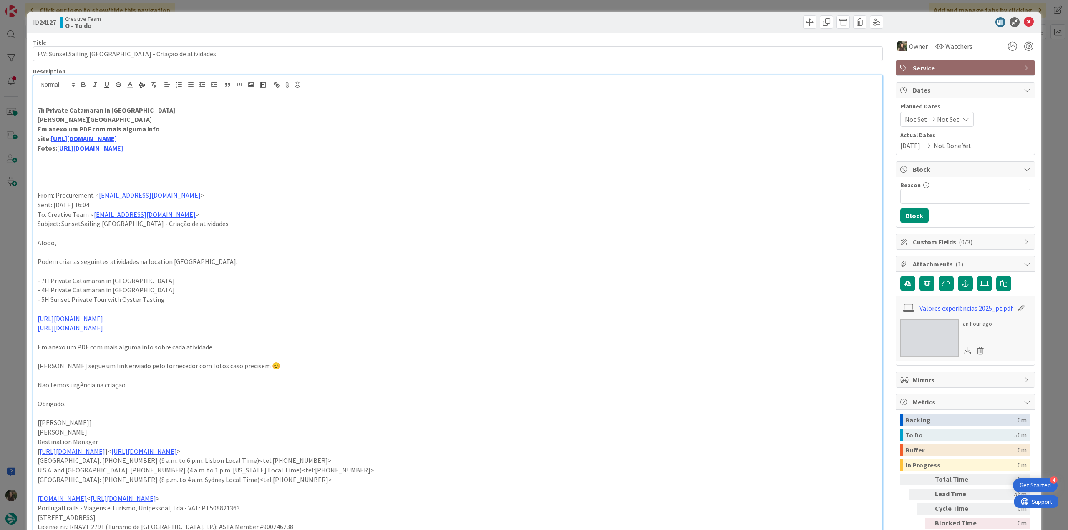
click at [1035, 53] on div "ID 24127 Creative Team O - To do Title 49 / 128 FW: SunsetSailing Algarve - Cri…" at bounding box center [534, 265] width 1068 height 530
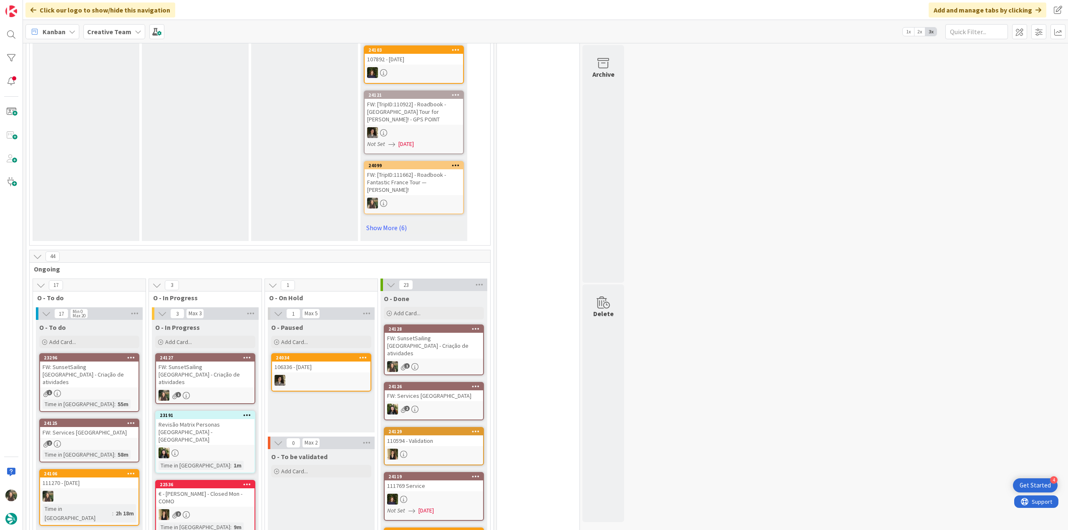
scroll to position [585, 0]
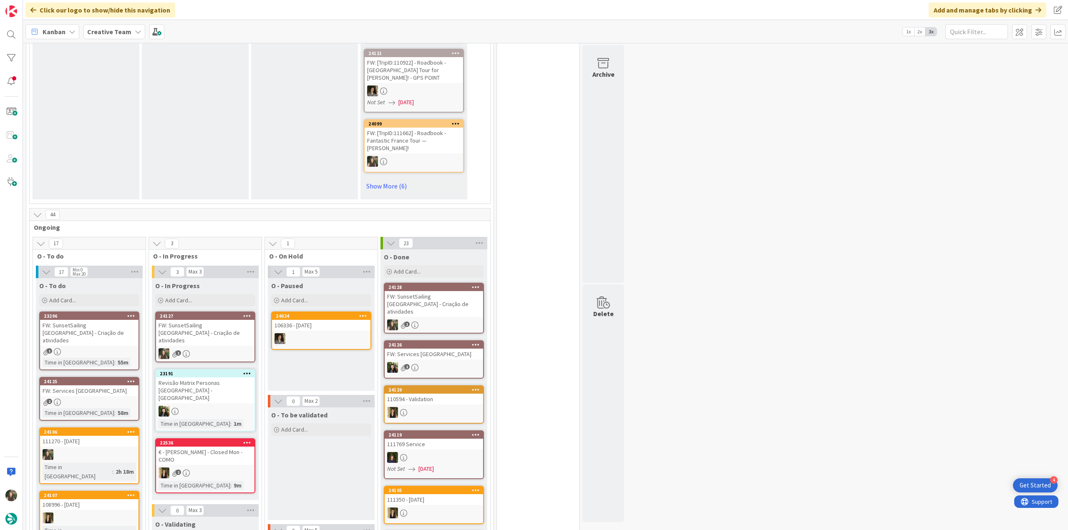
click at [231, 320] on div "FW: SunsetSailing [GEOGRAPHIC_DATA] - Criação de atividades" at bounding box center [205, 333] width 98 height 26
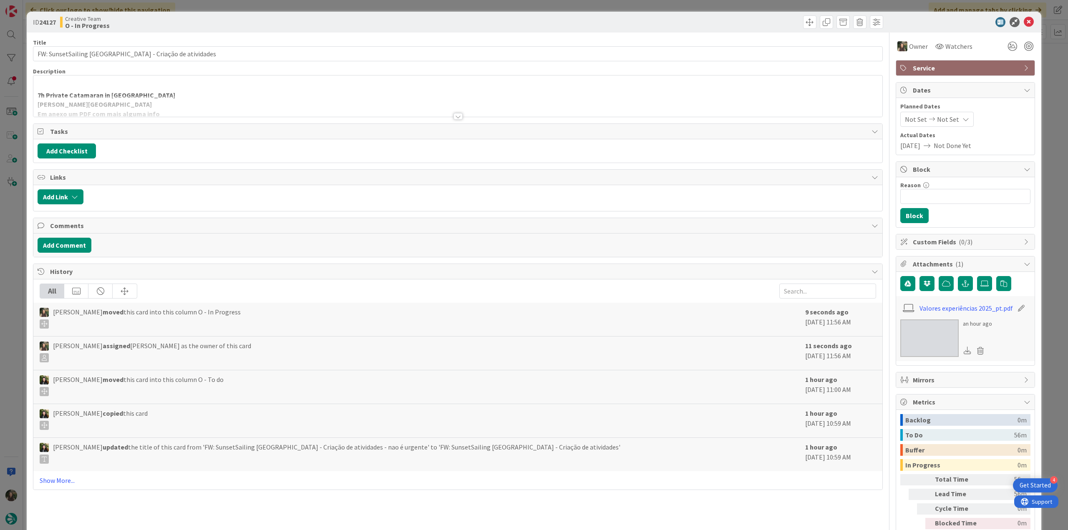
click at [167, 94] on p "7h Private Catamaran in Ria Formosa" at bounding box center [458, 95] width 840 height 10
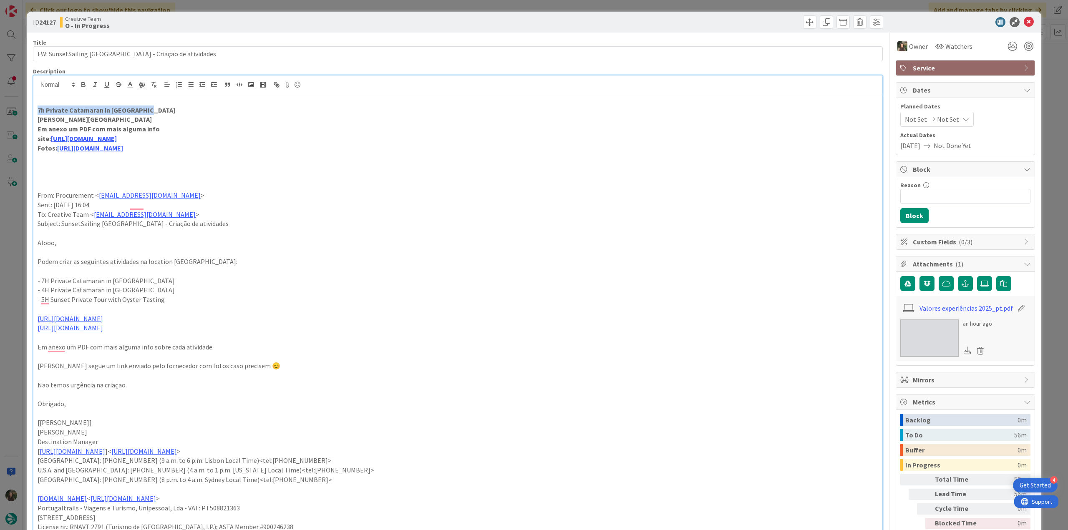
drag, startPoint x: 151, startPoint y: 112, endPoint x: 38, endPoint y: 112, distance: 113.4
click at [38, 112] on p "7h Private Catamaran in Ria Formosa" at bounding box center [458, 110] width 840 height 10
copy strong "7h Private Catamaran in Ria Formosa"
click at [108, 140] on link "[URL][DOMAIN_NAME]" at bounding box center [84, 138] width 66 height 8
click at [102, 155] on link "[URL][DOMAIN_NAME]" at bounding box center [82, 154] width 57 height 11
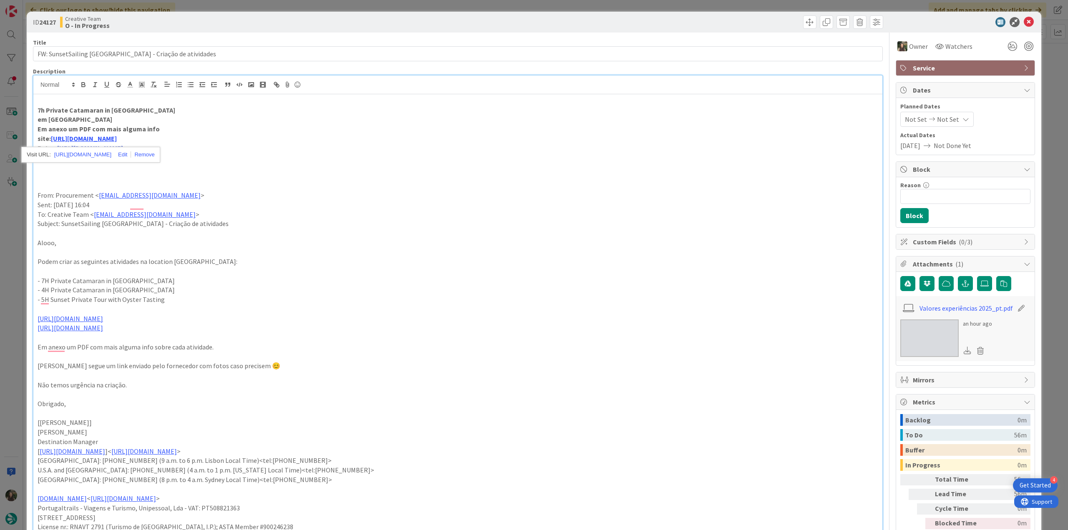
click at [123, 150] on link "[URL][DOMAIN_NAME]" at bounding box center [90, 148] width 66 height 8
click at [171, 163] on link "[URL][DOMAIN_NAME]" at bounding box center [150, 164] width 57 height 11
click at [18, 250] on div "ID 24127 Creative Team O - In Progress Title 49 / 128 FW: SunsetSailing [GEOGRA…" at bounding box center [534, 265] width 1068 height 530
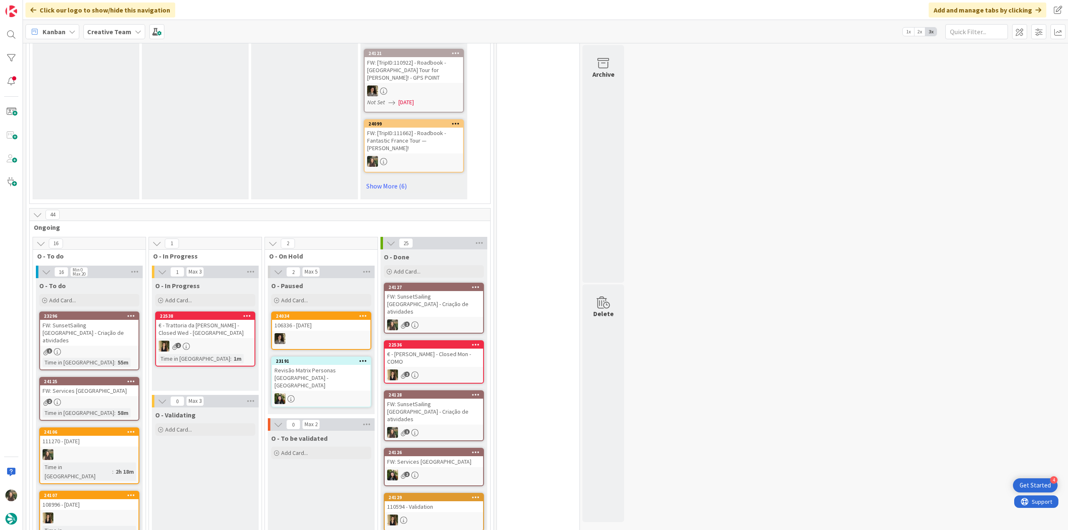
click at [113, 320] on div "FW: SunsetSailing [GEOGRAPHIC_DATA] - Criação de atividades" at bounding box center [89, 333] width 98 height 26
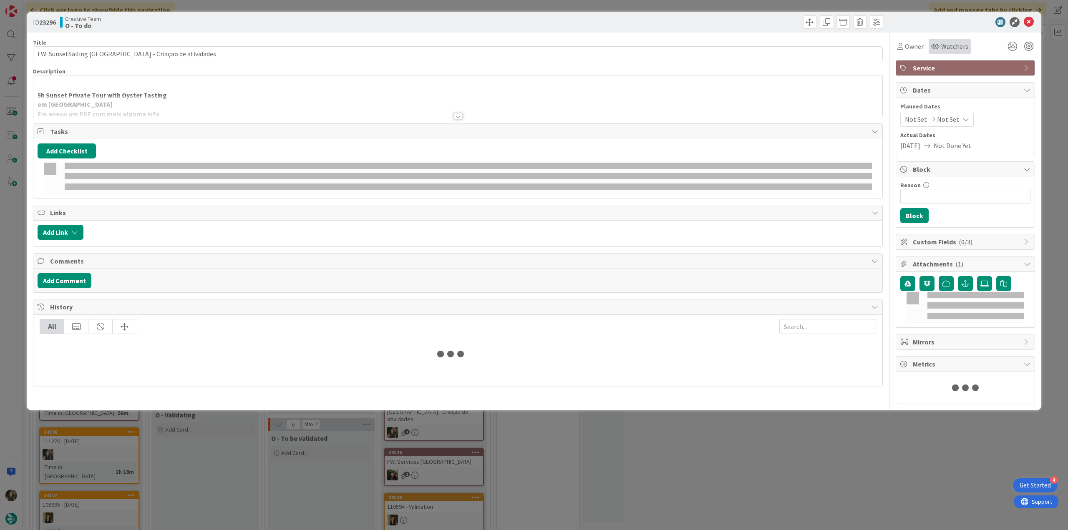
click at [928, 50] on div "Watchers" at bounding box center [949, 46] width 42 height 15
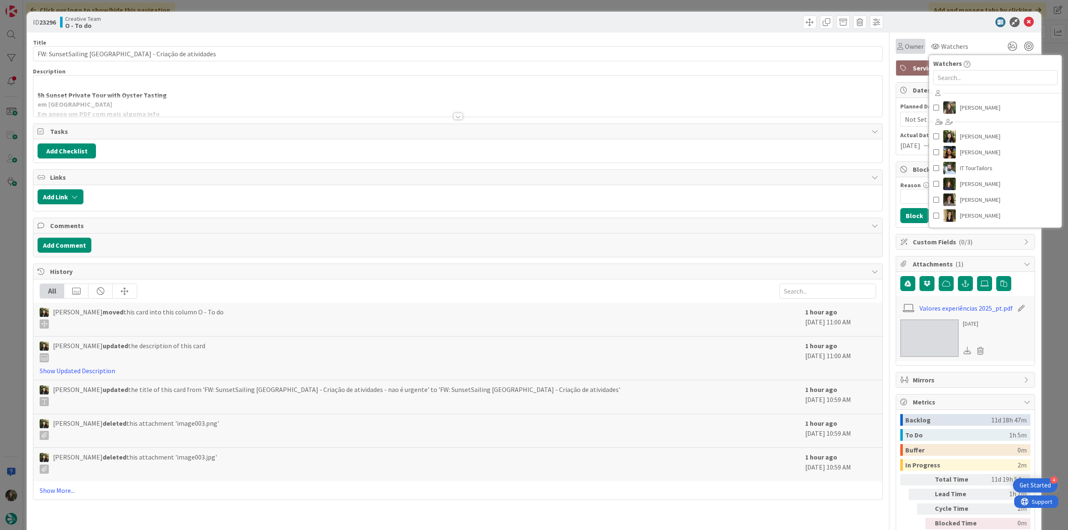
click at [911, 49] on span "Owner" at bounding box center [913, 46] width 19 height 10
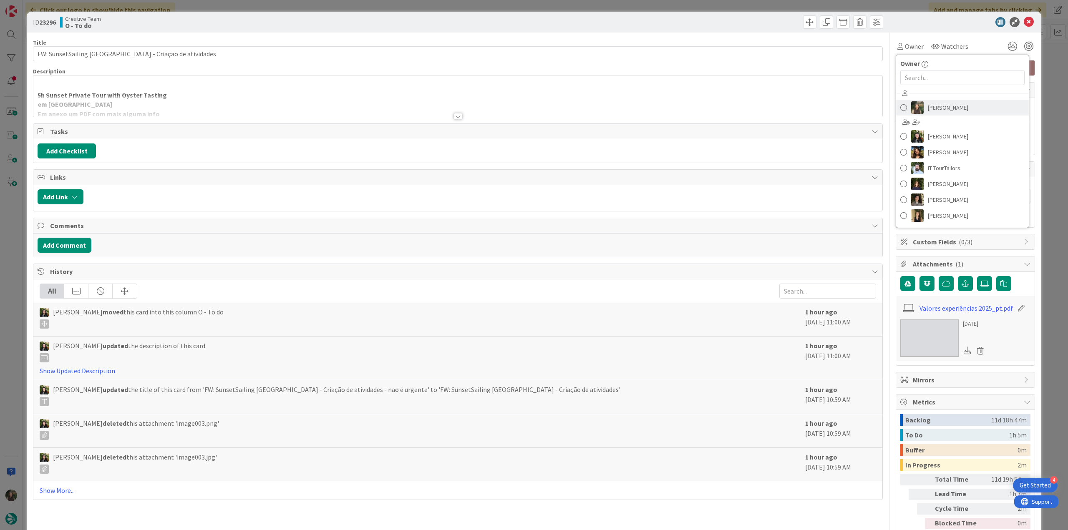
click at [927, 104] on span "[PERSON_NAME]" at bounding box center [947, 107] width 40 height 13
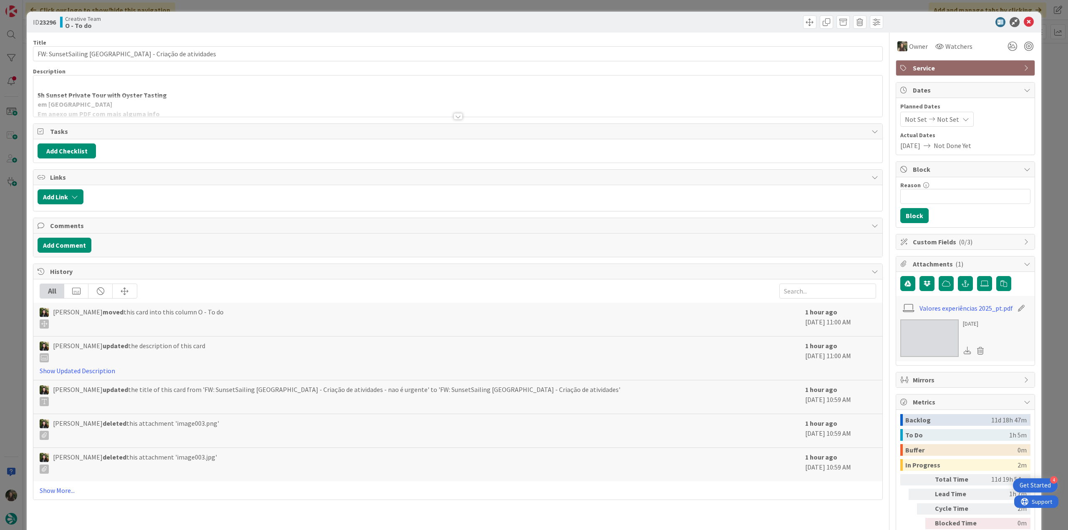
click at [1042, 67] on div "ID 23296 Creative Team O - To do Title 49 / 128 FW: SunsetSailing [GEOGRAPHIC_D…" at bounding box center [534, 265] width 1068 height 530
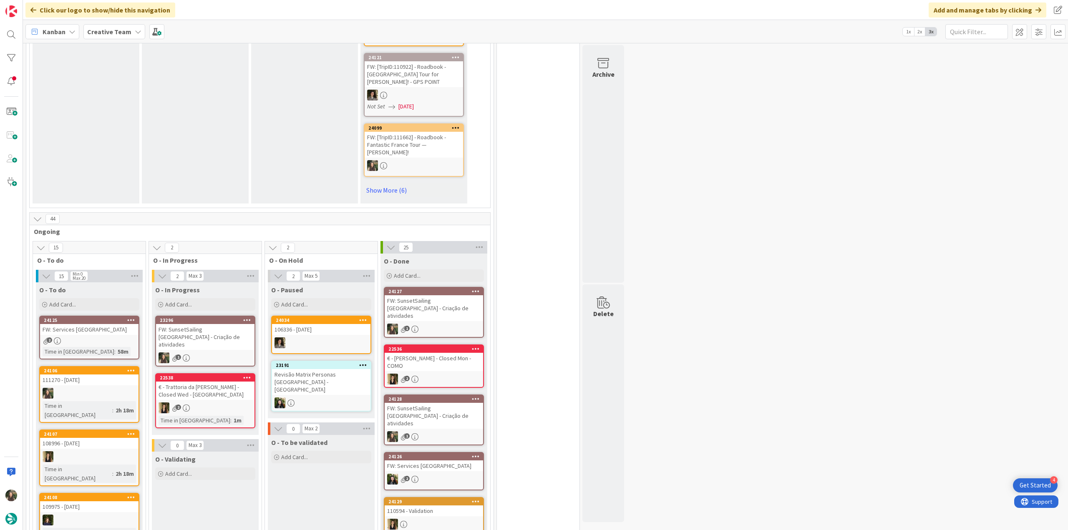
scroll to position [669, 0]
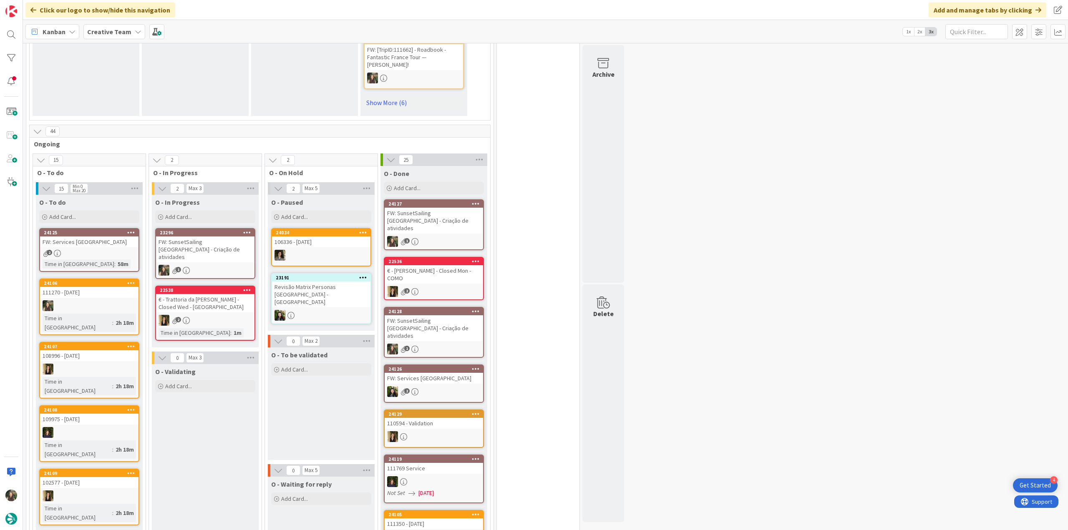
click at [213, 236] on div "FW: SunsetSailing [GEOGRAPHIC_DATA] - Criação de atividades" at bounding box center [205, 249] width 98 height 26
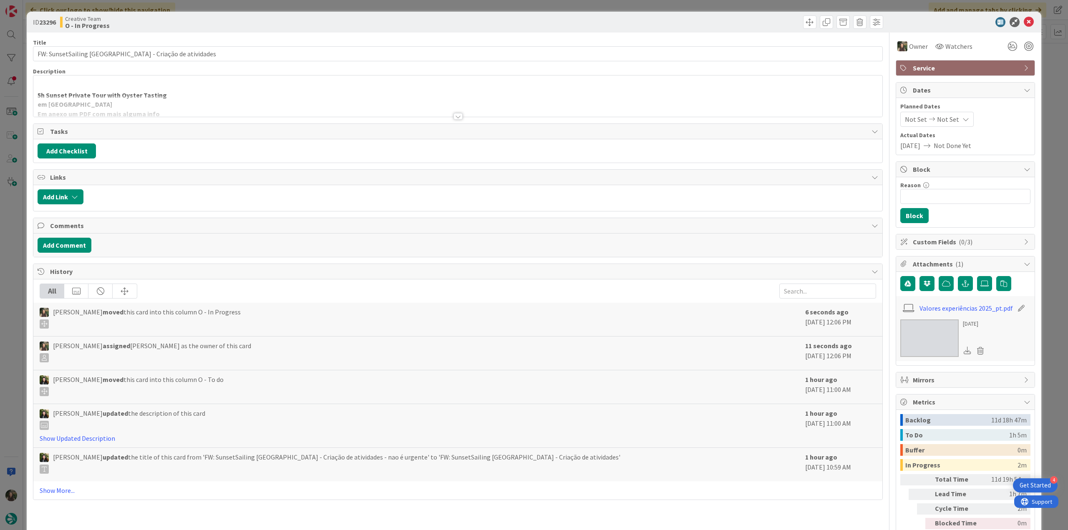
click at [9, 205] on div "ID 23296 Creative Team O - In Progress Title 49 / 128 FW: SunsetSailing [GEOGRA…" at bounding box center [534, 265] width 1068 height 530
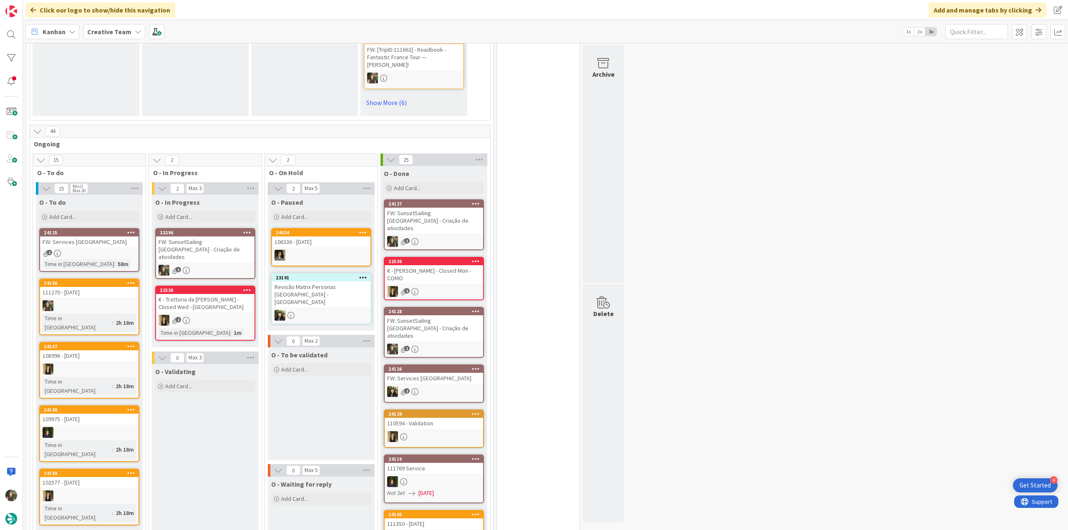
click at [447, 236] on div "1" at bounding box center [433, 241] width 98 height 11
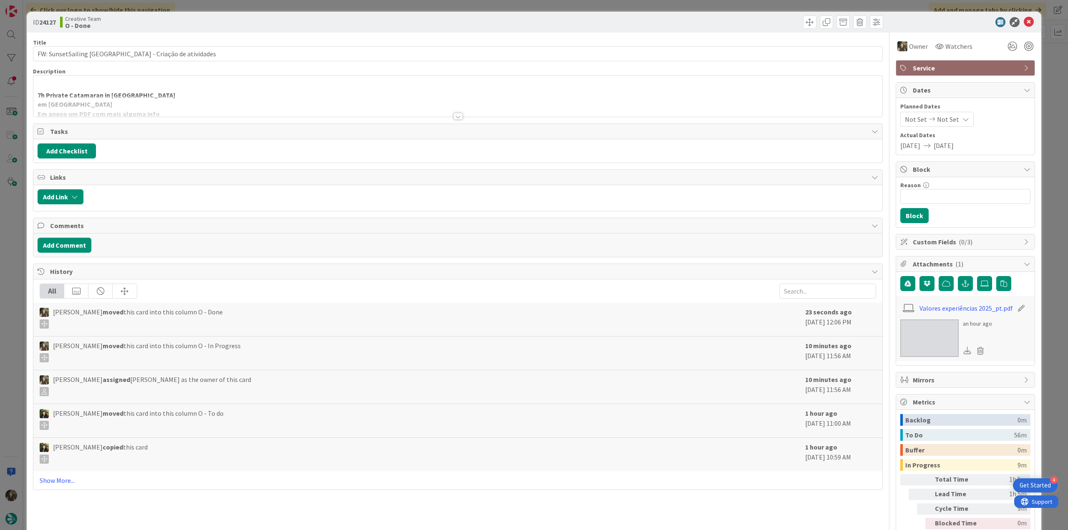
click at [1045, 418] on div "ID 24127 Creative Team O - Done Title 49 / 128 FW: SunsetSailing [GEOGRAPHIC_DA…" at bounding box center [534, 265] width 1068 height 530
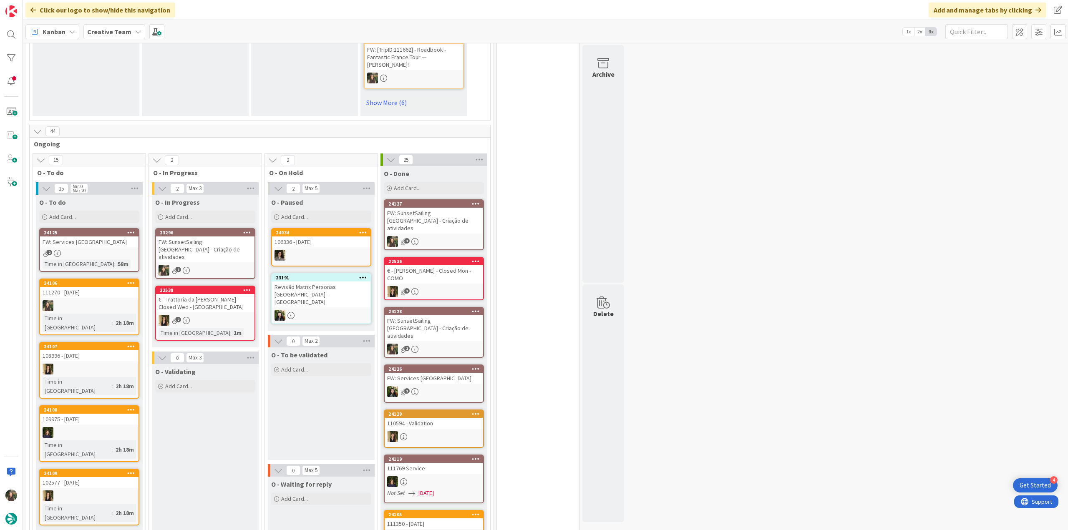
click at [205, 236] on div "FW: SunsetSailing [GEOGRAPHIC_DATA] - Criação de atividades" at bounding box center [205, 249] width 98 height 26
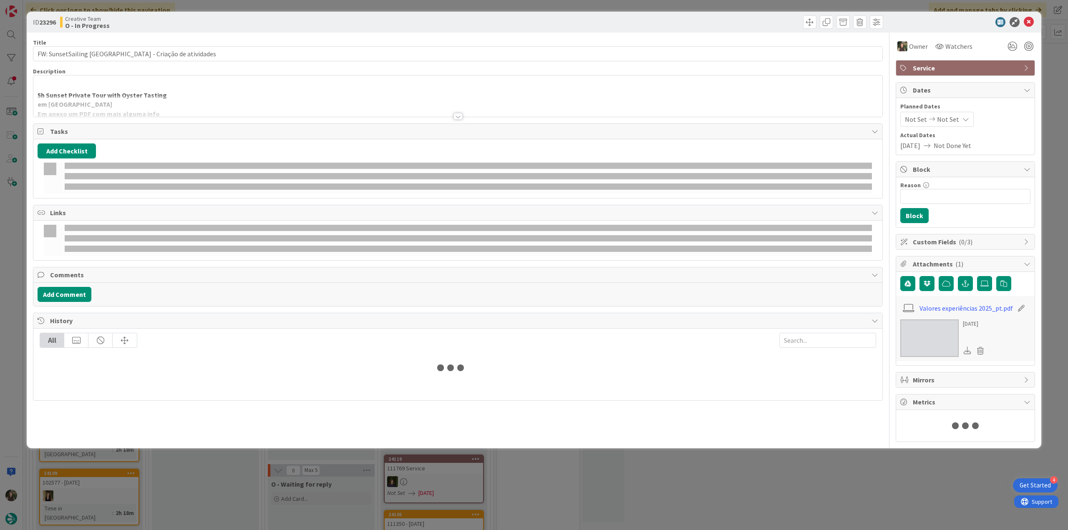
click at [198, 103] on div at bounding box center [457, 105] width 849 height 21
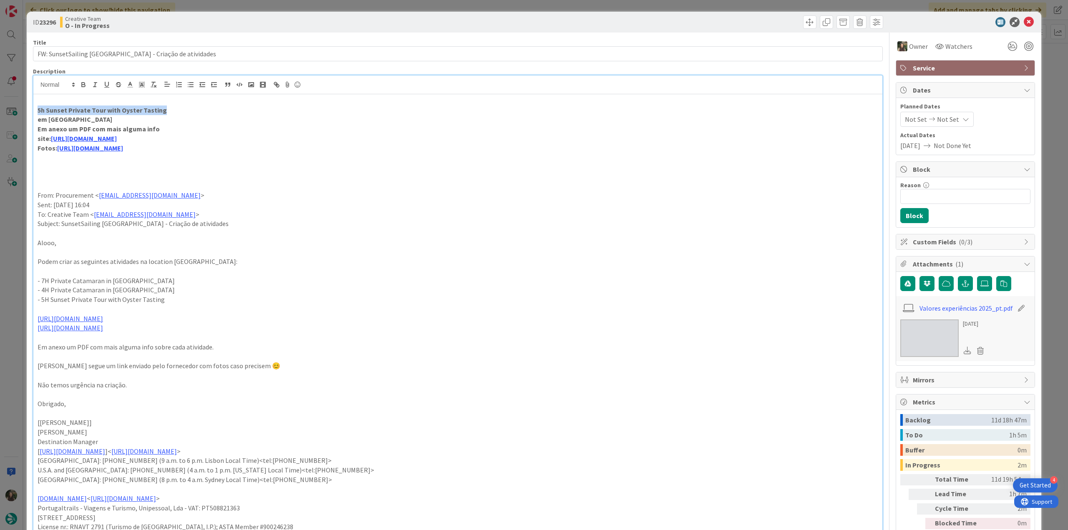
drag, startPoint x: 167, startPoint y: 109, endPoint x: 34, endPoint y: 108, distance: 133.0
copy strong "5h Sunset Private Tour with Oyster Tasting"
drag, startPoint x: 168, startPoint y: 55, endPoint x: 9, endPoint y: 65, distance: 159.1
click at [9, 64] on div "ID 23296 Creative Team O - In Progress Title 49 / 128 FW: SunsetSailing [GEOGRA…" at bounding box center [534, 265] width 1068 height 530
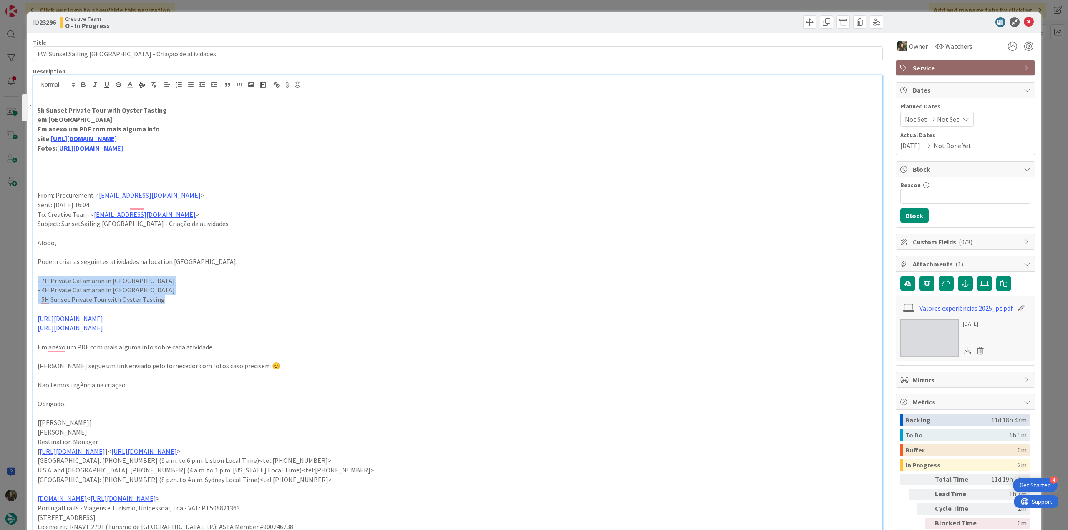
click at [36, 281] on div "ID 23296 Creative Team O - In Progress Title 49 / 128 FW: SunsetSailing [GEOGRA…" at bounding box center [534, 265] width 1068 height 530
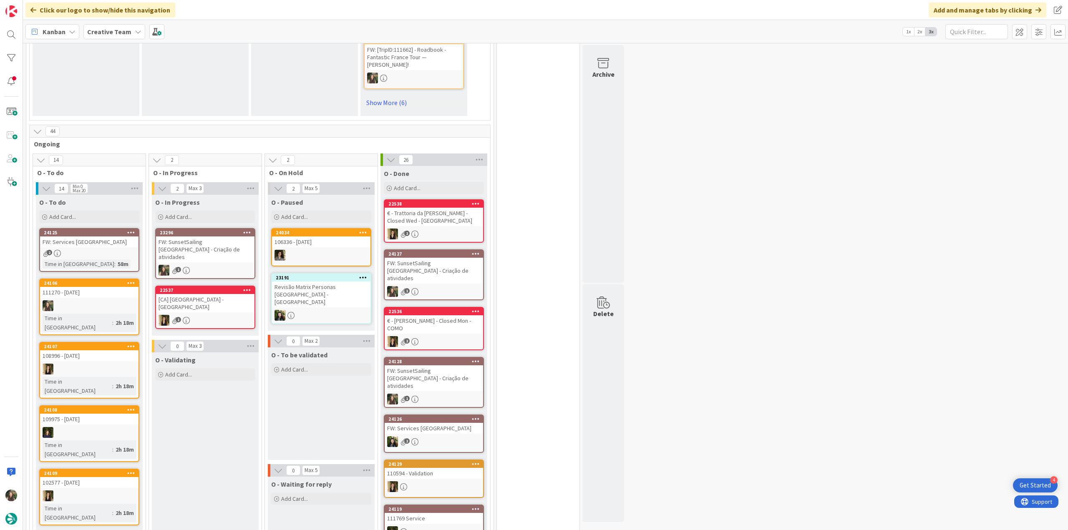
click at [221, 228] on div "23296 FW: SunsetSailing [GEOGRAPHIC_DATA] - Criação de atividades 1" at bounding box center [205, 253] width 100 height 51
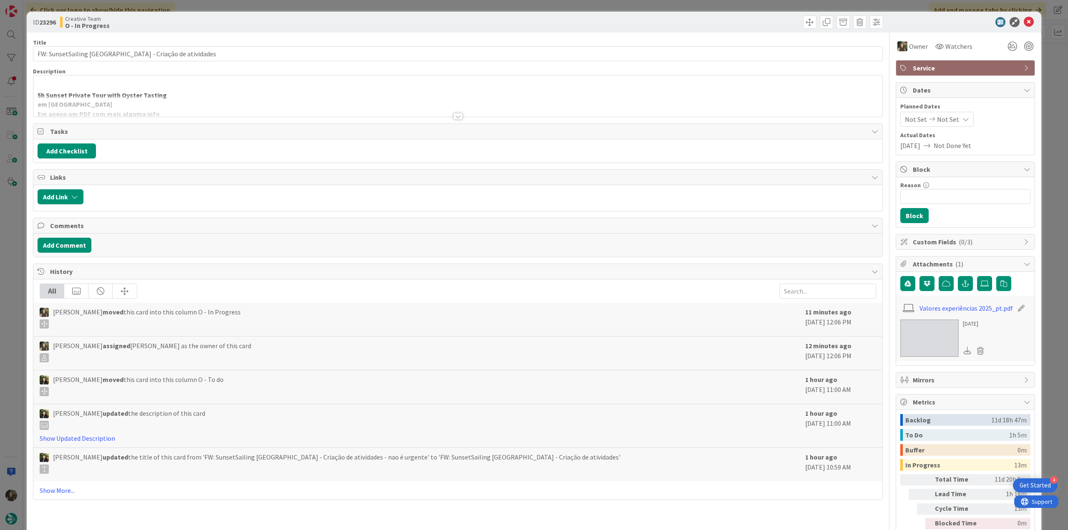
click at [193, 109] on div at bounding box center [457, 105] width 849 height 21
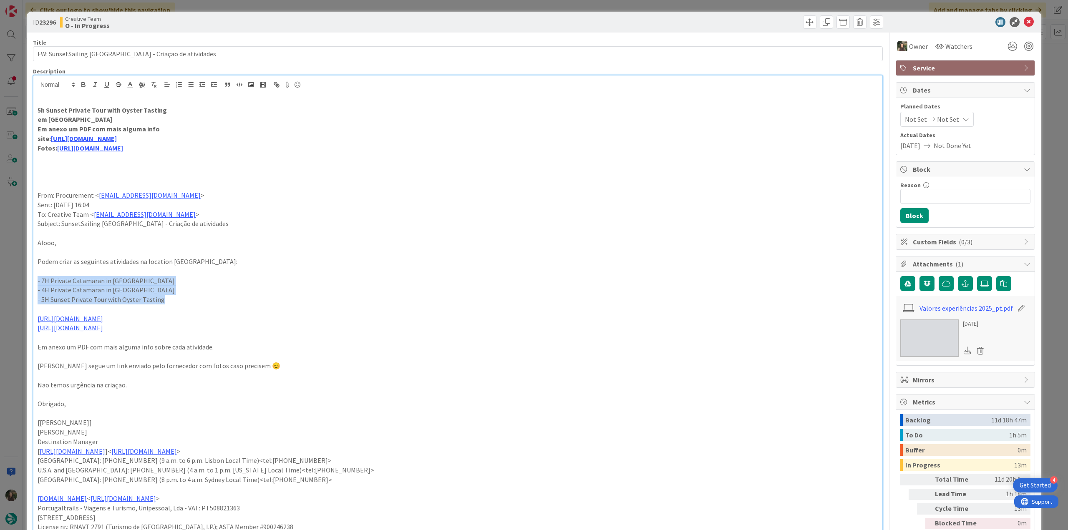
drag, startPoint x: 171, startPoint y: 299, endPoint x: 21, endPoint y: 282, distance: 150.6
click at [21, 282] on div "ID 23296 Creative Team O - In Progress Title 49 / 128 FW: SunsetSailing [GEOGRA…" at bounding box center [534, 265] width 1068 height 530
copy div "- 7H Private Catamaran in [GEOGRAPHIC_DATA] - 4H Private Catamaran in [GEOGRAPH…"
click at [20, 234] on div "ID 23296 Creative Team O - In Progress Title 49 / 128 FW: SunsetSailing [GEOGRA…" at bounding box center [534, 265] width 1068 height 530
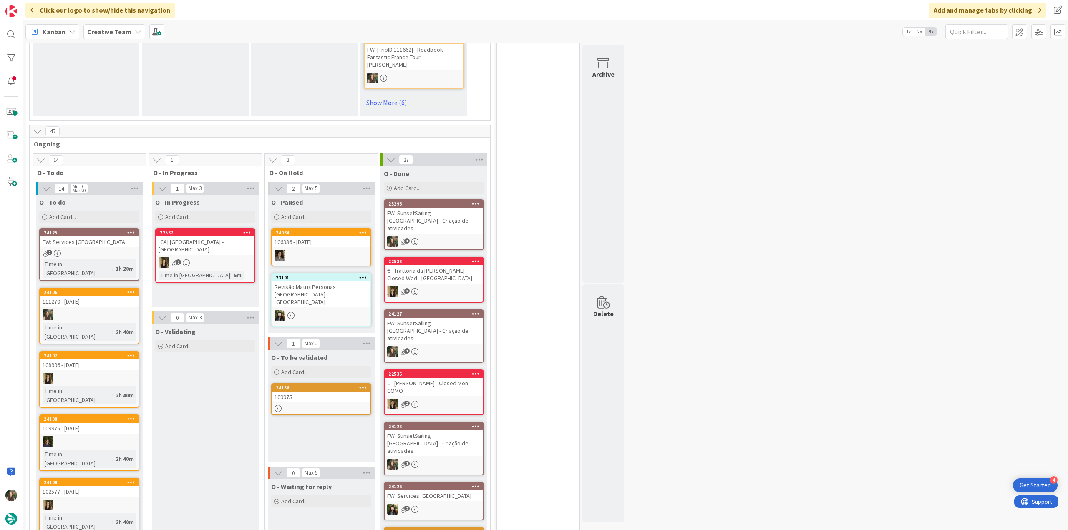
click at [432, 236] on div "1" at bounding box center [433, 241] width 98 height 11
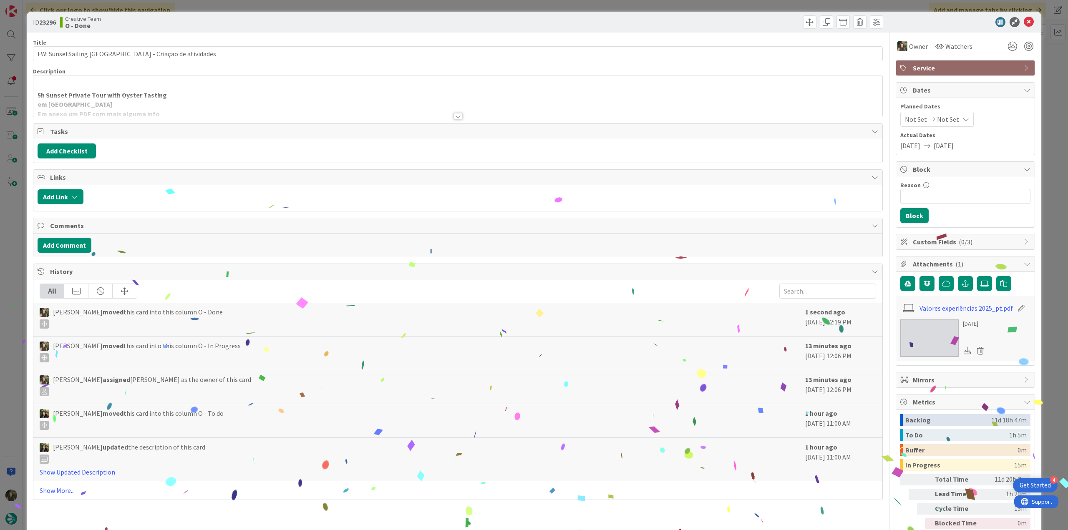
click at [1039, 416] on div "ID 23296 Creative Team O - Done Title 49 / 128 FW: SunsetSailing [GEOGRAPHIC_DA…" at bounding box center [534, 265] width 1068 height 530
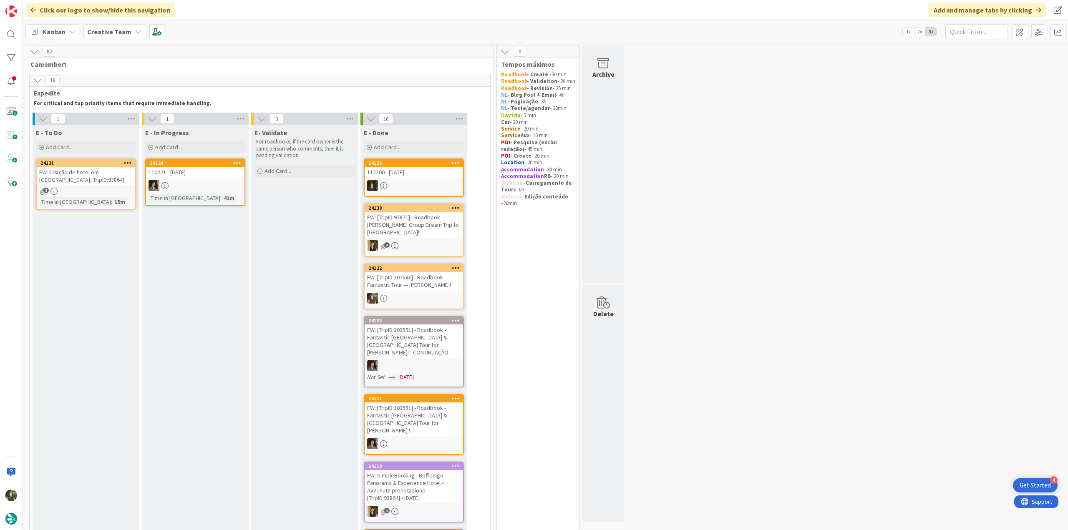
click at [122, 186] on div "24131 FW: Criação de hotel em [GEOGRAPHIC_DATA] [TripID:93864] 1 Time in [GEOGR…" at bounding box center [86, 183] width 100 height 51
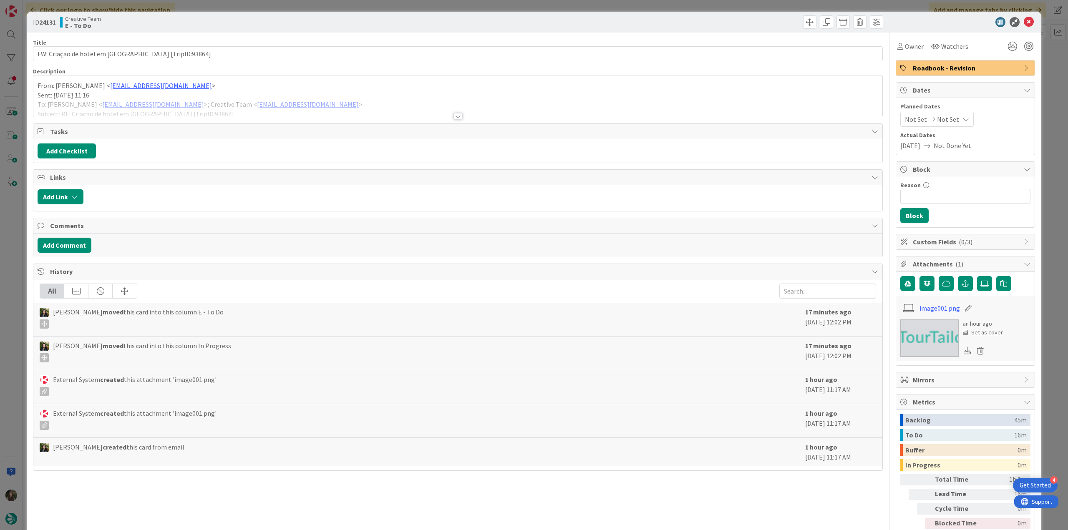
click at [363, 99] on div at bounding box center [457, 105] width 849 height 21
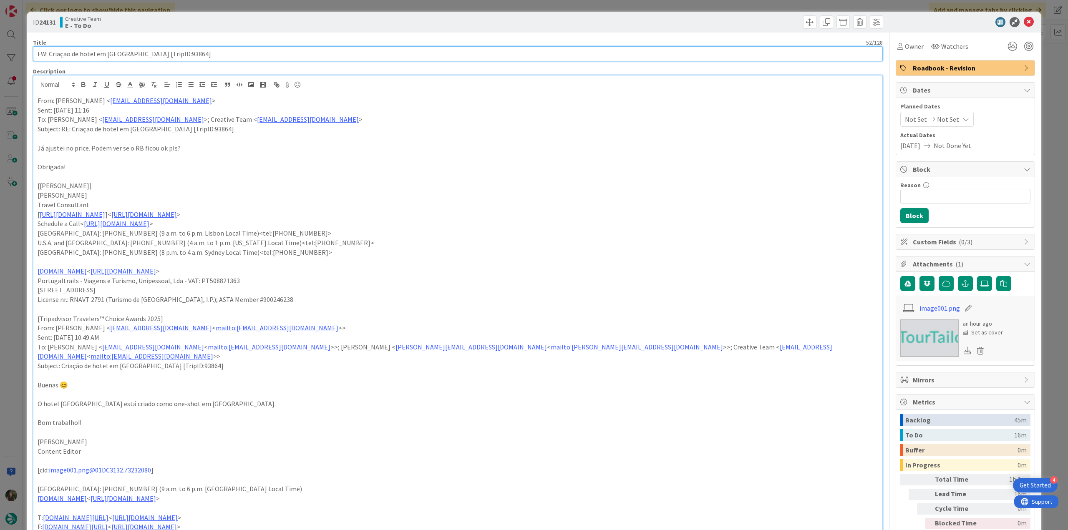
click at [174, 56] on input "FW: Criação de hotel em [GEOGRAPHIC_DATA] [TripID:93864]" at bounding box center [457, 53] width 849 height 15
click at [208, 56] on input "FW: Criação de hotel em [GEOGRAPHIC_DATA] [TripID:93864]" at bounding box center [457, 53] width 849 height 15
click at [175, 53] on input "FW: Criação de hotel em [GEOGRAPHIC_DATA] [TripID:93864]" at bounding box center [457, 53] width 849 height 15
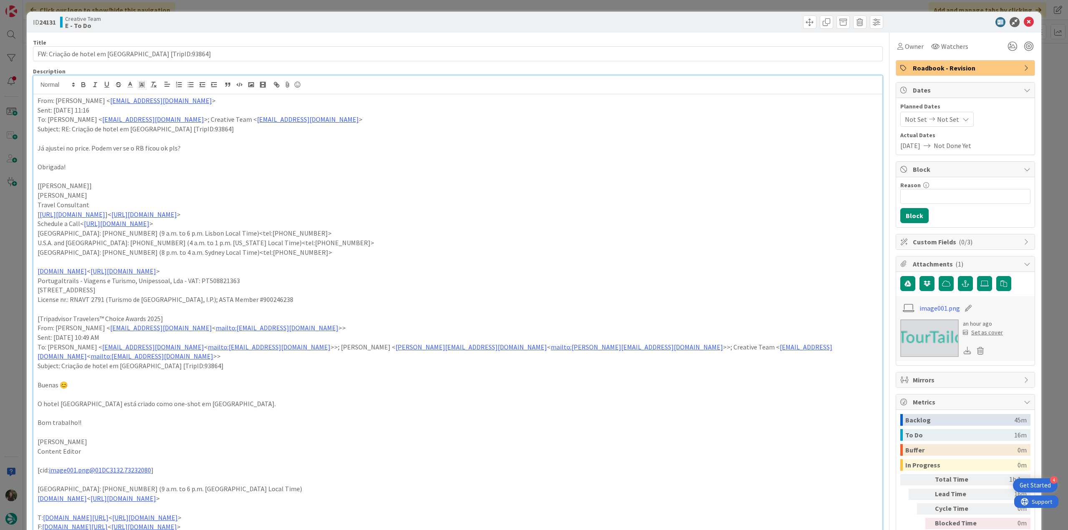
click at [15, 219] on div "ID 24131 Creative Team E - To Do Title 52 / 128 FW: Criação de hotel em [GEOGRA…" at bounding box center [534, 265] width 1068 height 530
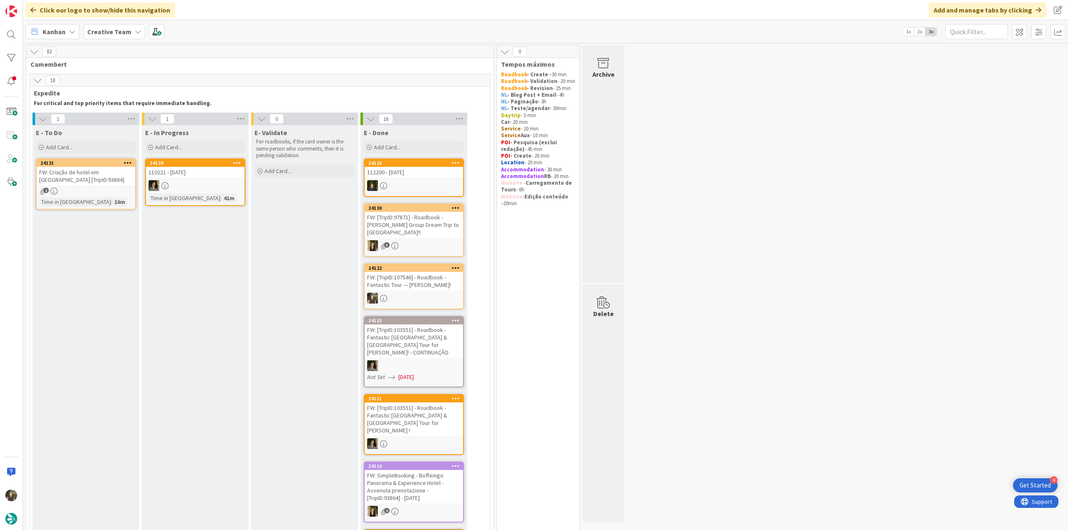
click at [100, 178] on div "FW: Criação de hotel em [GEOGRAPHIC_DATA] [TripID:93864]" at bounding box center [86, 176] width 98 height 18
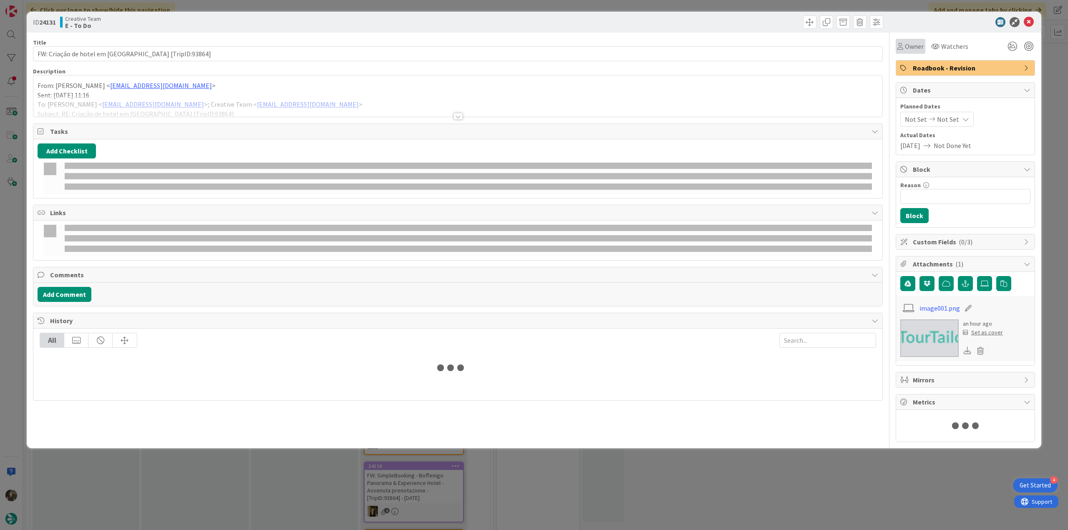
click at [913, 50] on span "Owner" at bounding box center [913, 46] width 19 height 10
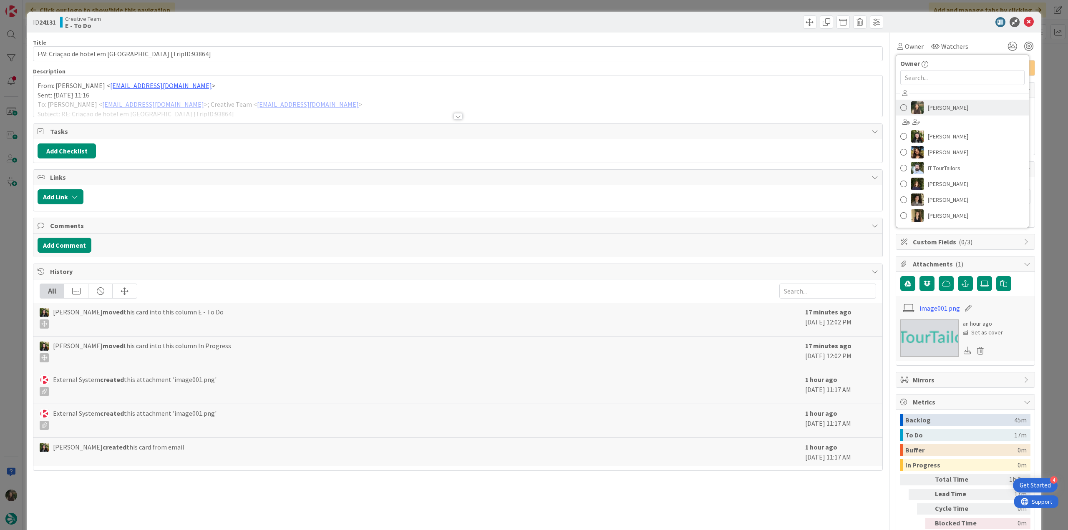
click at [935, 109] on span "[PERSON_NAME]" at bounding box center [947, 107] width 40 height 13
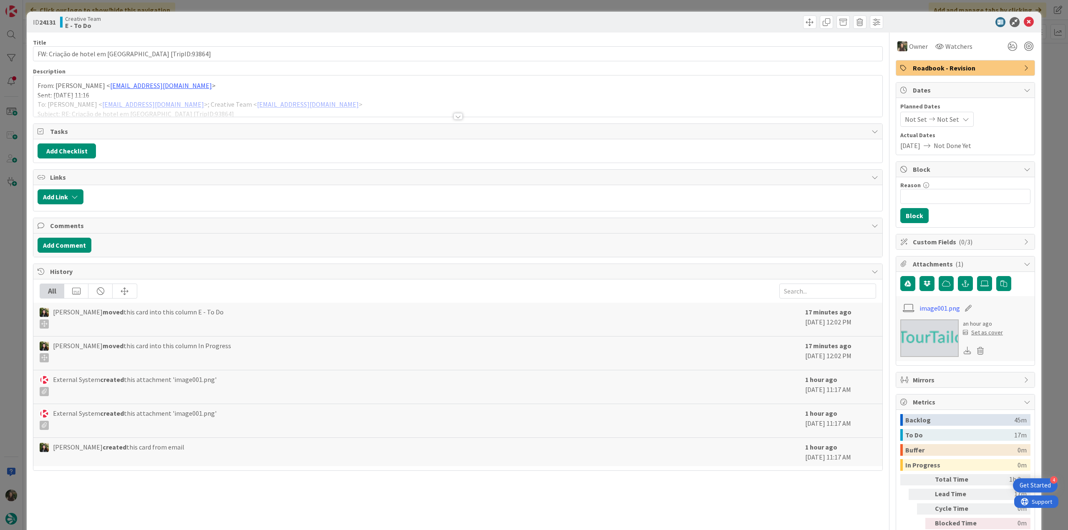
click at [1047, 58] on div "ID 24131 Creative Team E - To Do Title 52 / 128 FW: Criação de hotel em [GEOGRA…" at bounding box center [534, 265] width 1068 height 530
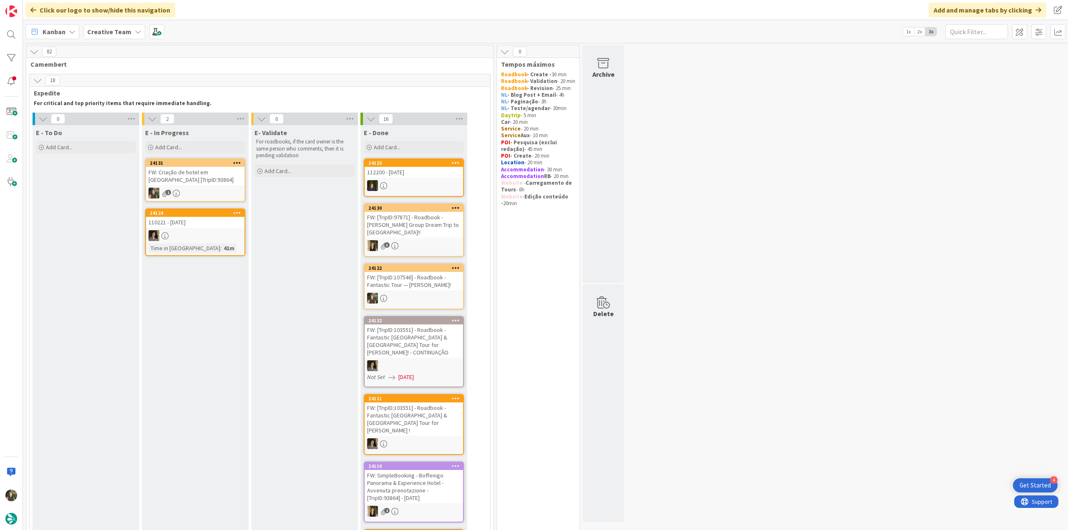
click at [188, 184] on div "FW: Criação de hotel em [GEOGRAPHIC_DATA] [TripID:93864]" at bounding box center [195, 176] width 98 height 18
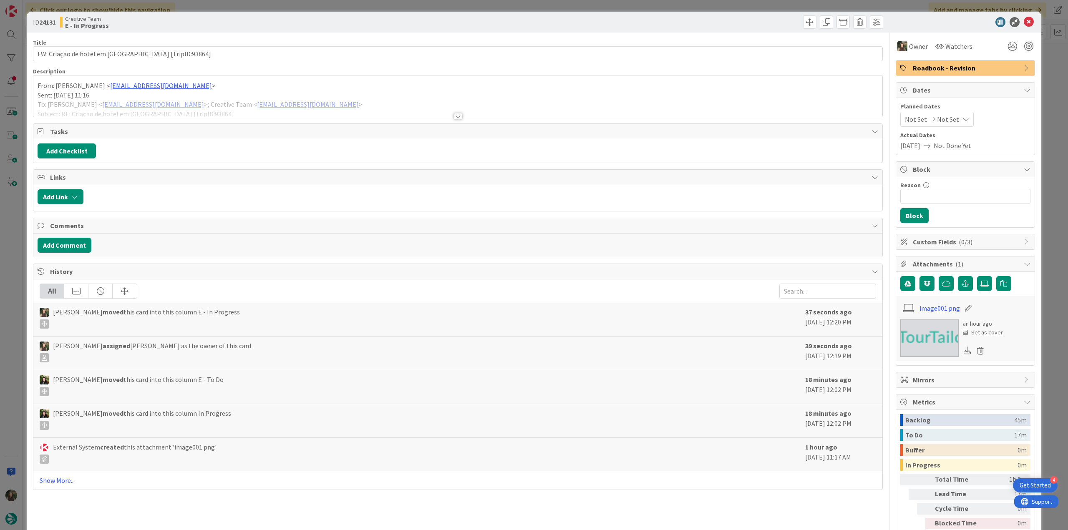
click at [359, 113] on div at bounding box center [457, 105] width 849 height 21
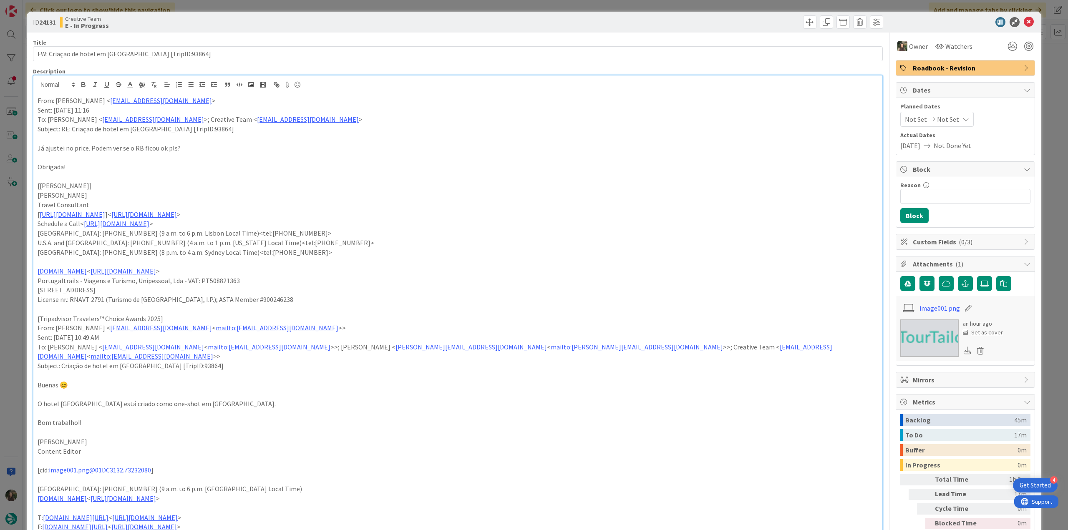
click at [8, 218] on div "ID 24131 Creative Team E - In Progress Title 52 / 128 FW: Criação de hotel em L…" at bounding box center [534, 265] width 1068 height 530
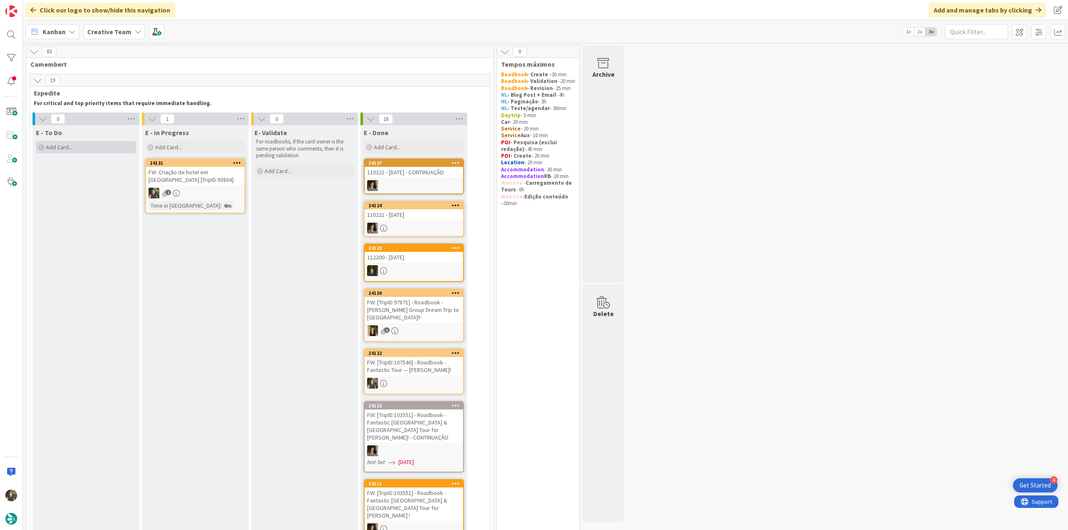
click at [78, 143] on div "Add Card..." at bounding box center [86, 147] width 100 height 13
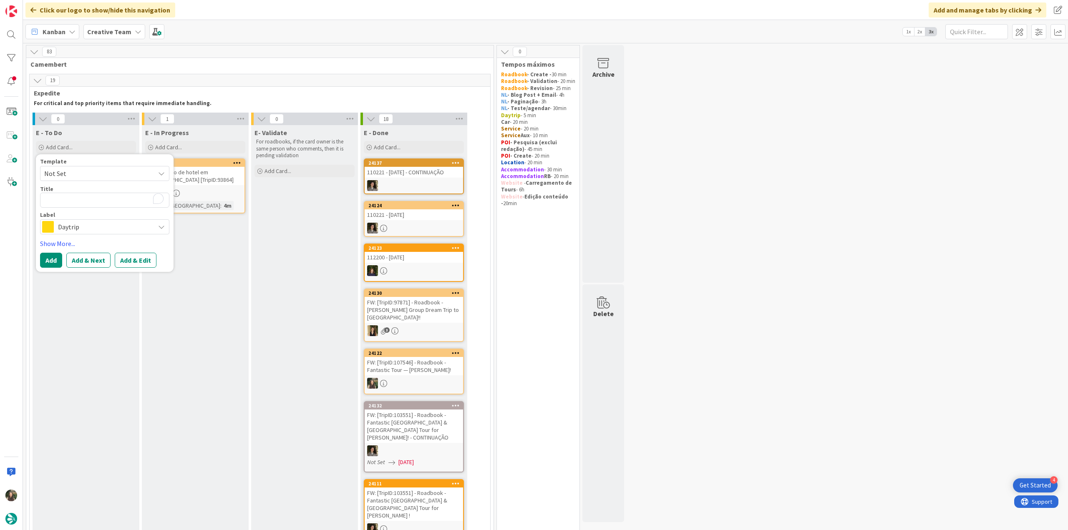
type textarea "x"
type textarea "LLAC Living Nature Hotel (One Shot)"
click at [100, 231] on span "Daytrip" at bounding box center [104, 227] width 93 height 12
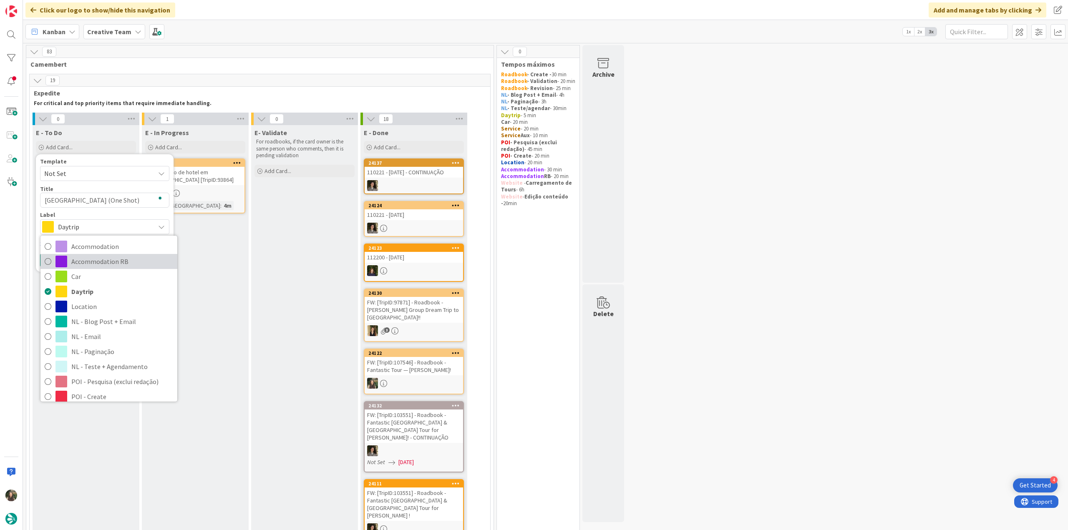
click at [118, 261] on span "Accommodation RB" at bounding box center [122, 261] width 102 height 13
type textarea "x"
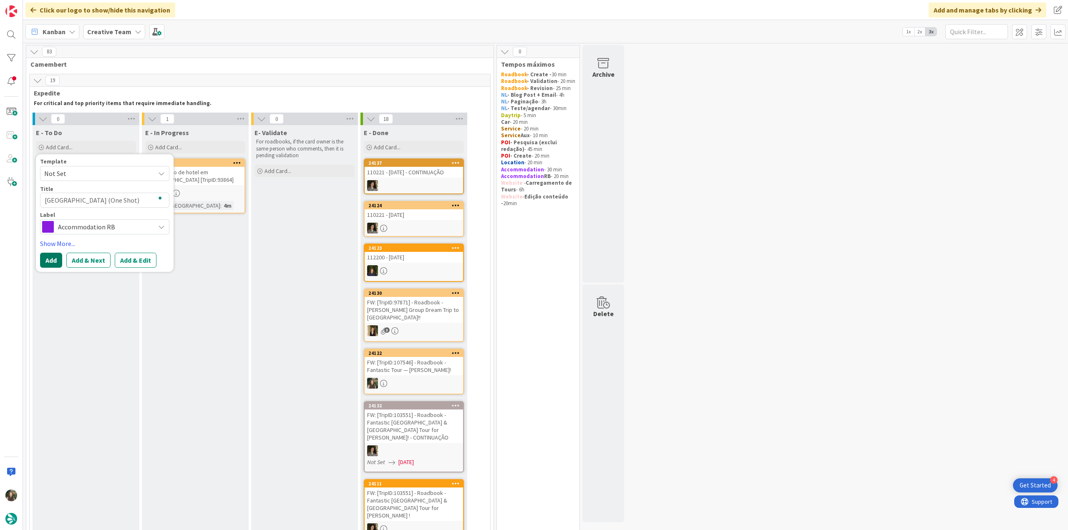
click at [55, 261] on button "Add" at bounding box center [51, 260] width 22 height 15
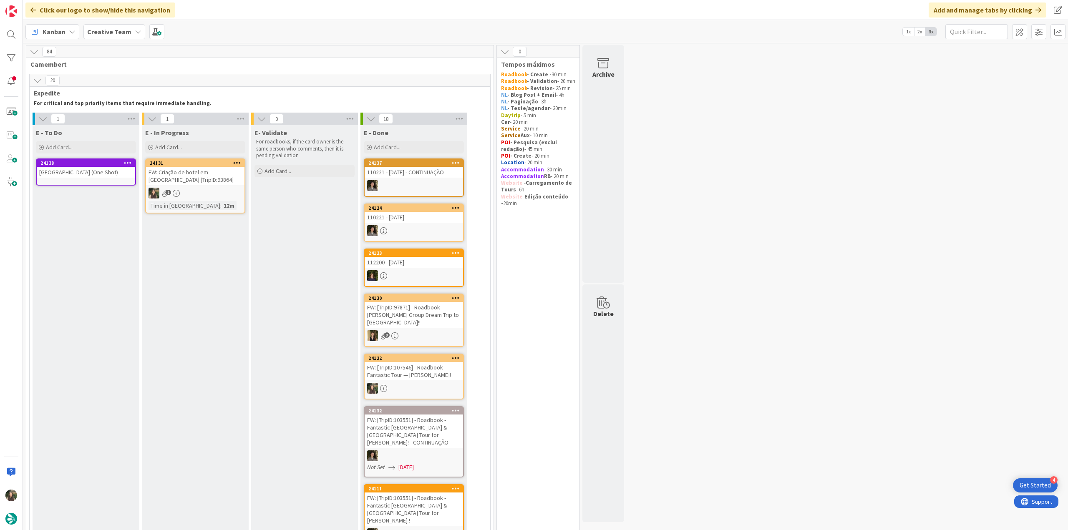
click at [191, 180] on div "FW: Criação de hotel [PERSON_NAME][GEOGRAPHIC_DATA] [TripID:93864]" at bounding box center [195, 176] width 98 height 18
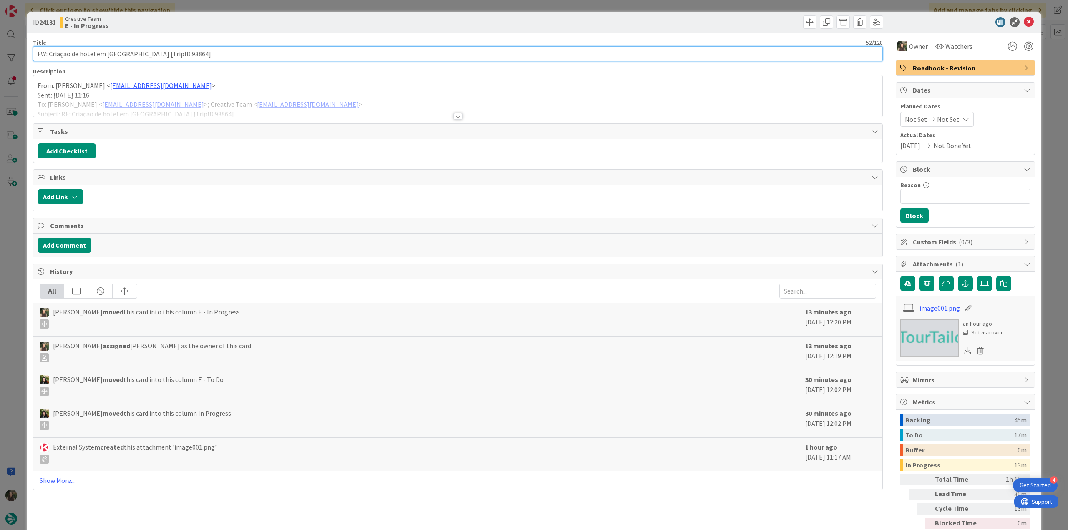
drag, startPoint x: 188, startPoint y: 54, endPoint x: 146, endPoint y: 55, distance: 42.5
click at [144, 55] on input "FW: Criação de hotel [PERSON_NAME][GEOGRAPHIC_DATA] [TripID:93864]" at bounding box center [457, 53] width 849 height 15
drag, startPoint x: 12, startPoint y: 224, endPoint x: 27, endPoint y: 213, distance: 19.1
click at [12, 224] on div "ID 24131 Creative Team E - In Progress Title 52 / 128 FW: Criação de hotel [PER…" at bounding box center [534, 265] width 1068 height 530
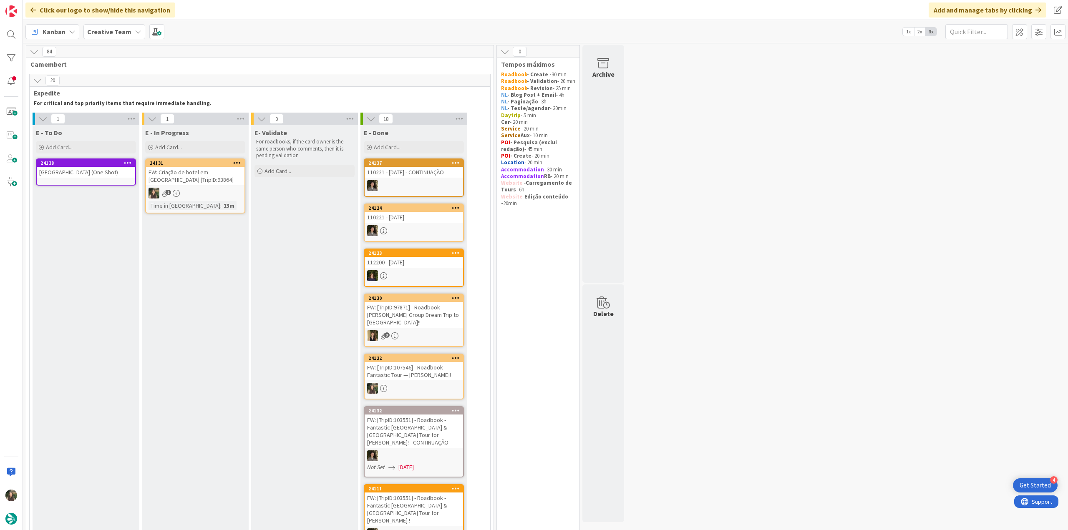
click at [84, 173] on div "LLAC Living Nature Hotel (One Shot)" at bounding box center [86, 172] width 98 height 11
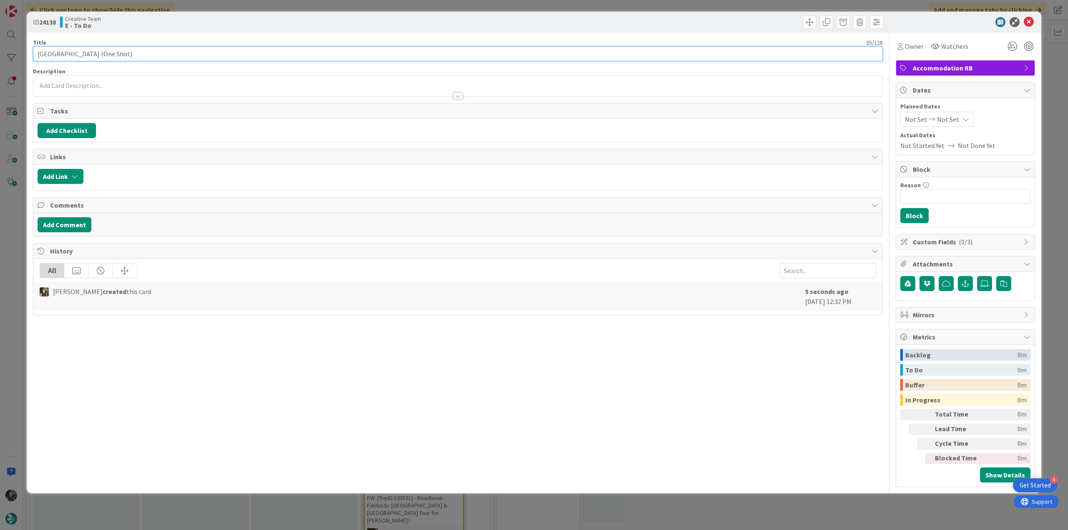
click at [170, 53] on input "LLAC Living Nature Hotel (One Shot)" at bounding box center [457, 53] width 849 height 15
paste input "[TripID:93864]"
type input "[GEOGRAPHIC_DATA] (One Shot) - [TripID:93864]"
click at [23, 266] on div "ID 24138 Creative Team E - To Do Title 53 / 128 LLAC Living Nature Hotel (One S…" at bounding box center [534, 265] width 1068 height 530
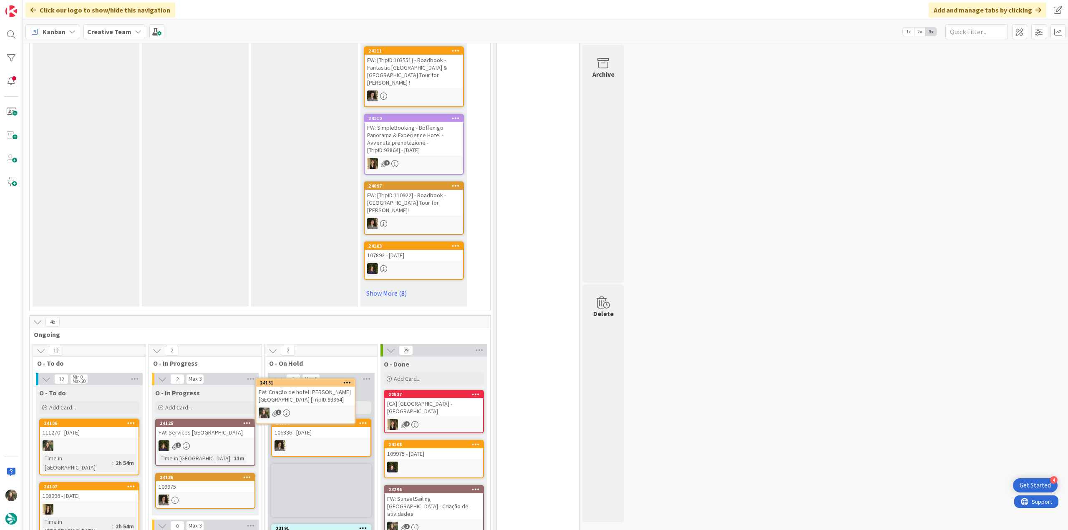
scroll to position [448, 0]
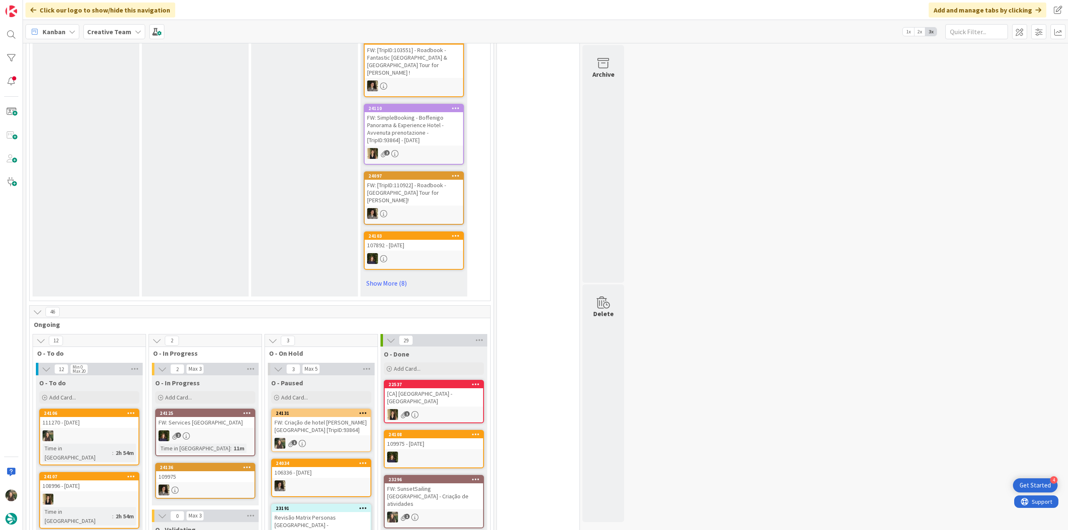
click at [324, 417] on div "FW: Criação de hotel [PERSON_NAME][GEOGRAPHIC_DATA] [TripID:93864]" at bounding box center [321, 426] width 98 height 18
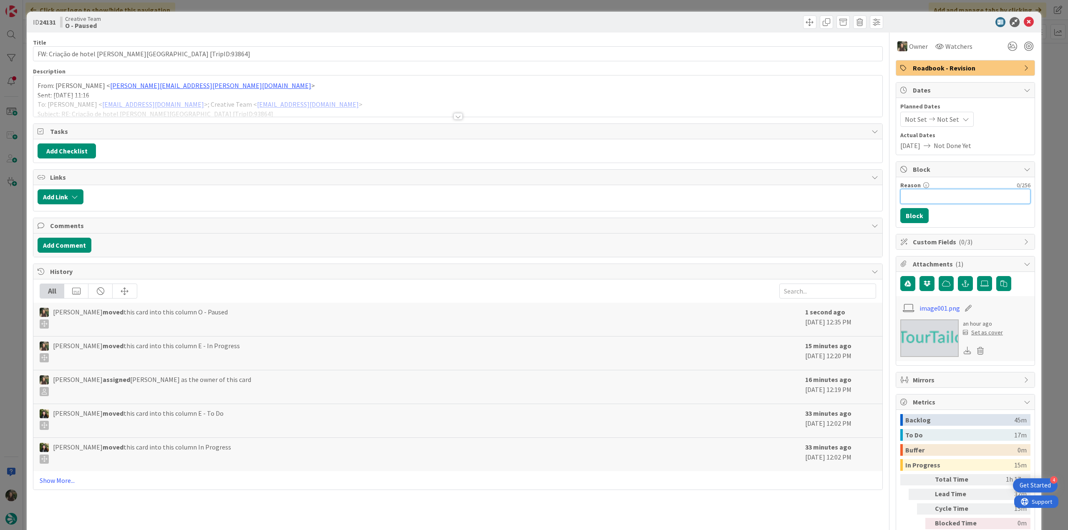
click at [951, 194] on input "Reason" at bounding box center [965, 196] width 130 height 15
type input "falta hotel rb"
click at [909, 214] on button "Block" at bounding box center [914, 215] width 28 height 15
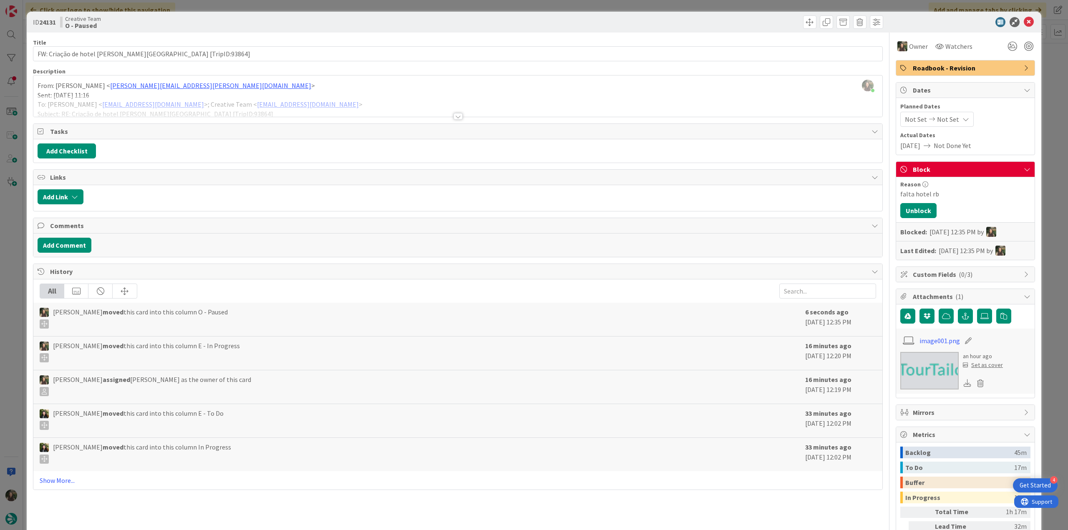
click at [1044, 151] on div "ID 24131 Creative Team O - Paused Title 52 / 128 FW: Criação de hotel [PERSON_N…" at bounding box center [534, 265] width 1068 height 530
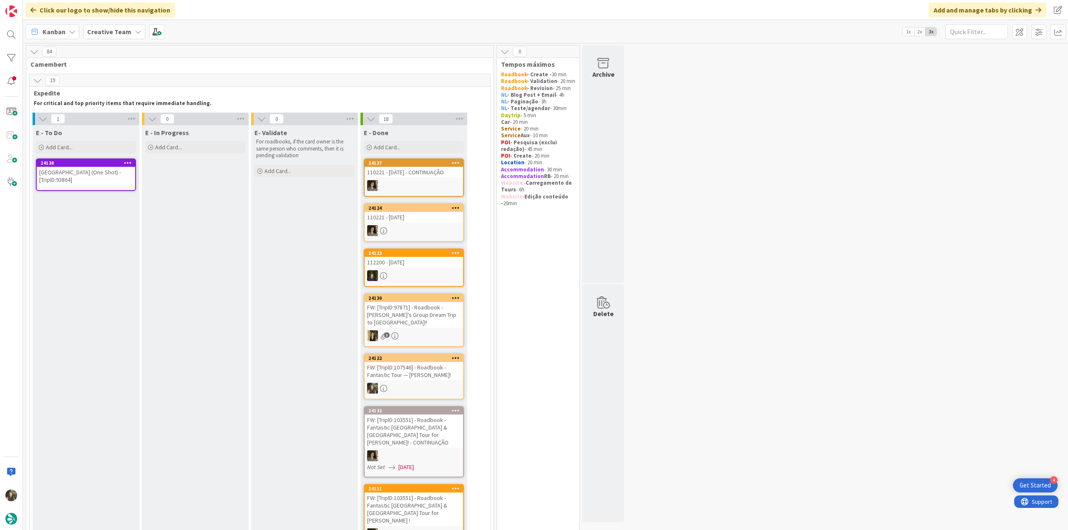
click at [116, 171] on div "[GEOGRAPHIC_DATA] (One Shot) - [TripID:93864]" at bounding box center [86, 176] width 98 height 18
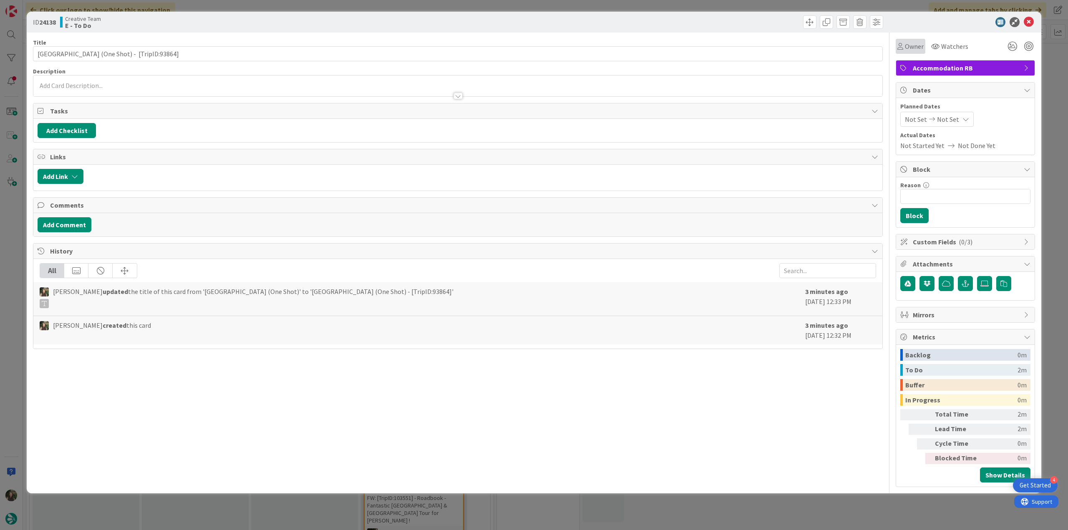
click at [904, 45] on span "Owner" at bounding box center [913, 46] width 19 height 10
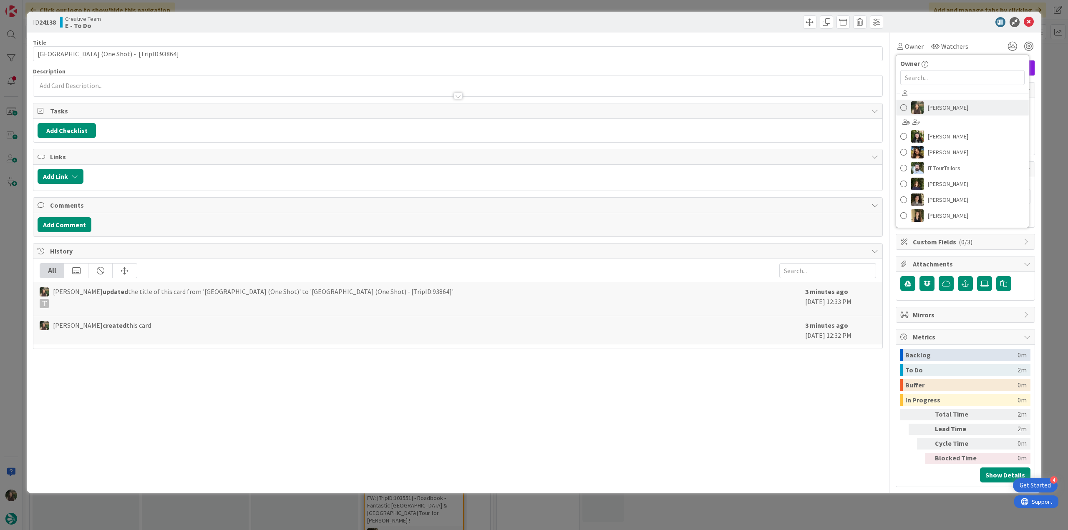
click at [944, 104] on span "[PERSON_NAME]" at bounding box center [947, 107] width 40 height 13
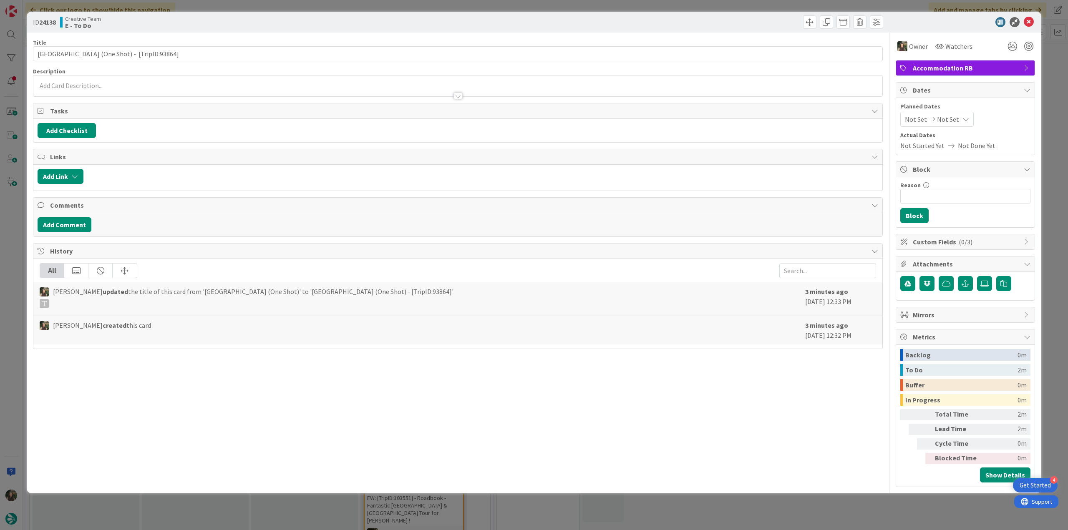
click at [1051, 69] on div "ID 24138 Creative Team E - To Do Title 53 / 128 LLAC Living Nature Hotel (One S…" at bounding box center [534, 265] width 1068 height 530
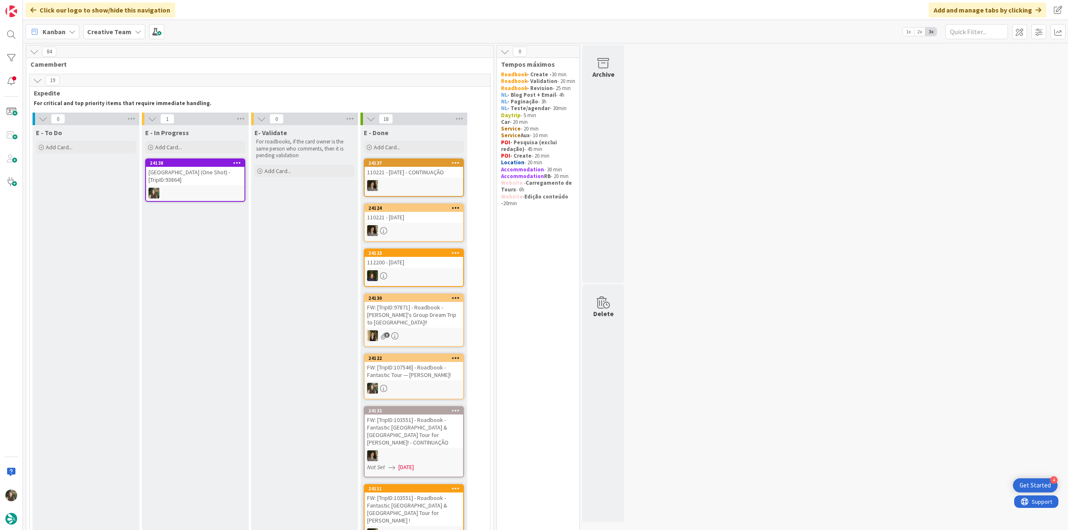
click at [189, 188] on div at bounding box center [195, 193] width 98 height 11
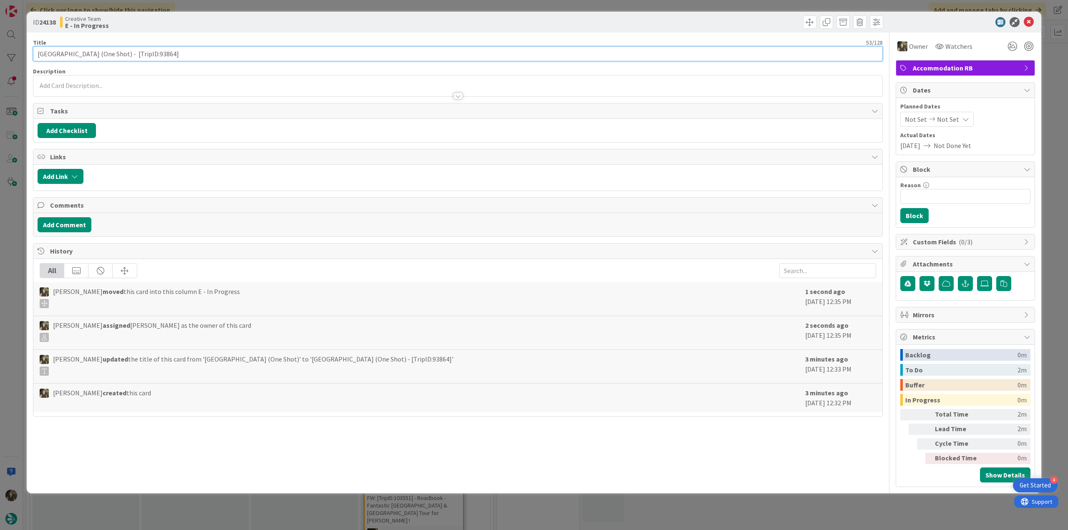
drag, startPoint x: 107, startPoint y: 54, endPoint x: 63, endPoint y: 40, distance: 46.8
click at [10, 54] on div "ID 24138 Creative Team E - In Progress Title 53 / 128 LLAC Living Nature Hotel …" at bounding box center [534, 265] width 1068 height 530
drag, startPoint x: 12, startPoint y: 251, endPoint x: 21, endPoint y: 261, distance: 13.9
click at [12, 251] on div "ID 24138 Creative Team E - In Progress Title 53 / 128 LLAC Living Nature Hotel …" at bounding box center [534, 265] width 1068 height 530
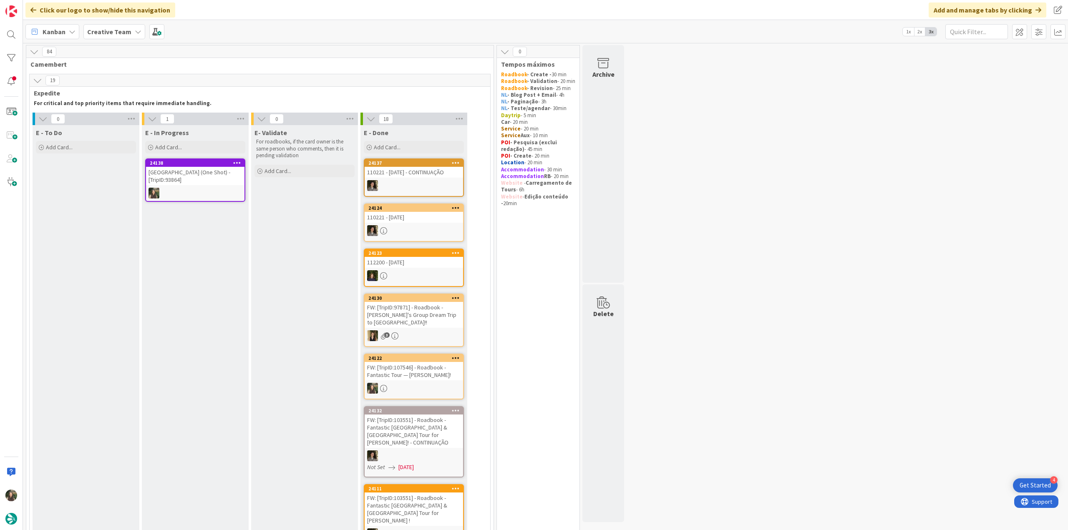
click at [201, 184] on div "[GEOGRAPHIC_DATA] (One Shot) - [TripID:93864]" at bounding box center [195, 176] width 98 height 18
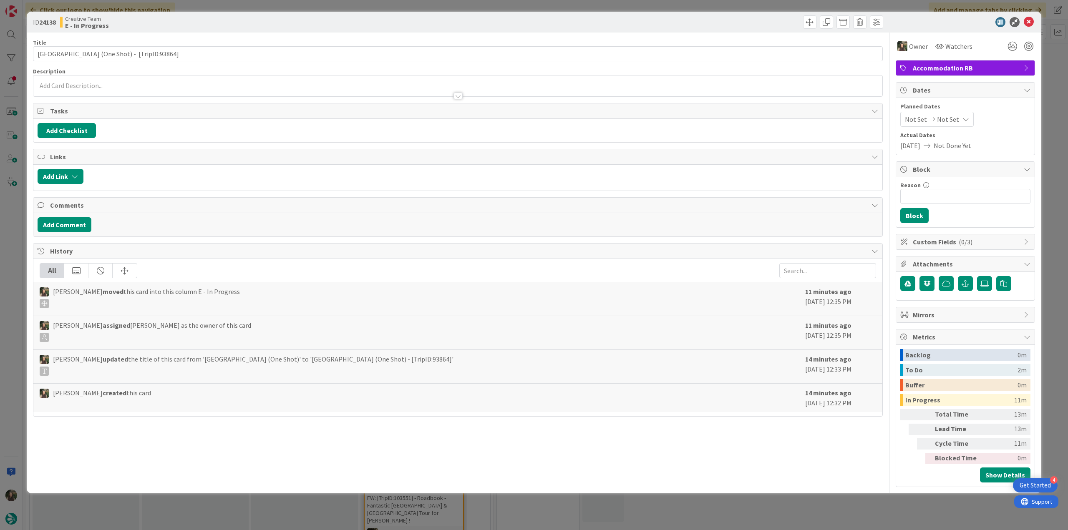
click at [904, 501] on div "ID 24138 Creative Team E - In Progress Title 53 / 128 LLAC Living Nature Hotel …" at bounding box center [534, 265] width 1068 height 530
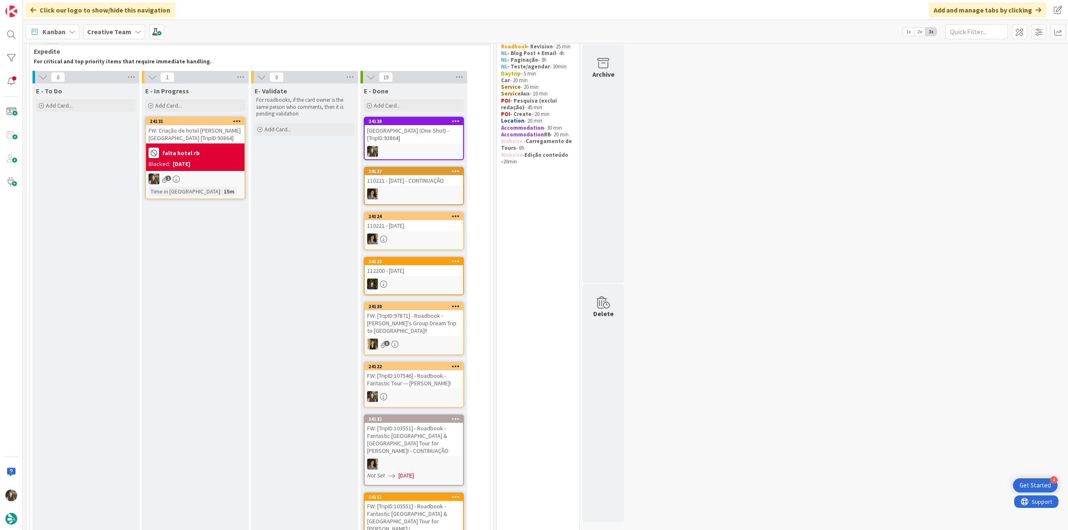
click at [214, 166] on div "Blocked: [DATE]" at bounding box center [194, 164] width 93 height 9
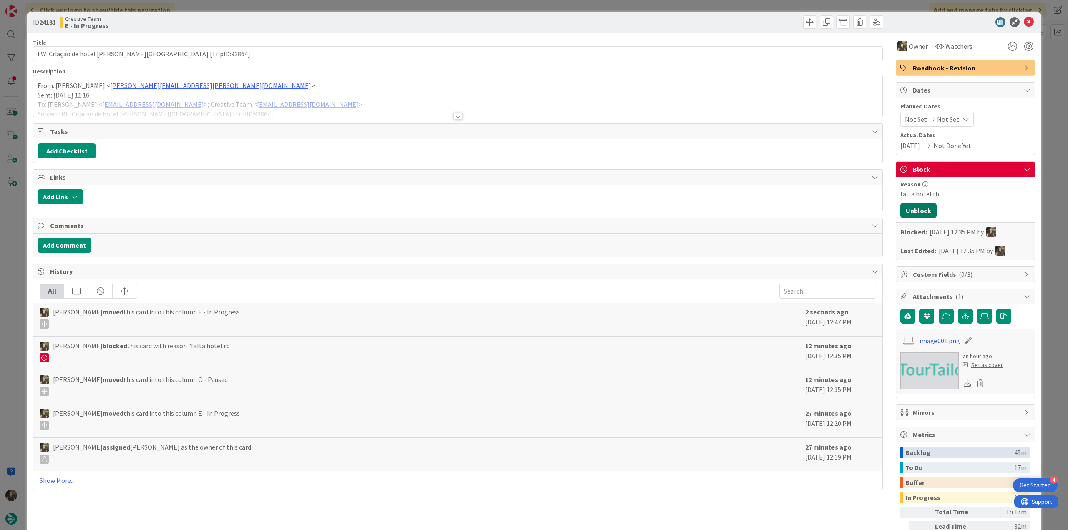
drag, startPoint x: 920, startPoint y: 208, endPoint x: 924, endPoint y: 208, distance: 4.2
click at [921, 208] on button "Unblock" at bounding box center [918, 210] width 36 height 15
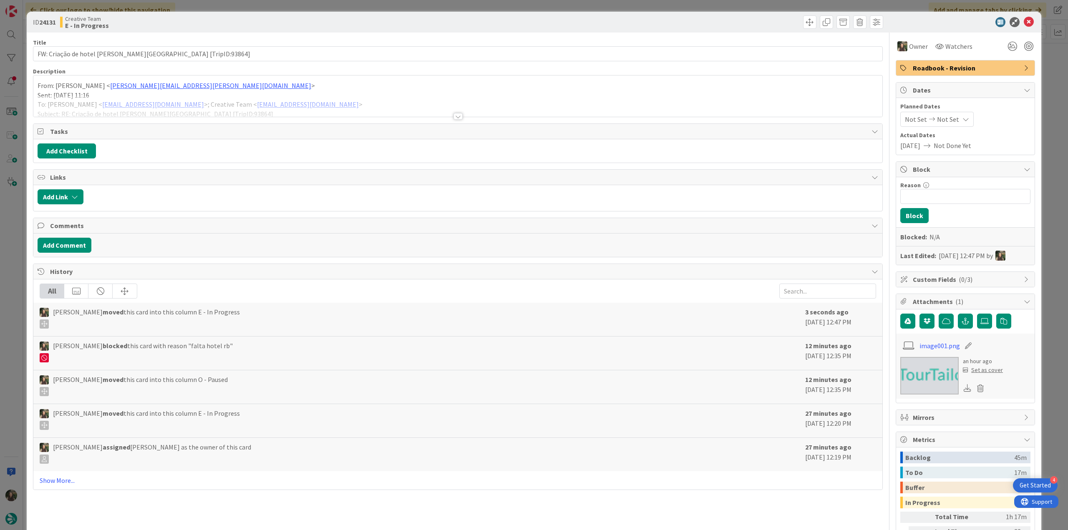
click at [1052, 177] on div "ID 24131 Creative Team E - In Progress Title 52 / 128 FW: Criação de hotel [PER…" at bounding box center [534, 265] width 1068 height 530
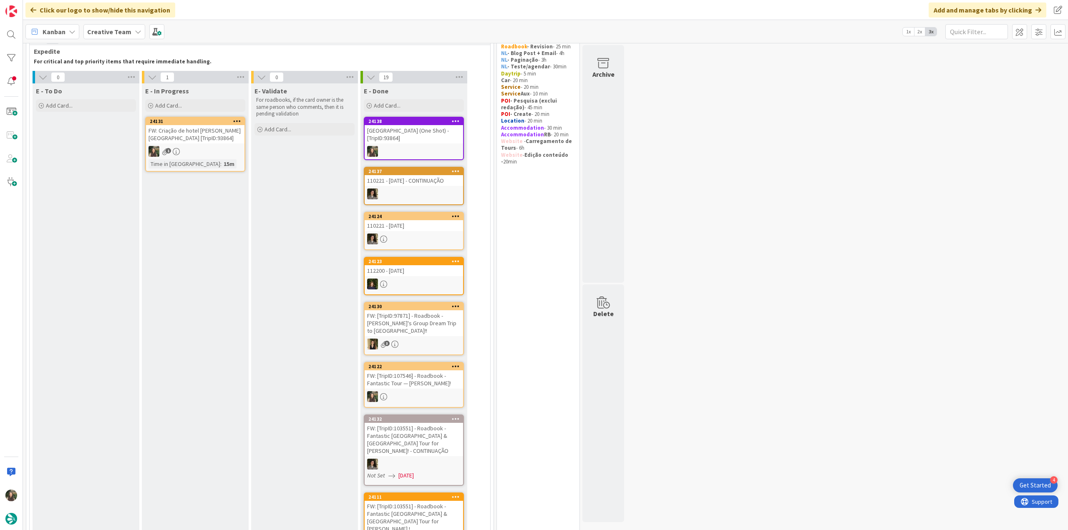
click at [204, 151] on div "1" at bounding box center [195, 151] width 98 height 11
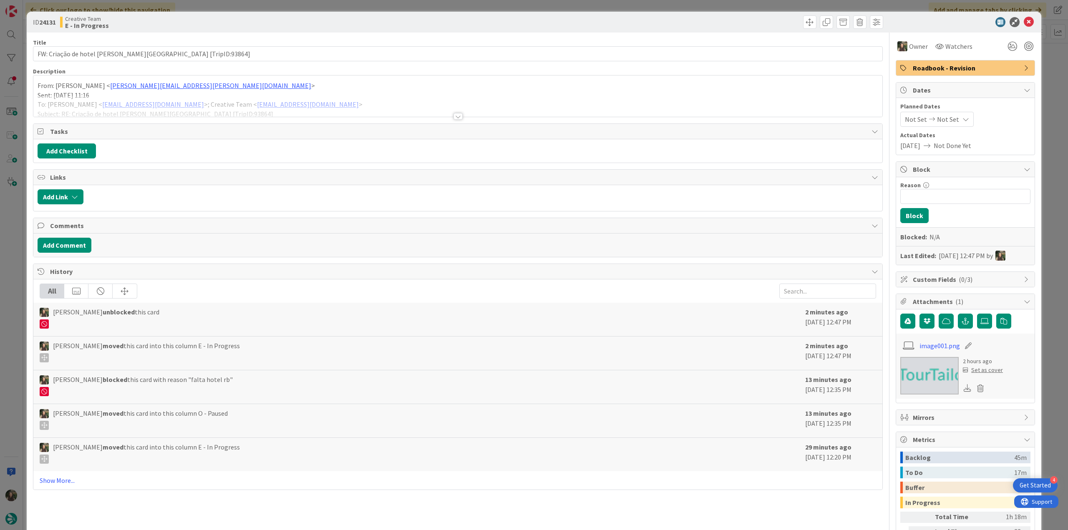
click at [1048, 394] on div "ID 24131 Creative Team E - In Progress Title 52 / 128 FW: Criação de hotel [PER…" at bounding box center [534, 265] width 1068 height 530
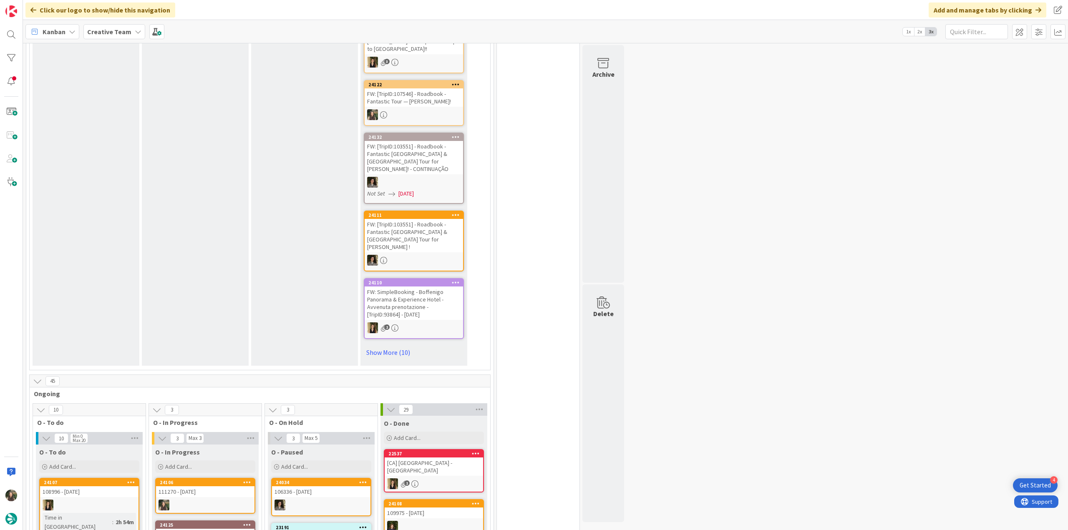
scroll to position [459, 0]
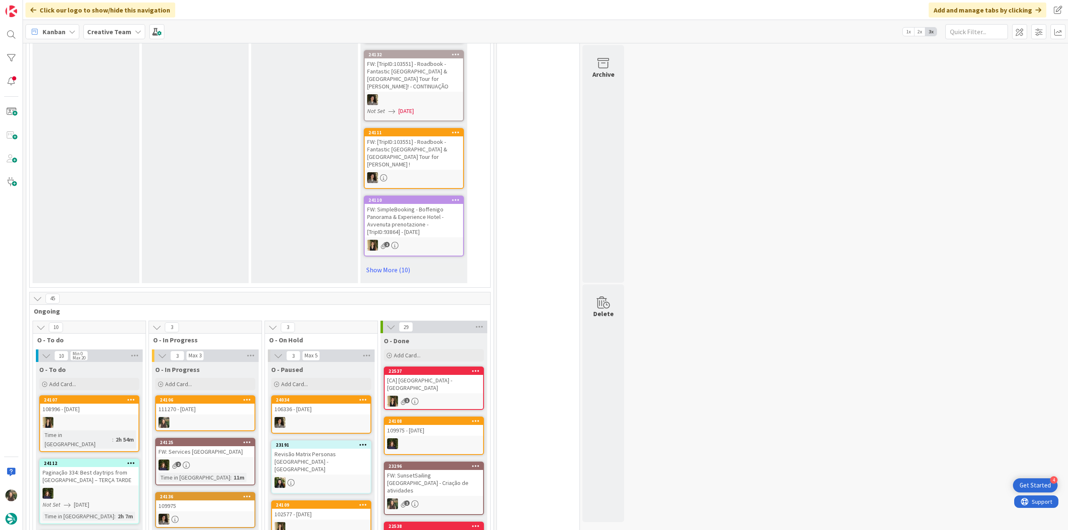
click at [222, 395] on div "24106 111270 - [DATE]" at bounding box center [205, 413] width 100 height 36
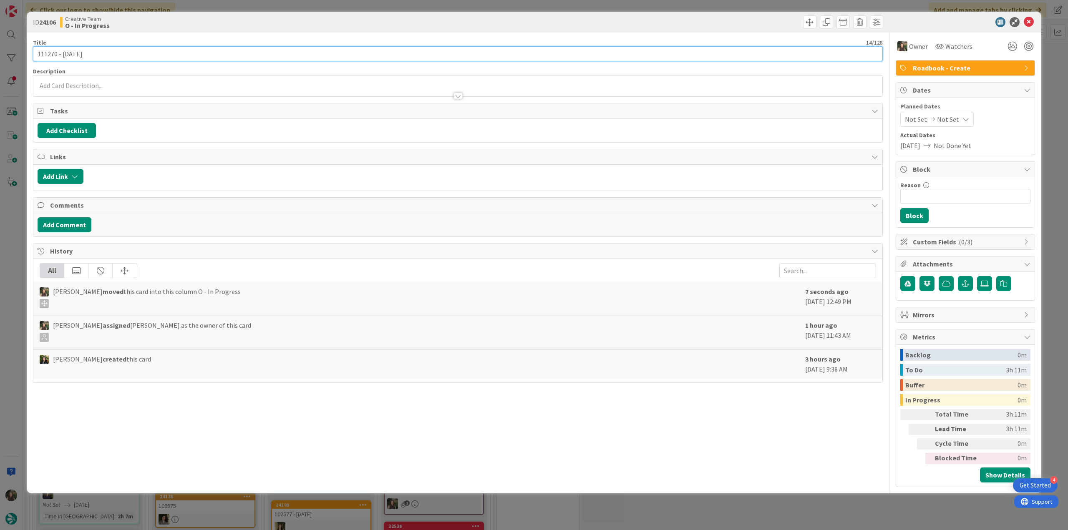
click at [53, 55] on input "111270 - [DATE]" at bounding box center [457, 53] width 849 height 15
click at [17, 221] on div "ID 24106 Creative Team O - In Progress Title 14 / 128 111270 - [DATE] Descripti…" at bounding box center [534, 265] width 1068 height 530
